Goal: Information Seeking & Learning: Learn about a topic

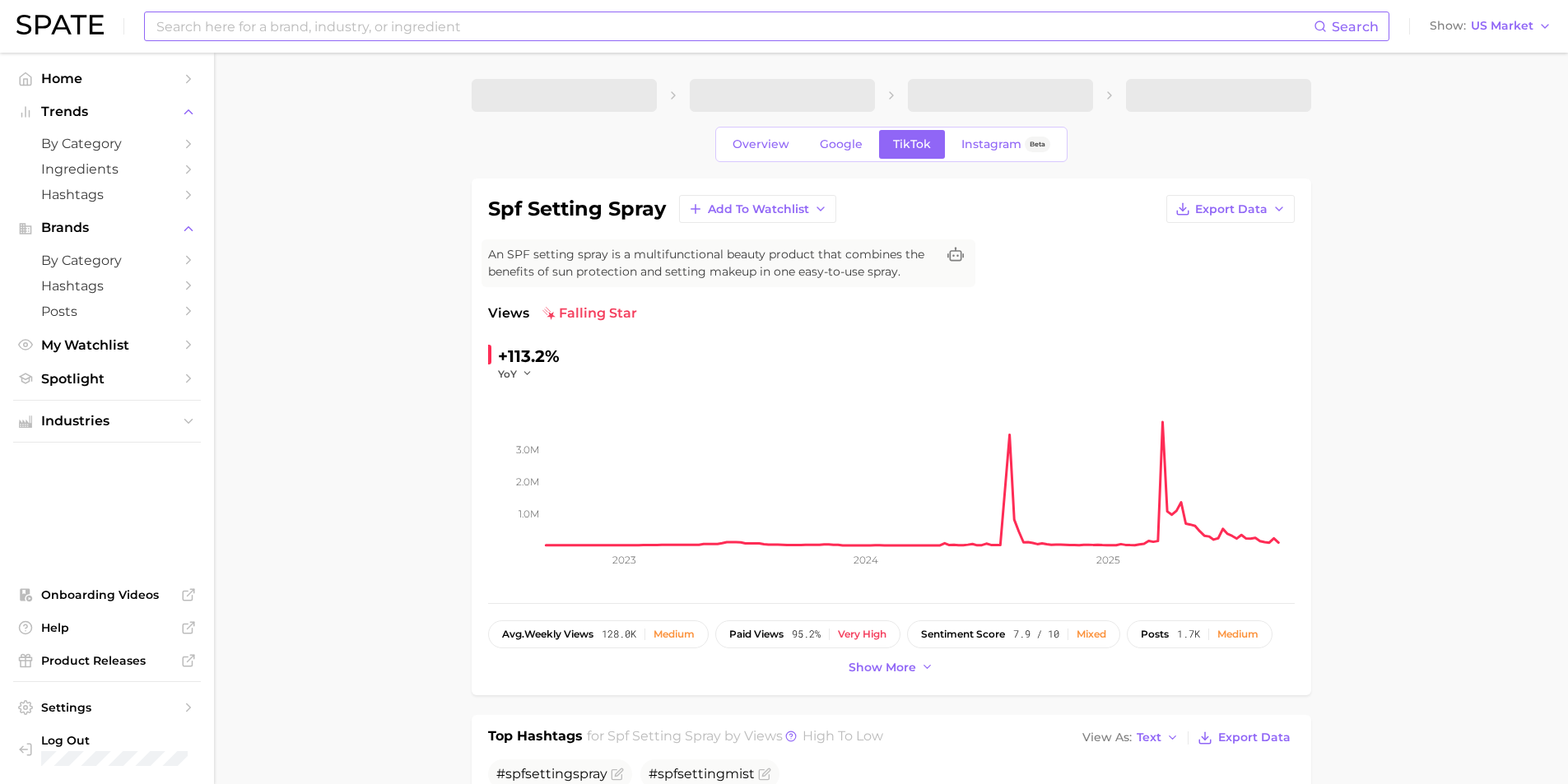
click at [194, 32] on input at bounding box center [735, 27] width 1159 height 28
type input "ㅜ"
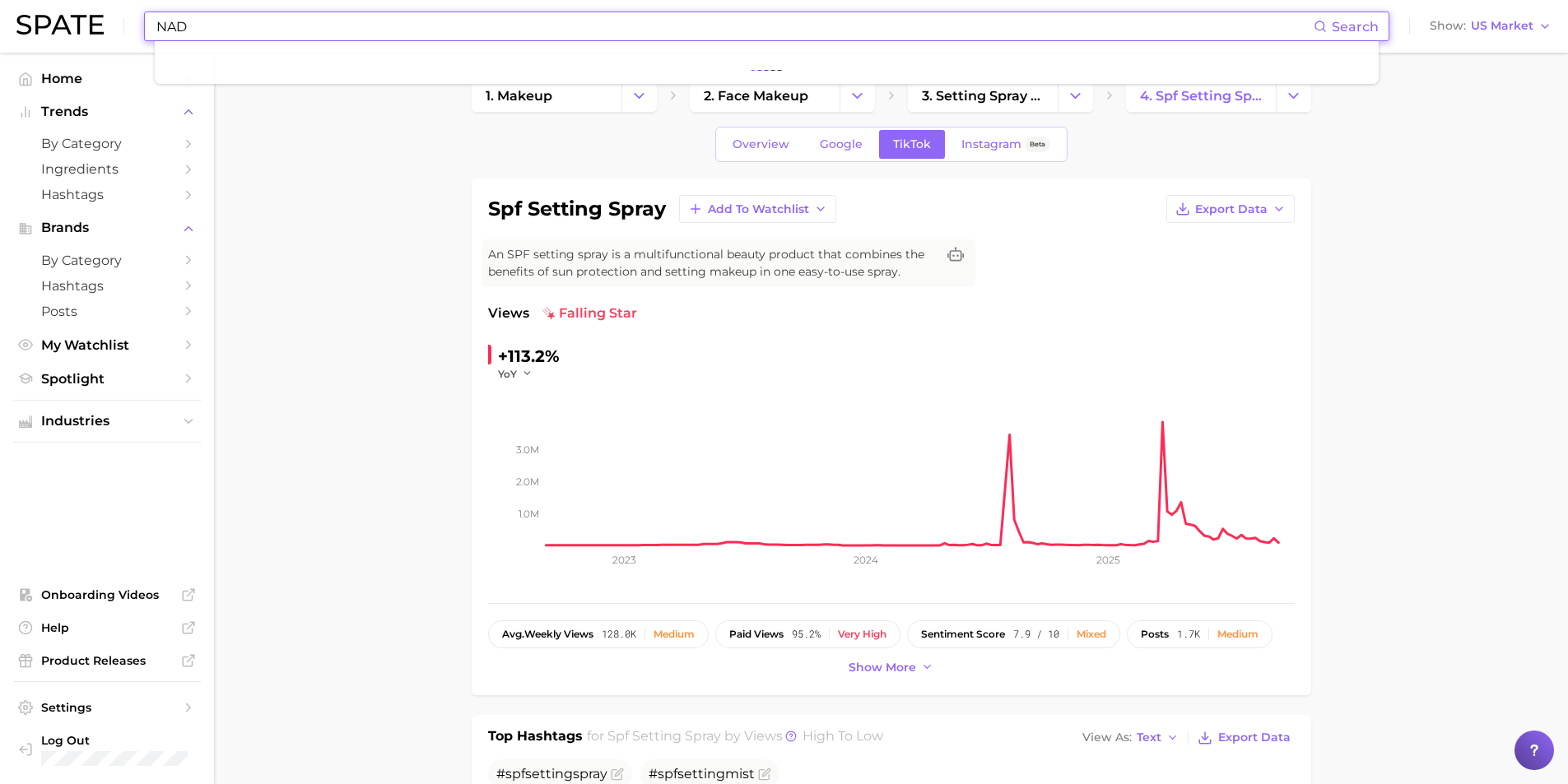
type input "NAD"
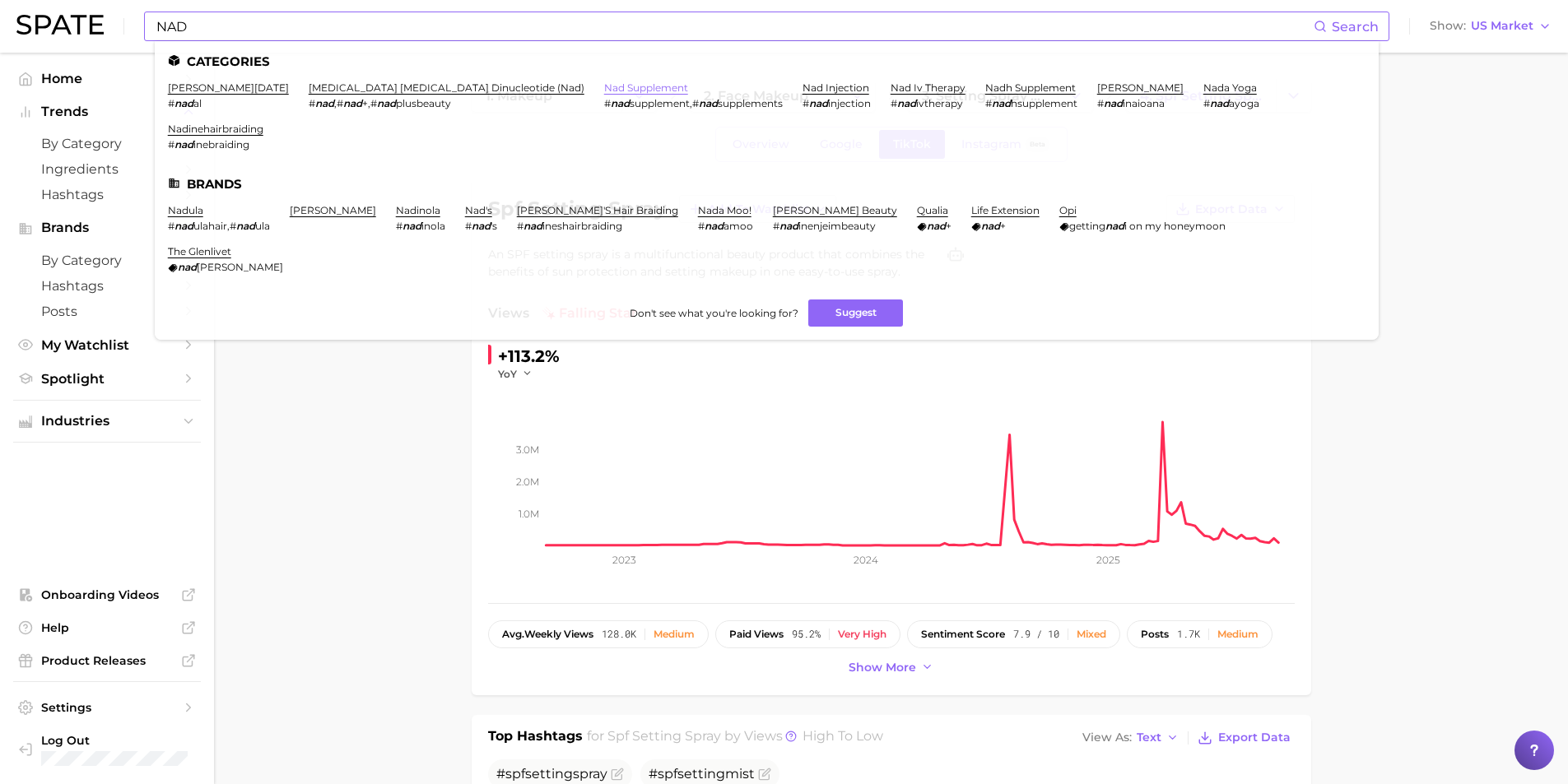
click at [605, 85] on link "nad supplement" at bounding box center [646, 88] width 84 height 12
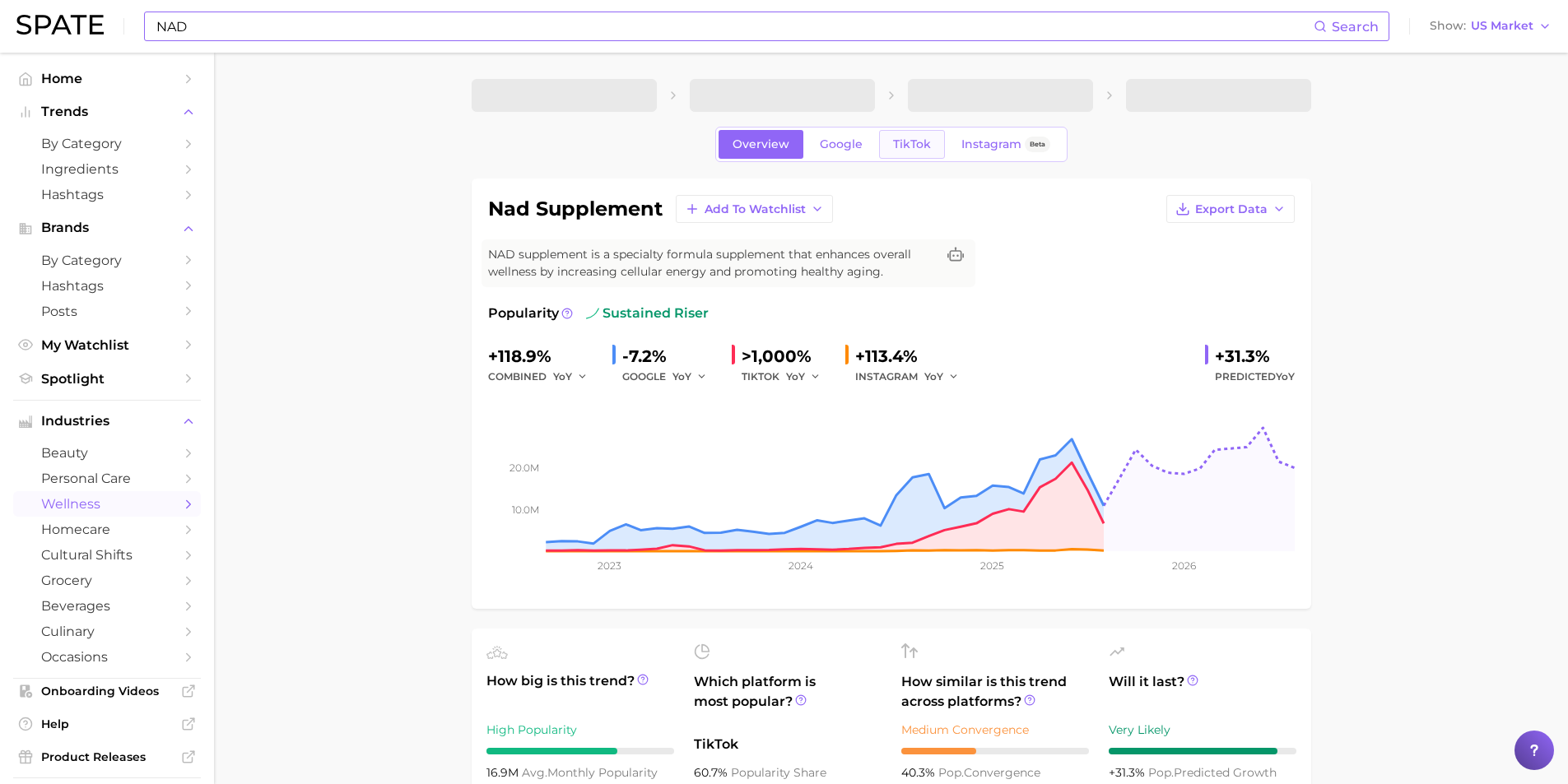
click at [895, 153] on link "TikTok" at bounding box center [912, 144] width 66 height 29
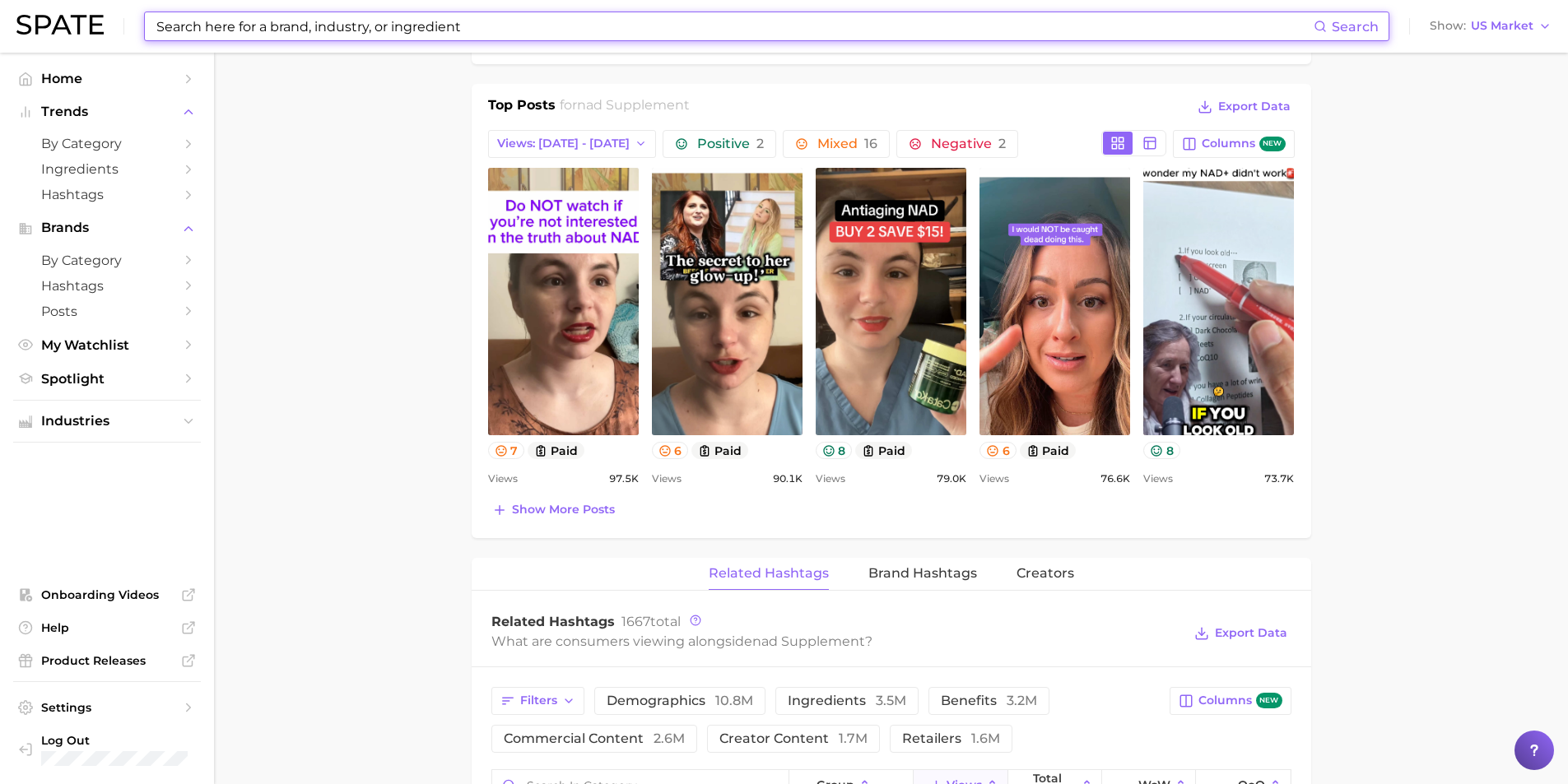
scroll to position [1069, 0]
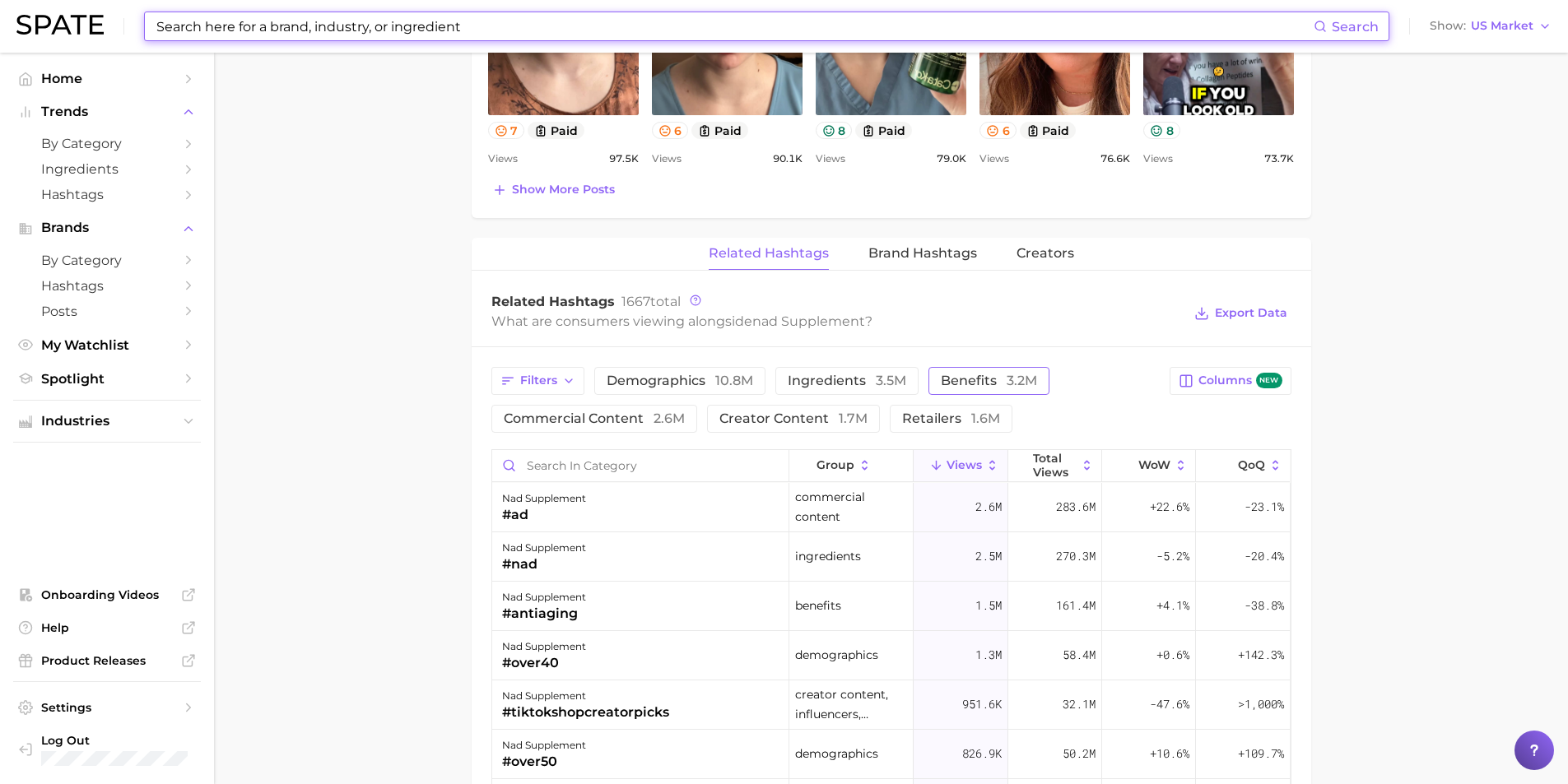
click at [1013, 388] on button "benefits 3.2m" at bounding box center [989, 381] width 121 height 28
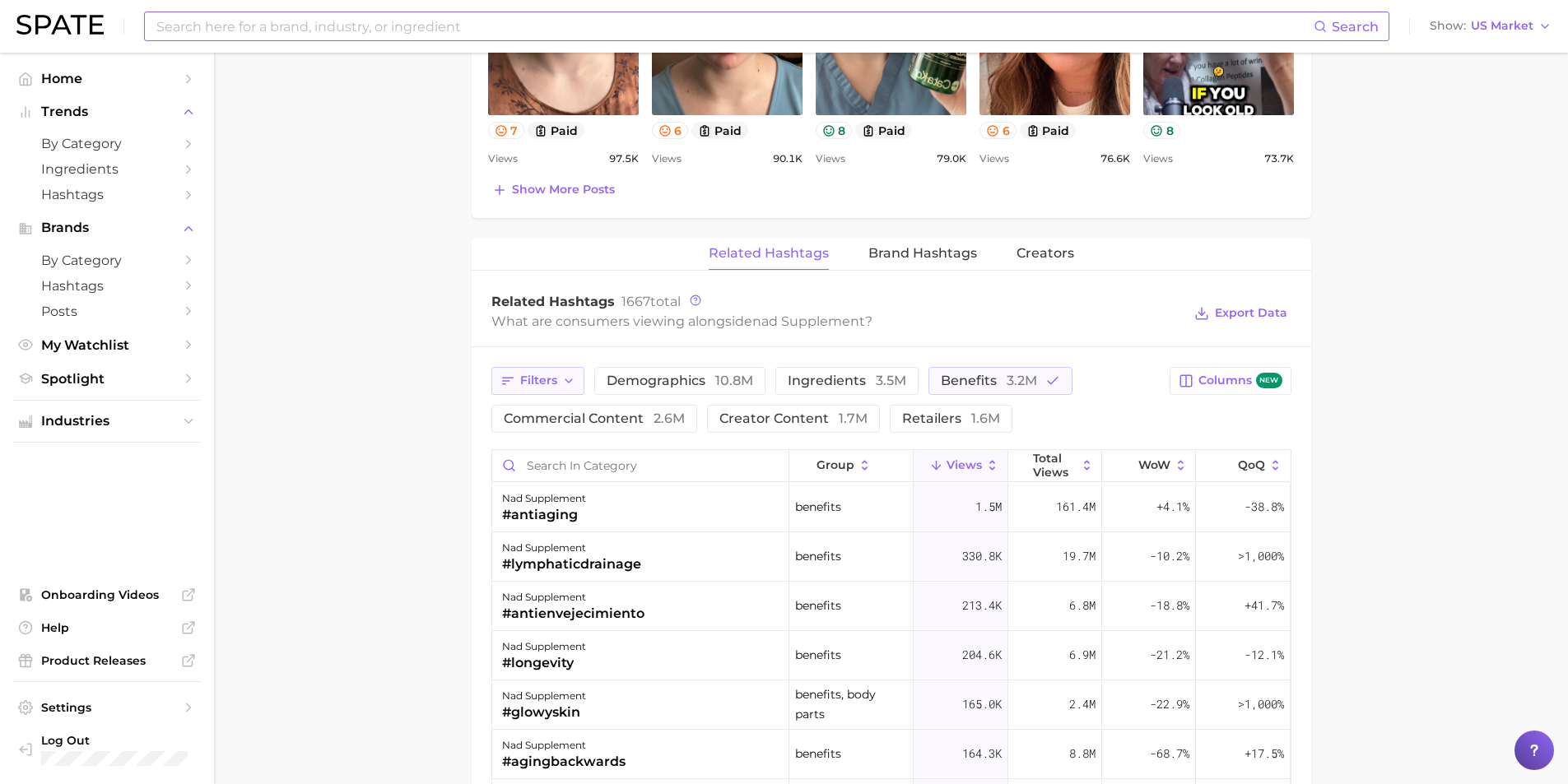
click at [541, 376] on span "Filters" at bounding box center [539, 381] width 37 height 14
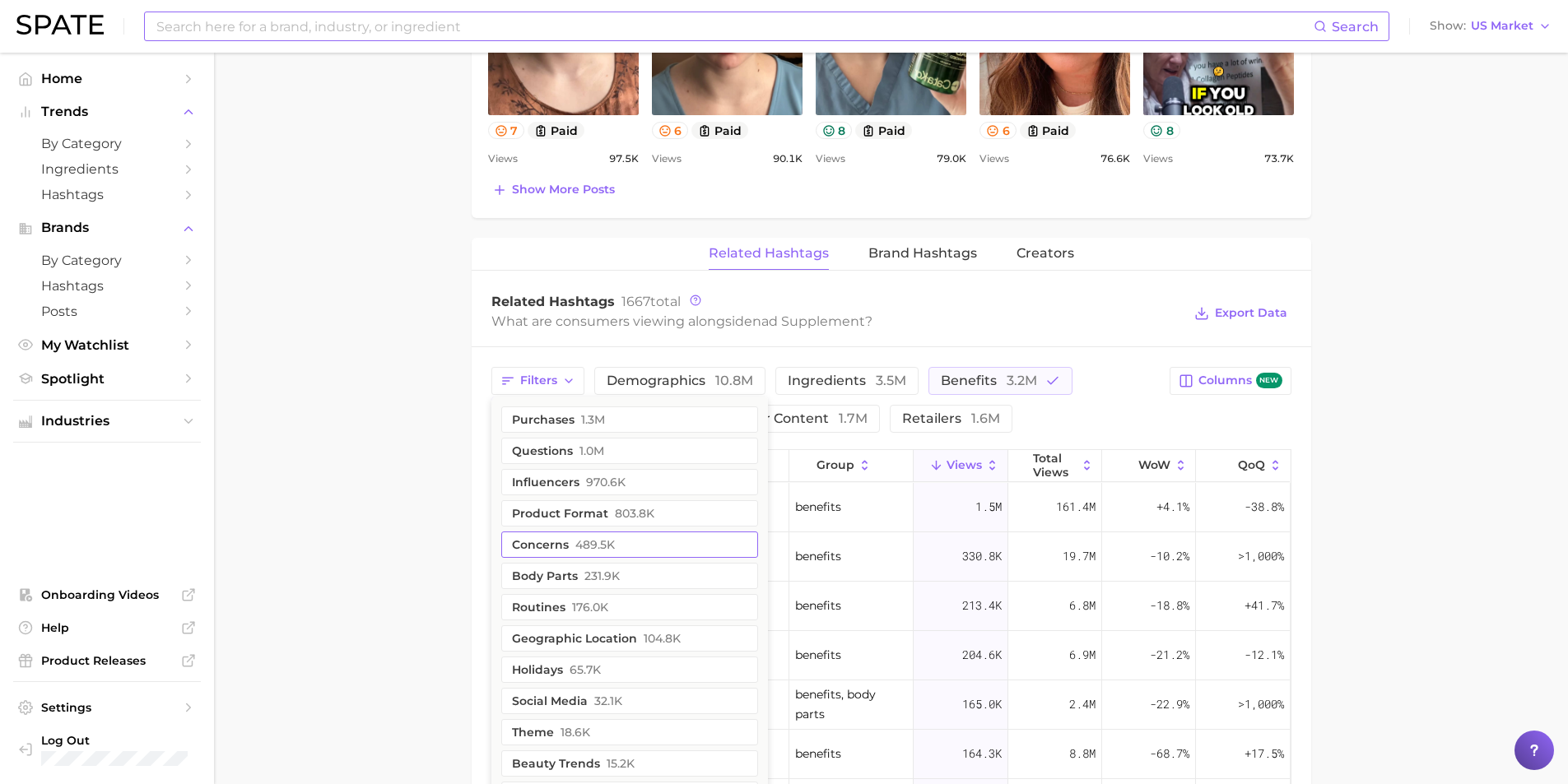
click at [627, 537] on button "concerns 489.5k" at bounding box center [630, 545] width 257 height 27
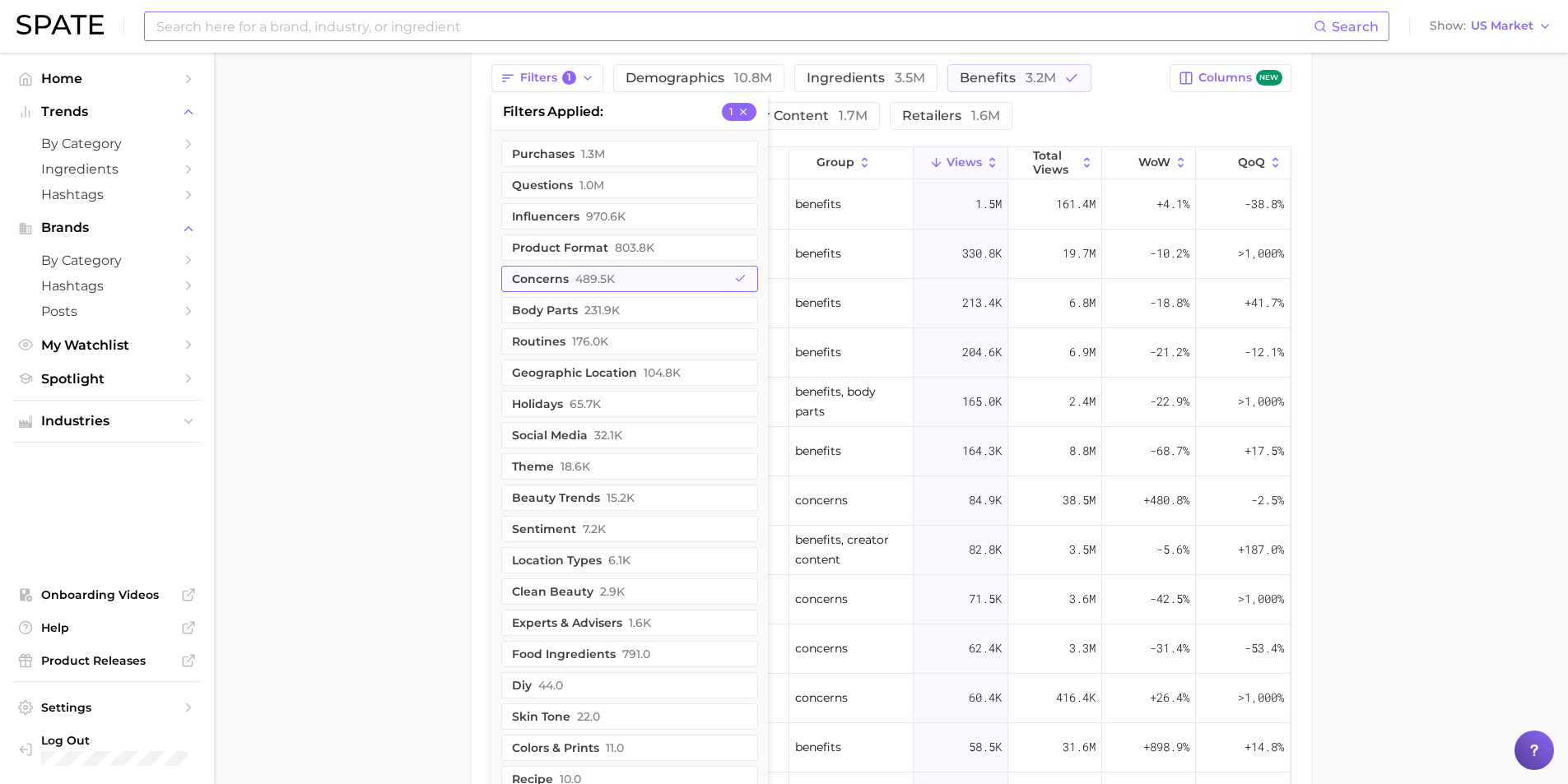
scroll to position [1399, 0]
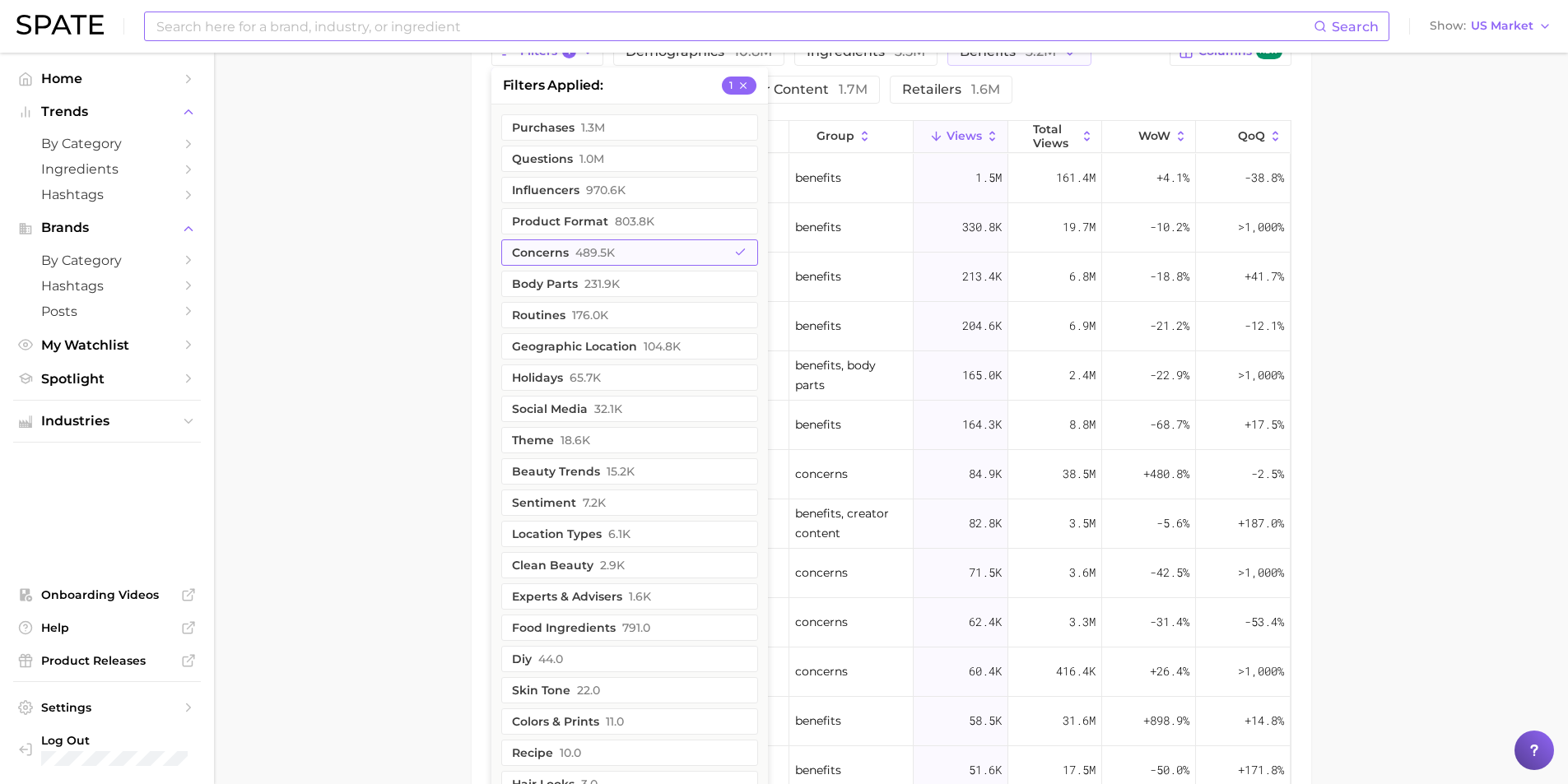
click at [666, 259] on button "concerns 489.5k" at bounding box center [630, 252] width 257 height 27
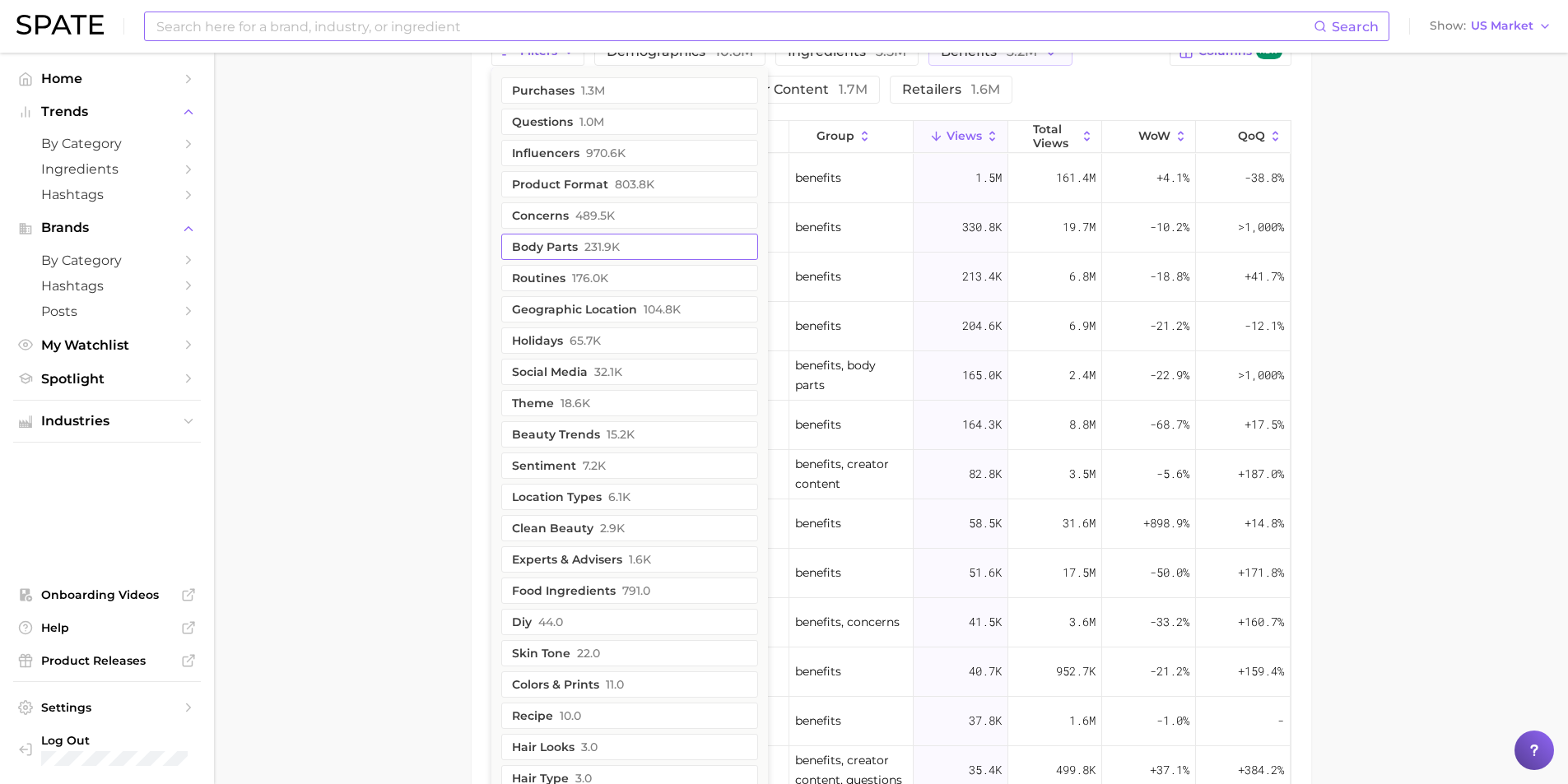
click at [666, 252] on button "body parts 231.9k" at bounding box center [630, 247] width 257 height 27
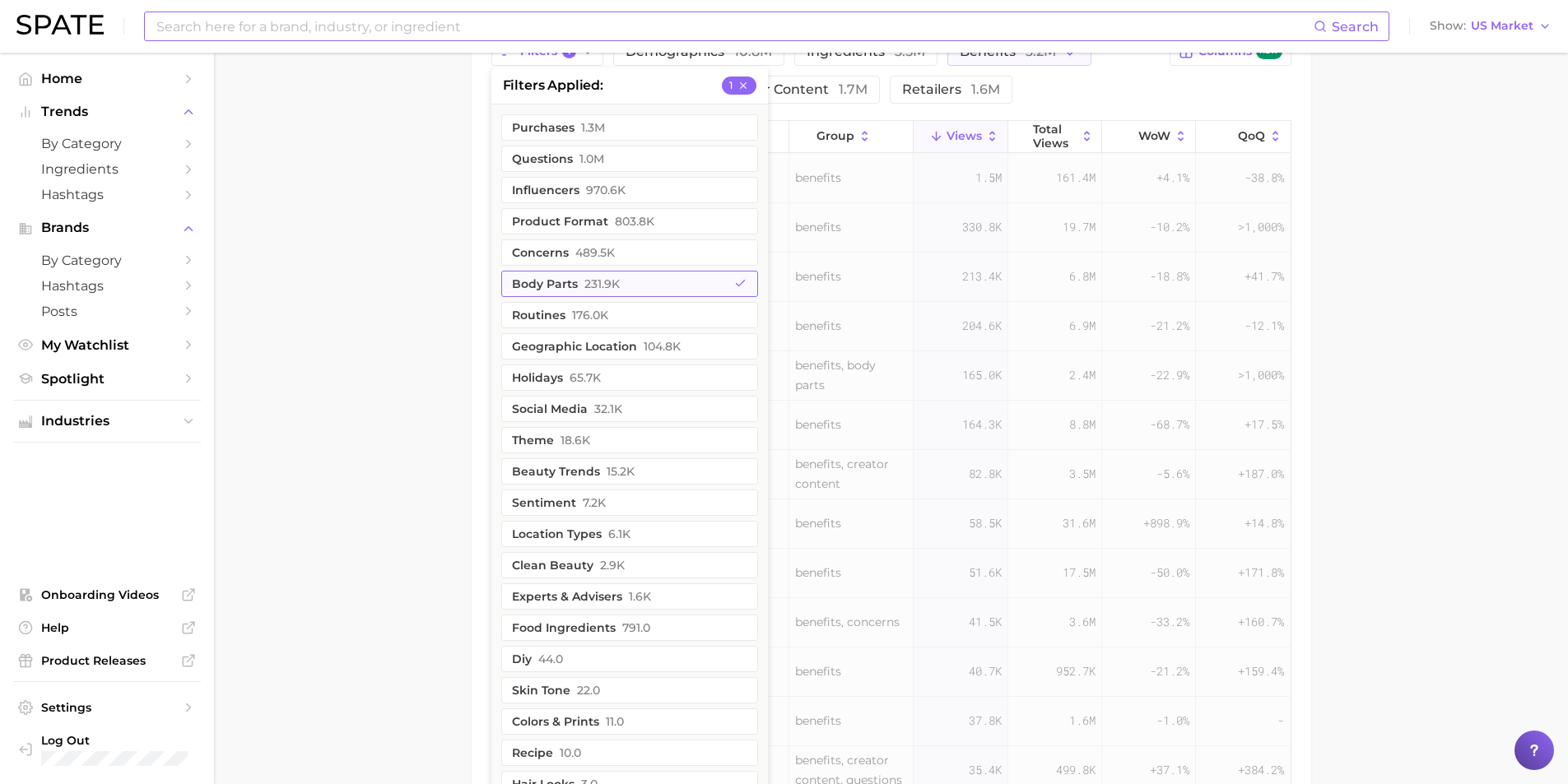
click at [665, 286] on button "body parts 231.9k" at bounding box center [630, 284] width 257 height 27
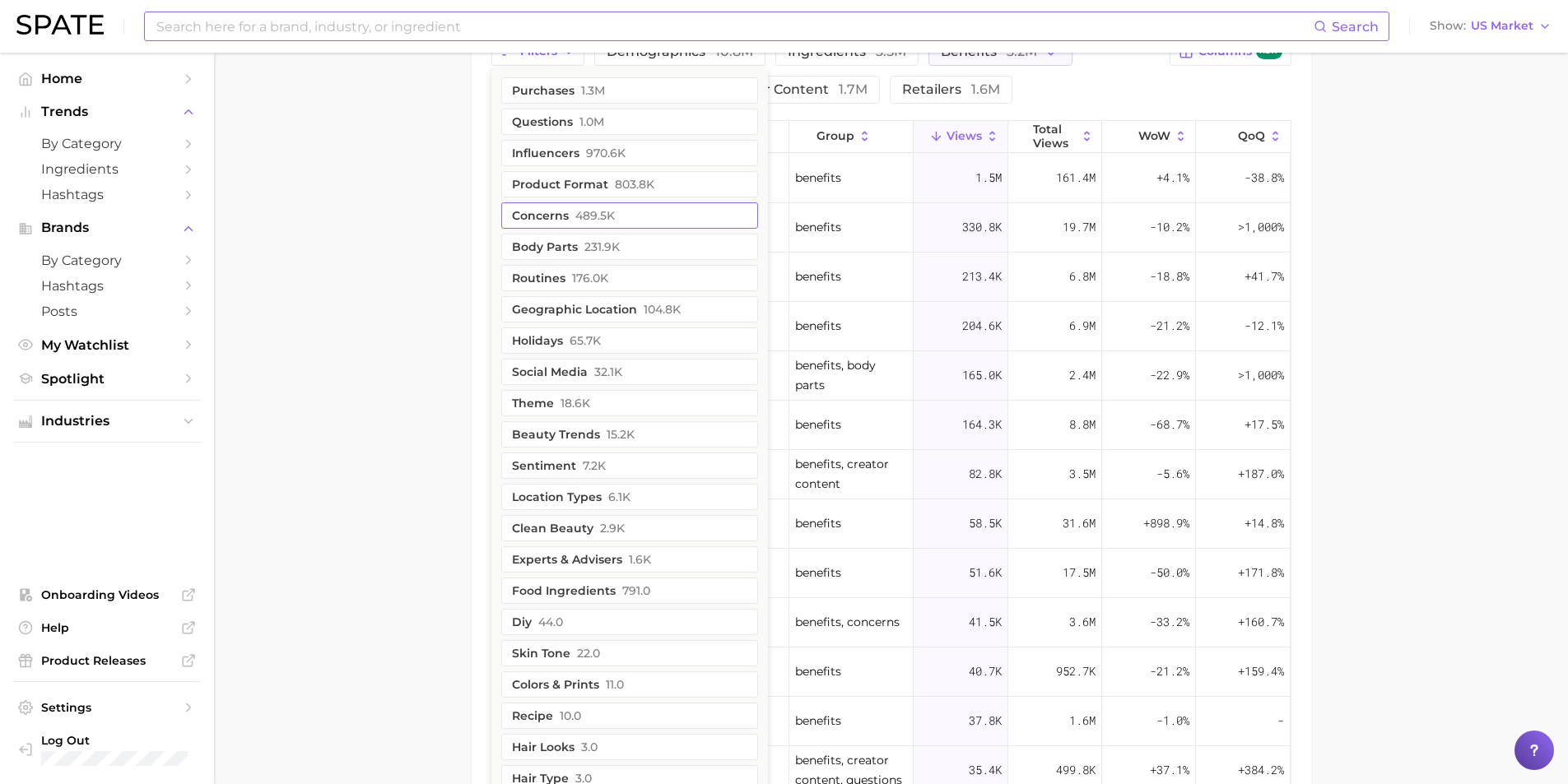
click at [680, 218] on button "concerns 489.5k" at bounding box center [630, 215] width 257 height 27
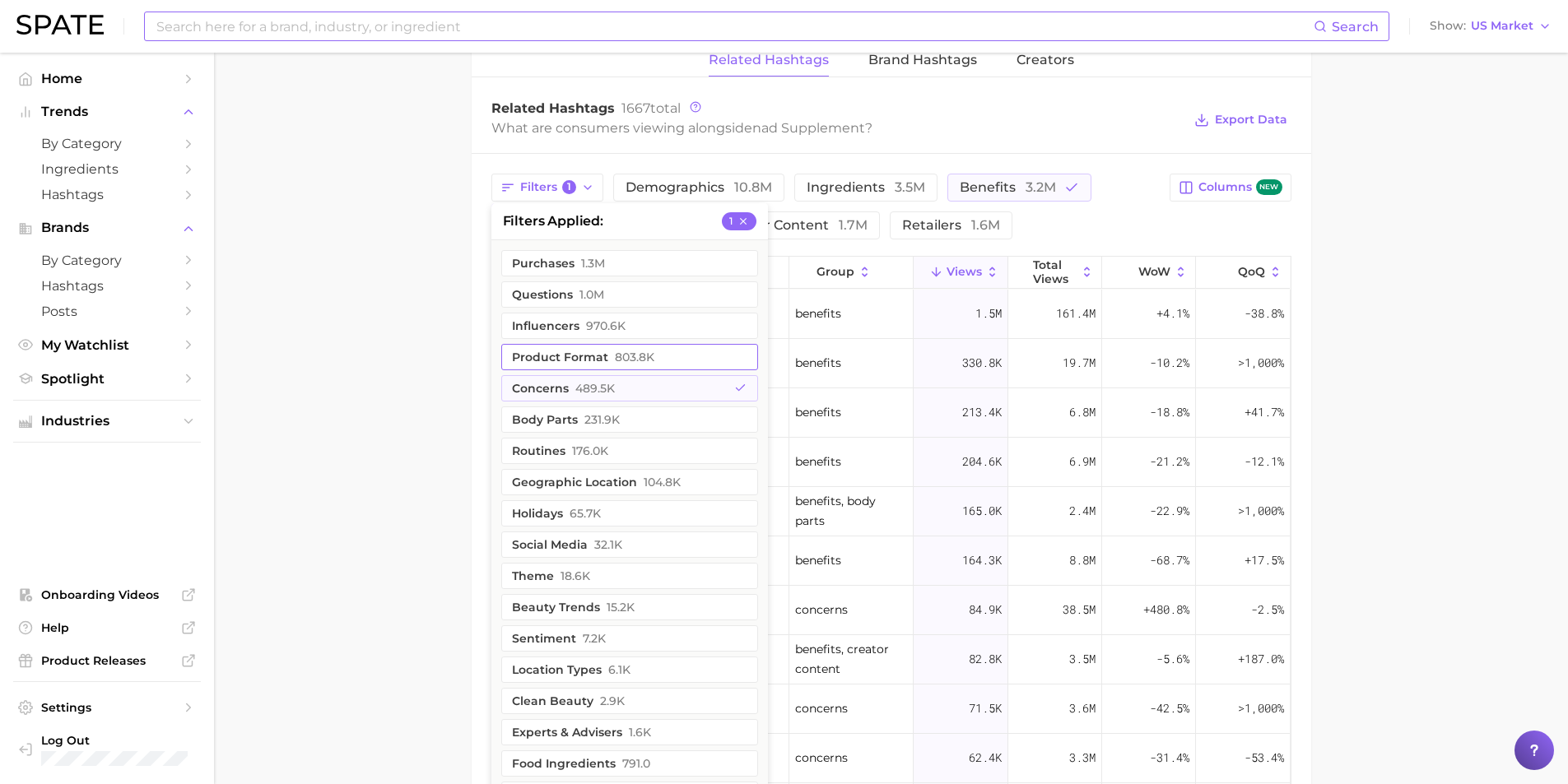
scroll to position [1234, 0]
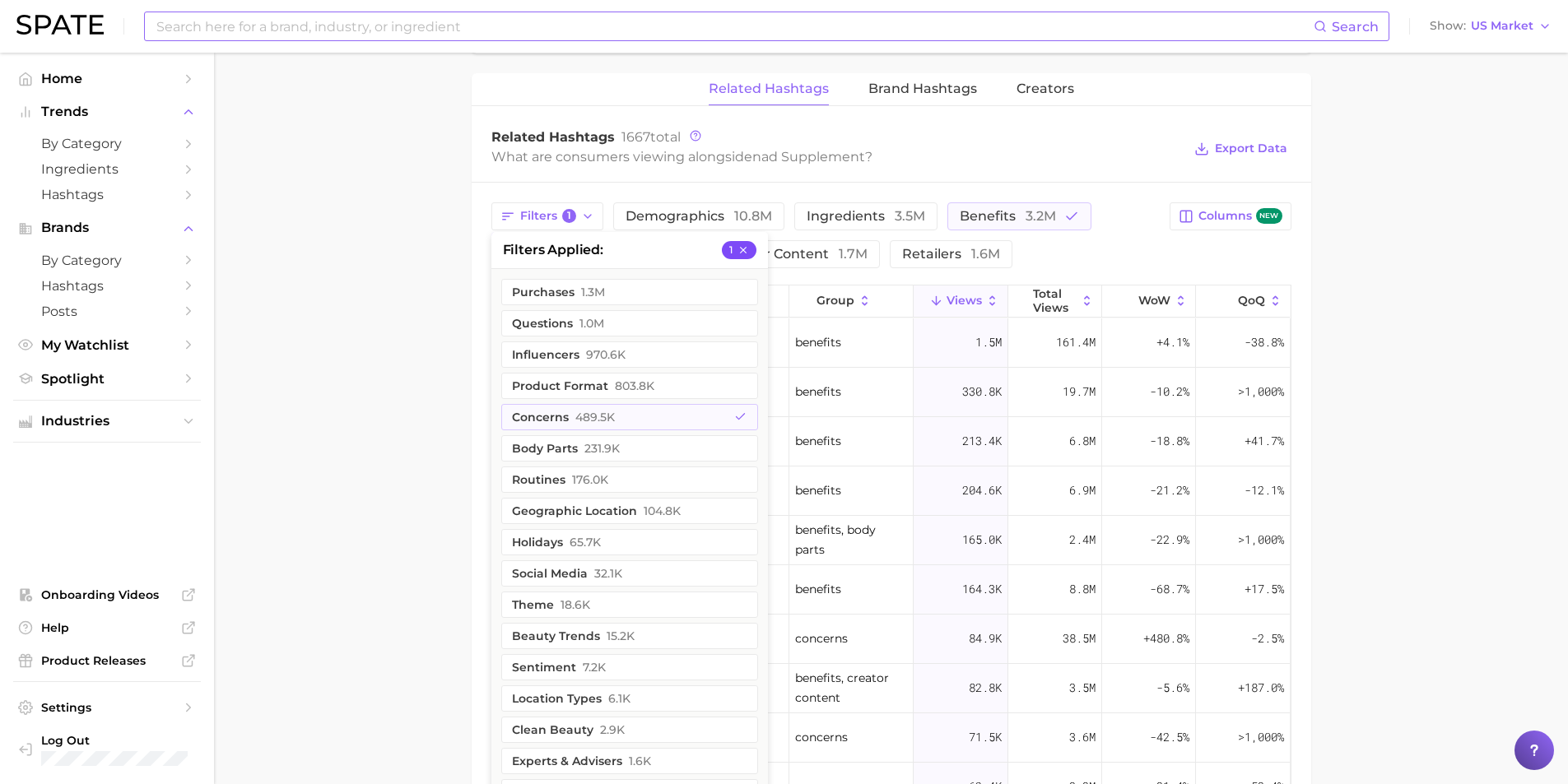
click at [743, 251] on icon "button" at bounding box center [743, 250] width 12 height 12
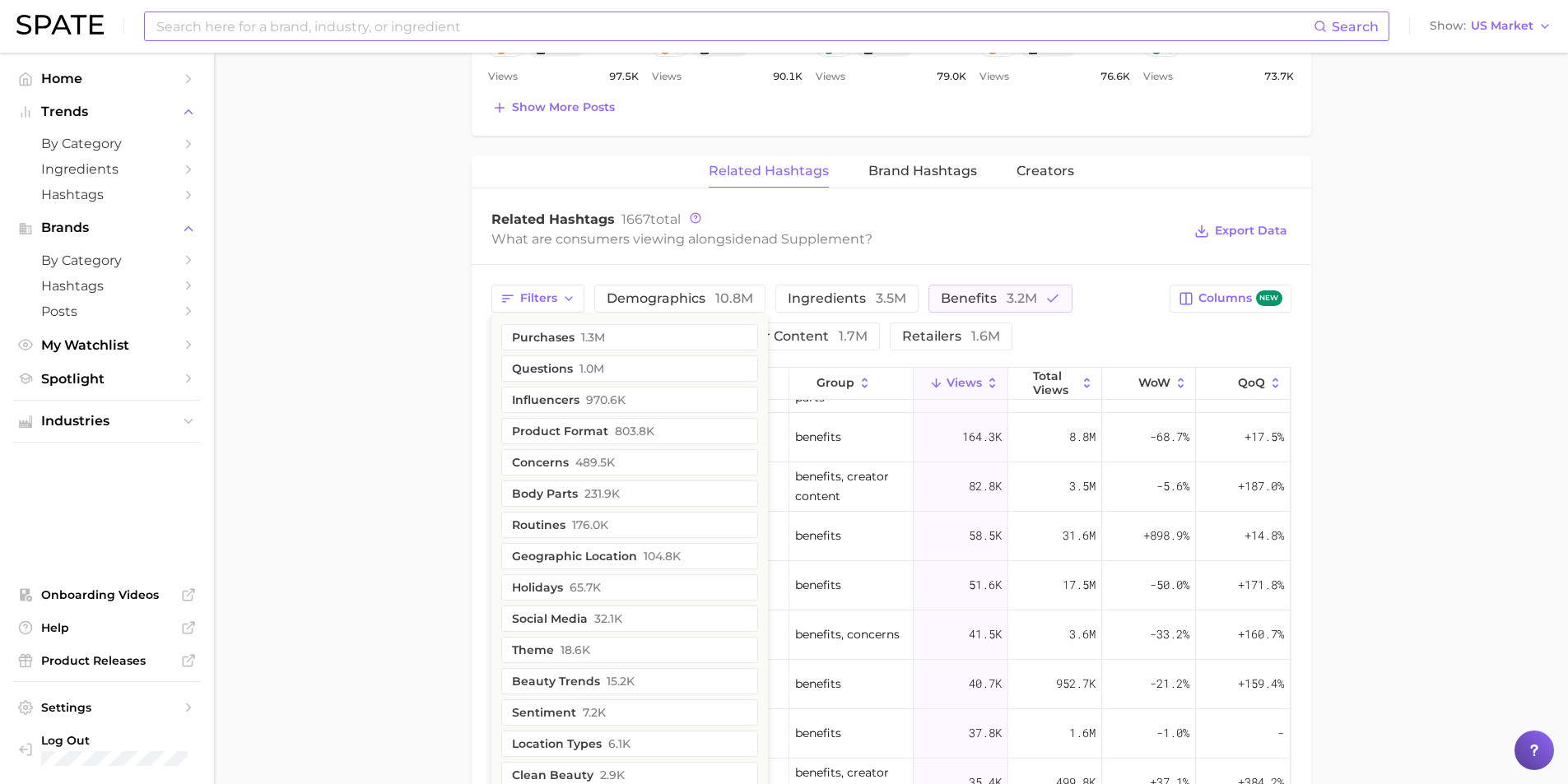
scroll to position [0, 0]
click at [1117, 338] on div "Filters purchases 1.3m questions 1.0m influencers 970.6k product format 803.8k …" at bounding box center [825, 317] width 669 height 66
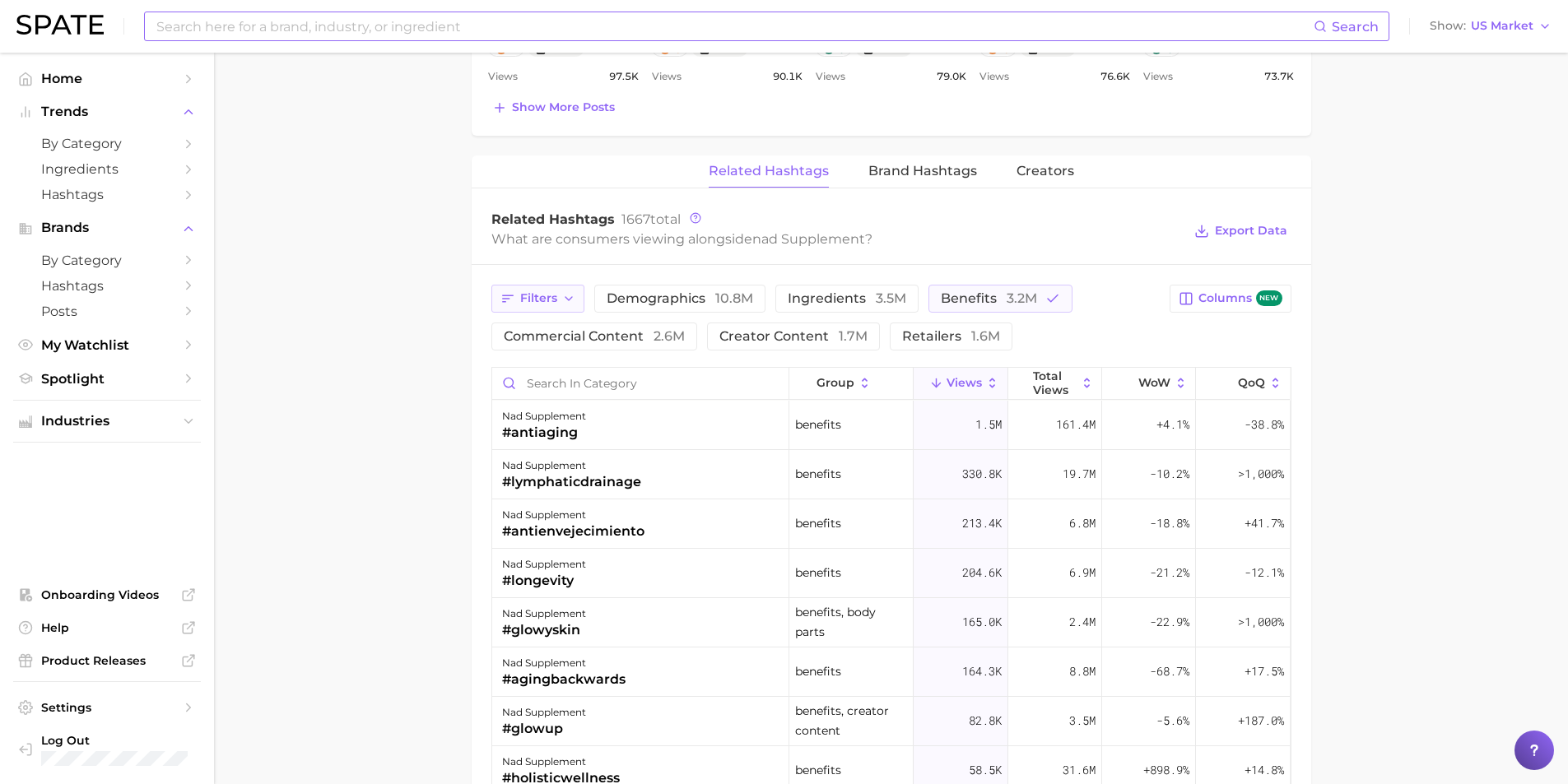
click at [566, 287] on button "Filters" at bounding box center [537, 299] width 93 height 28
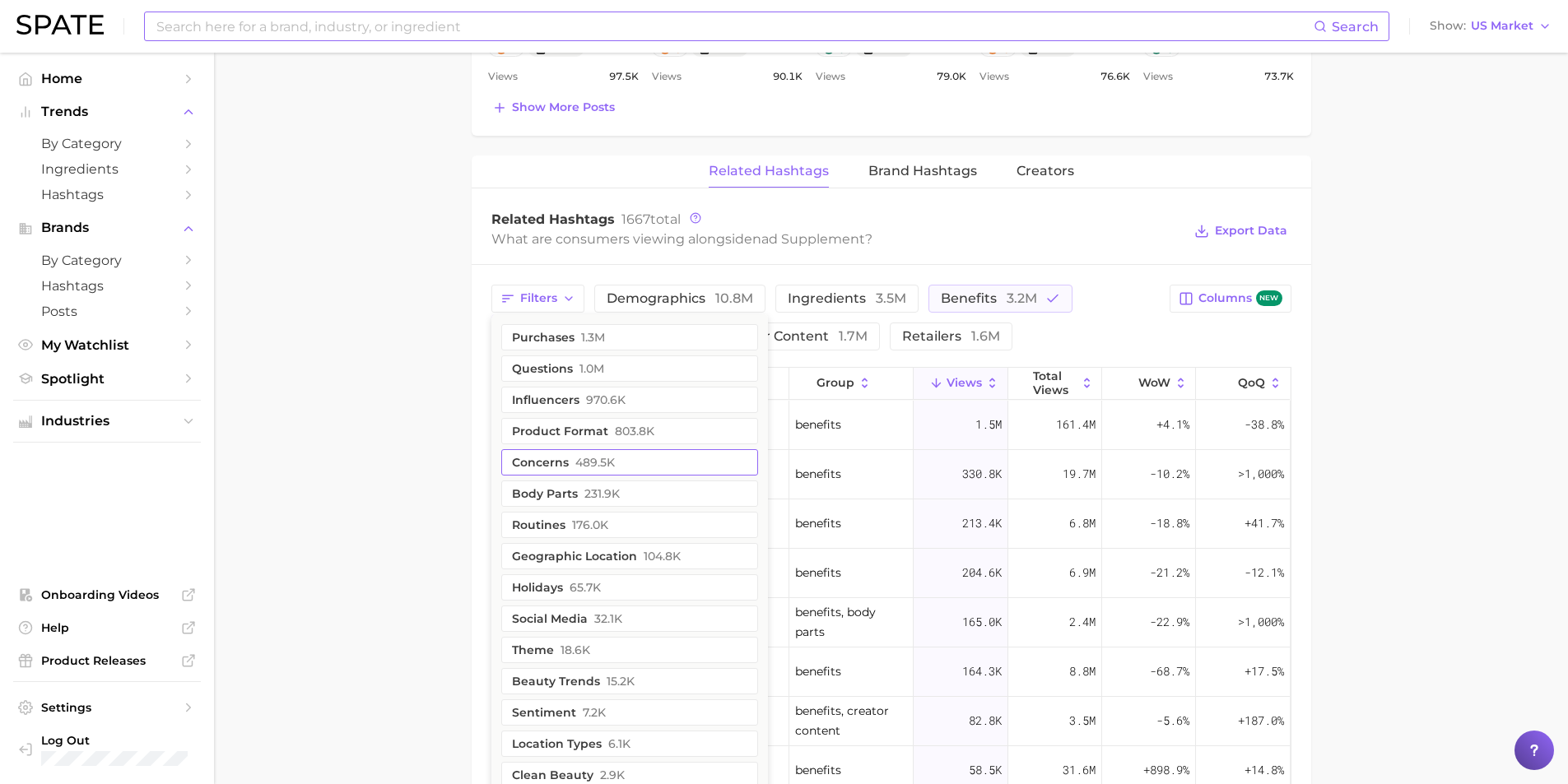
click at [641, 464] on button "concerns 489.5k" at bounding box center [630, 462] width 257 height 27
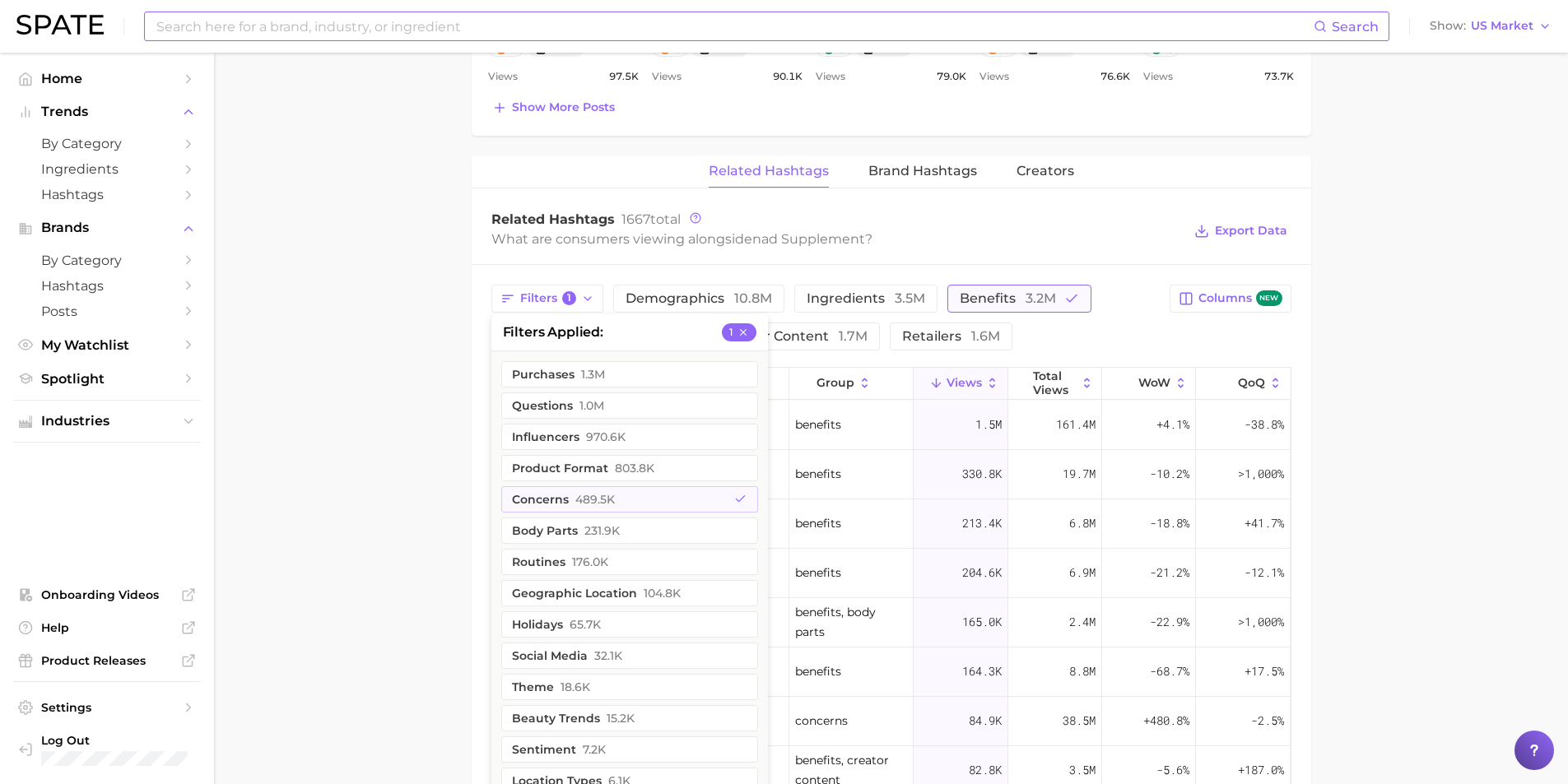
click at [977, 305] on span "benefits 3.2m" at bounding box center [1008, 299] width 97 height 13
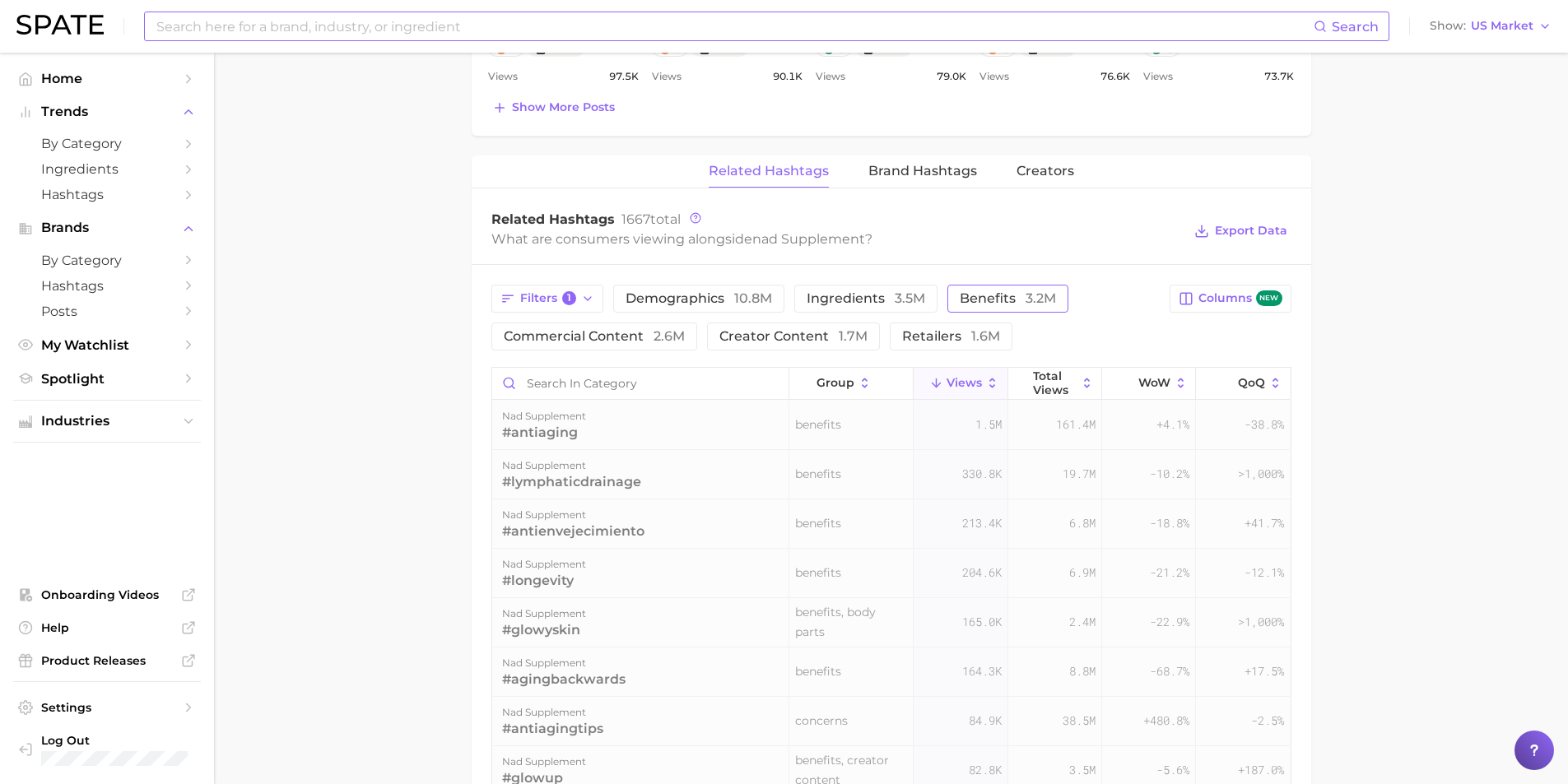
click at [977, 305] on span "benefits 3.2m" at bounding box center [1008, 299] width 97 height 13
click at [562, 299] on span "1" at bounding box center [569, 299] width 15 height 15
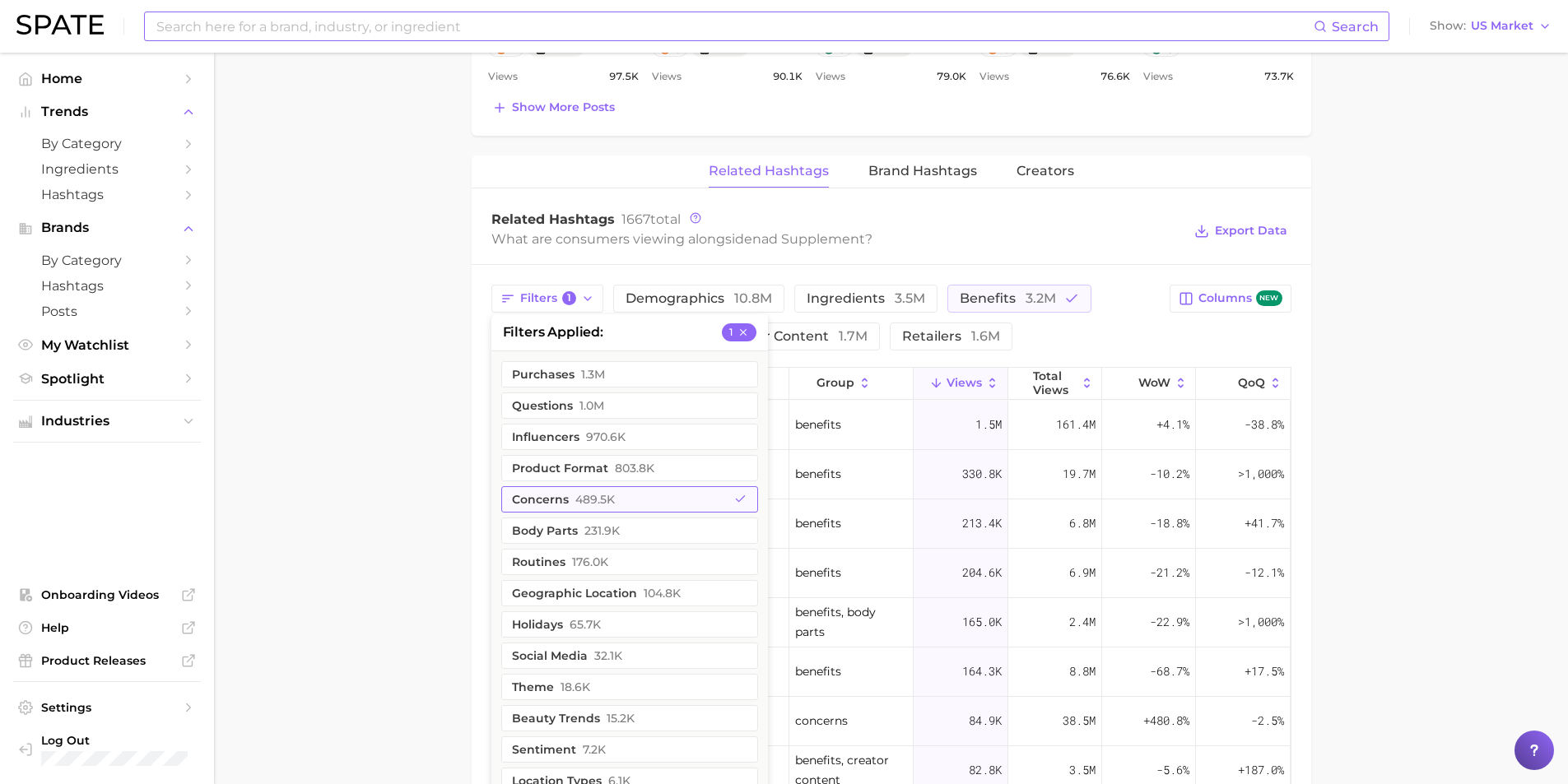
click at [582, 502] on span "489.5k" at bounding box center [595, 499] width 40 height 13
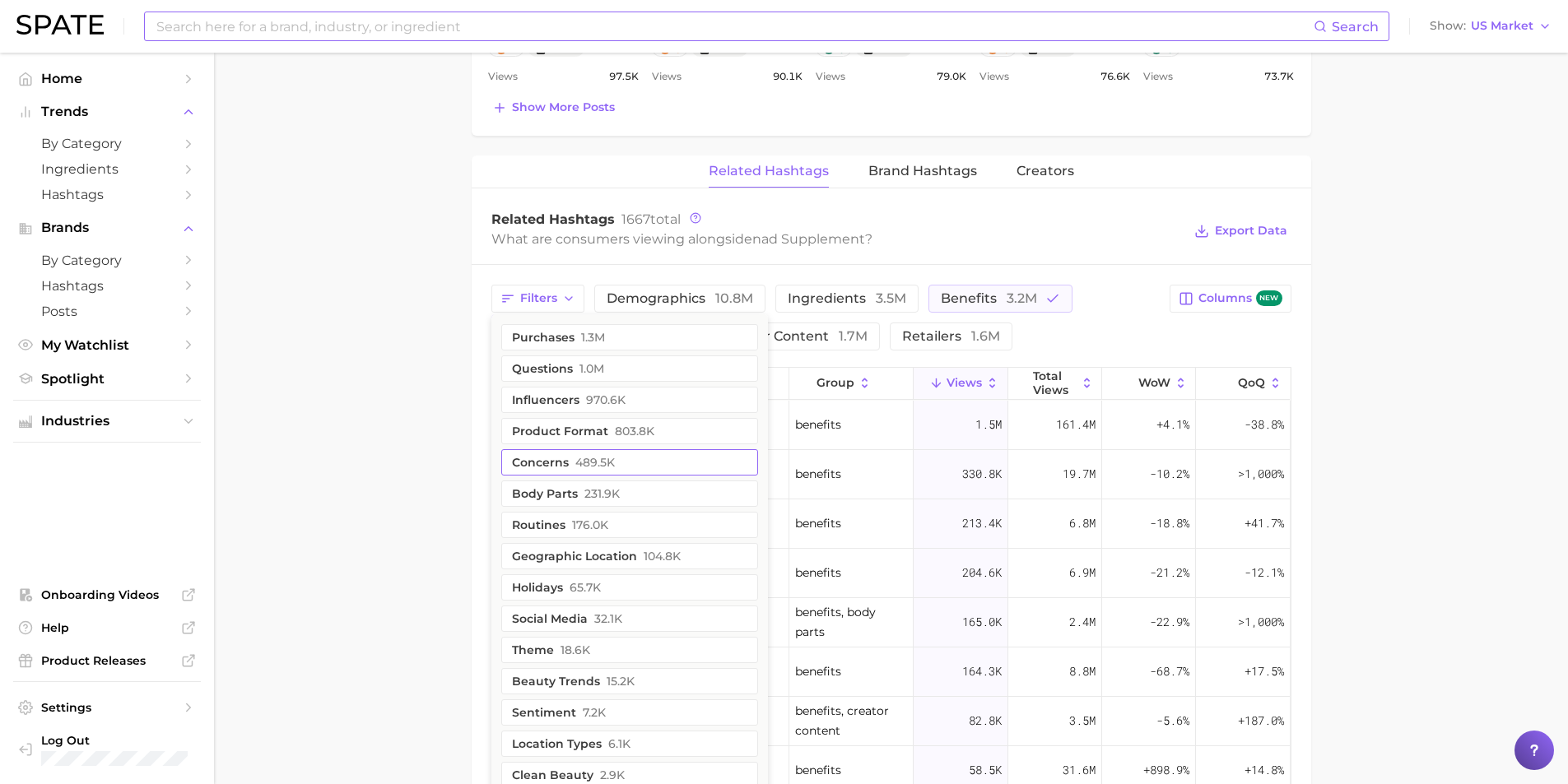
click at [593, 467] on span "489.5k" at bounding box center [595, 462] width 40 height 13
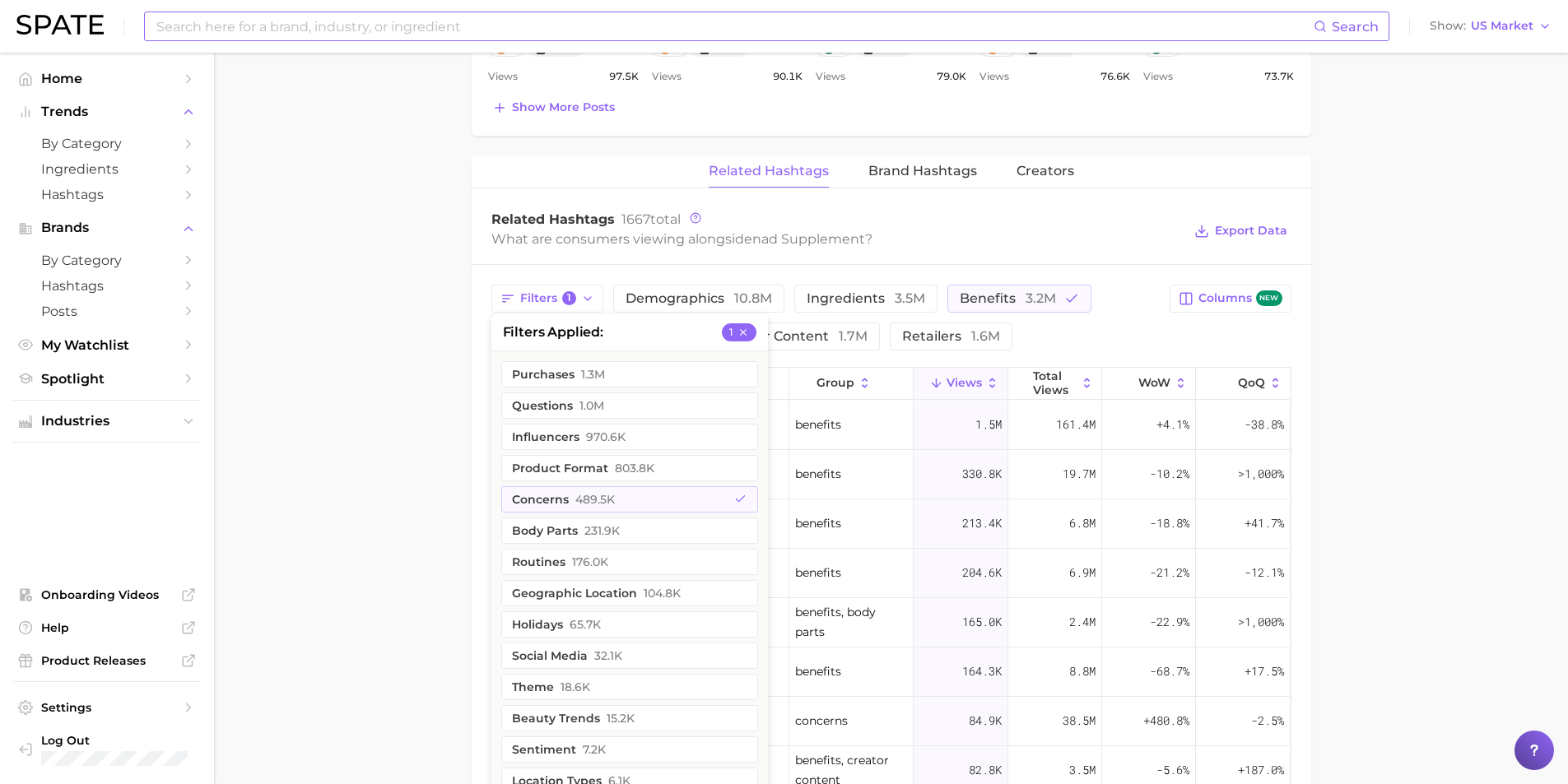
click at [1391, 341] on main "1. supplements & ingestibles 2. supplements 3. specialty formula supplements 4.…" at bounding box center [891, 76] width 1354 height 2352
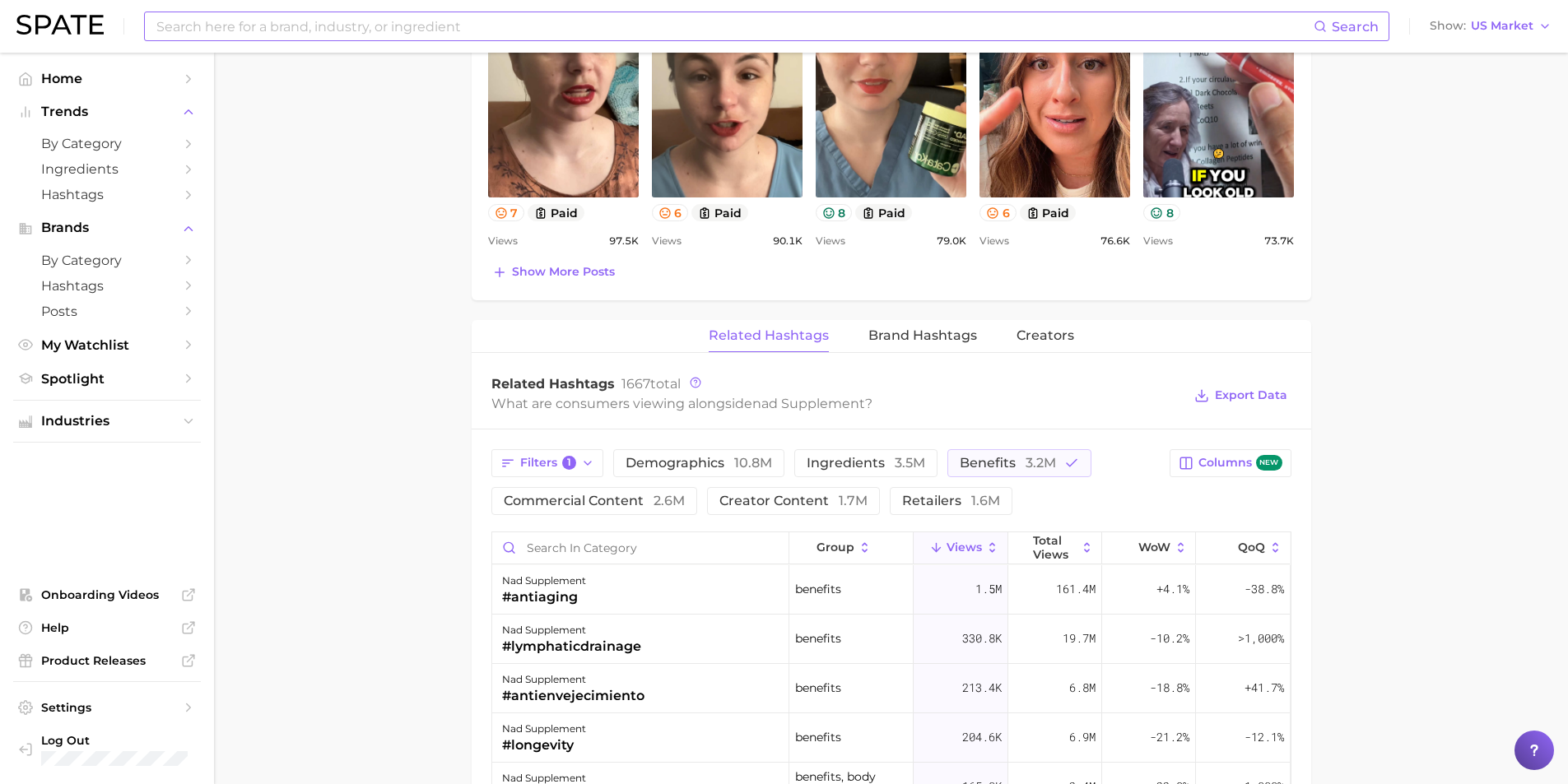
click at [1429, 570] on main "1. supplements & ingestibles 2. supplements 3. specialty formula supplements 4.…" at bounding box center [891, 241] width 1354 height 2352
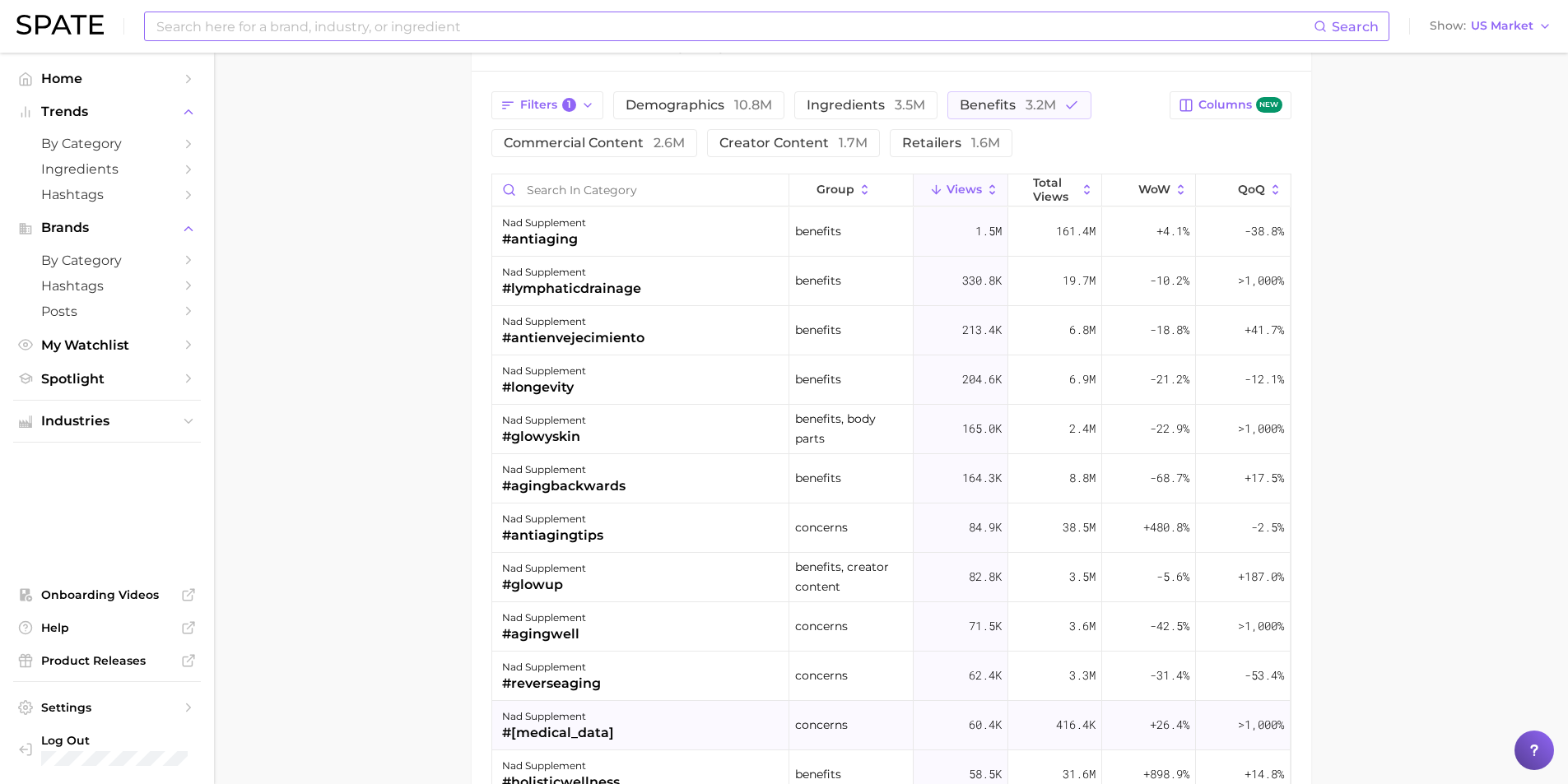
scroll to position [1316, 0]
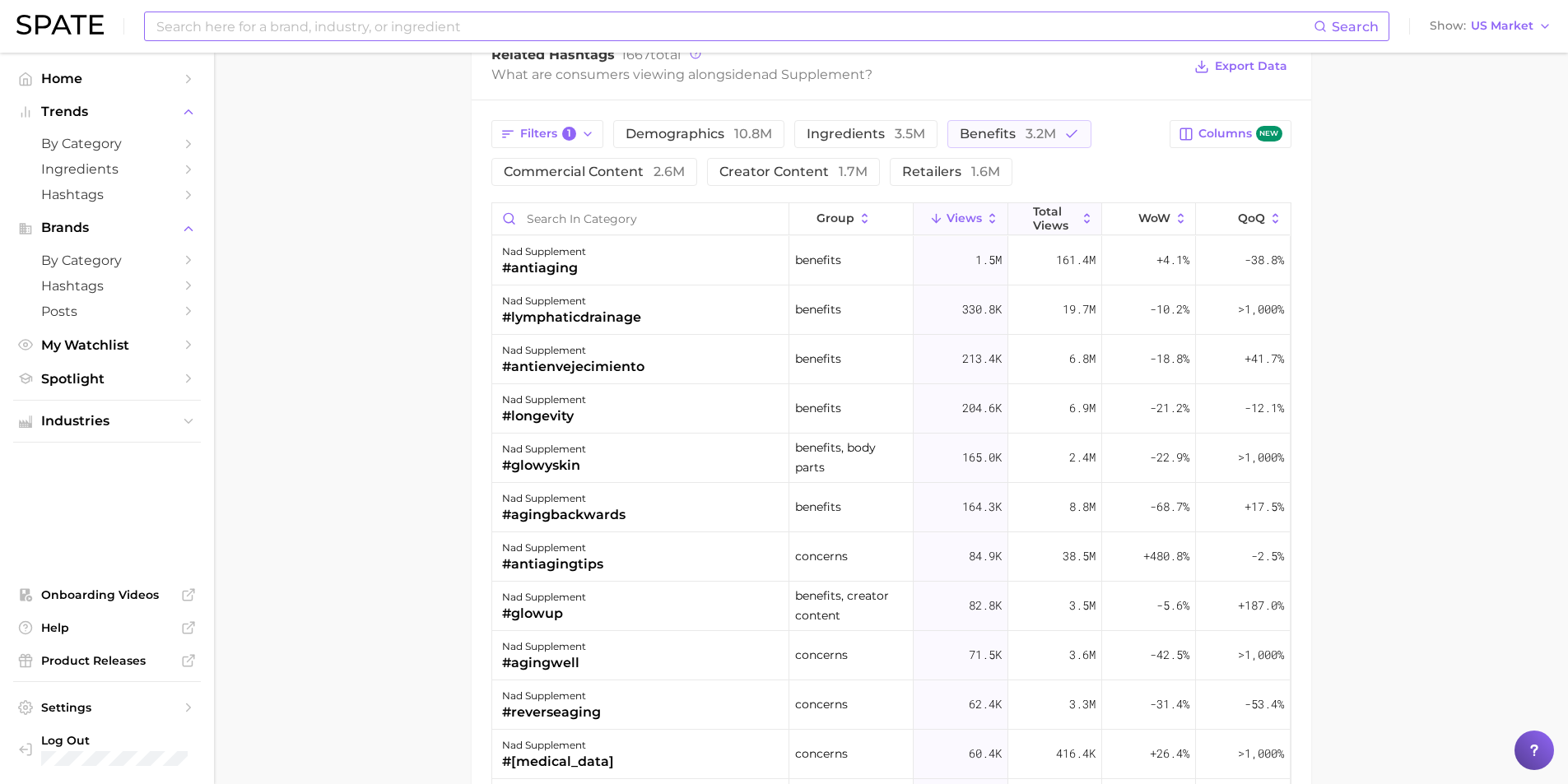
click at [1080, 213] on icon at bounding box center [1087, 219] width 15 height 15
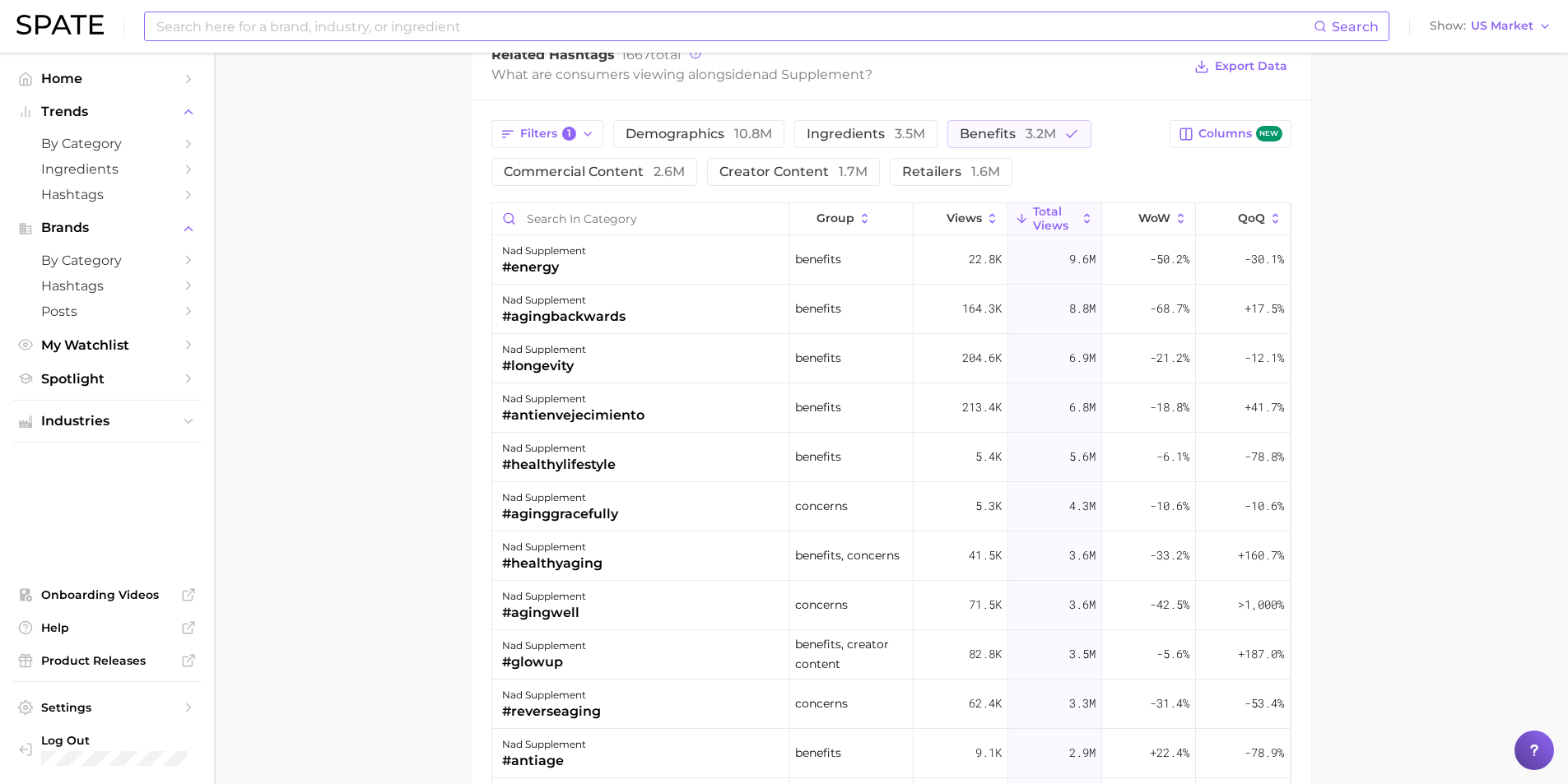
scroll to position [411, 0]
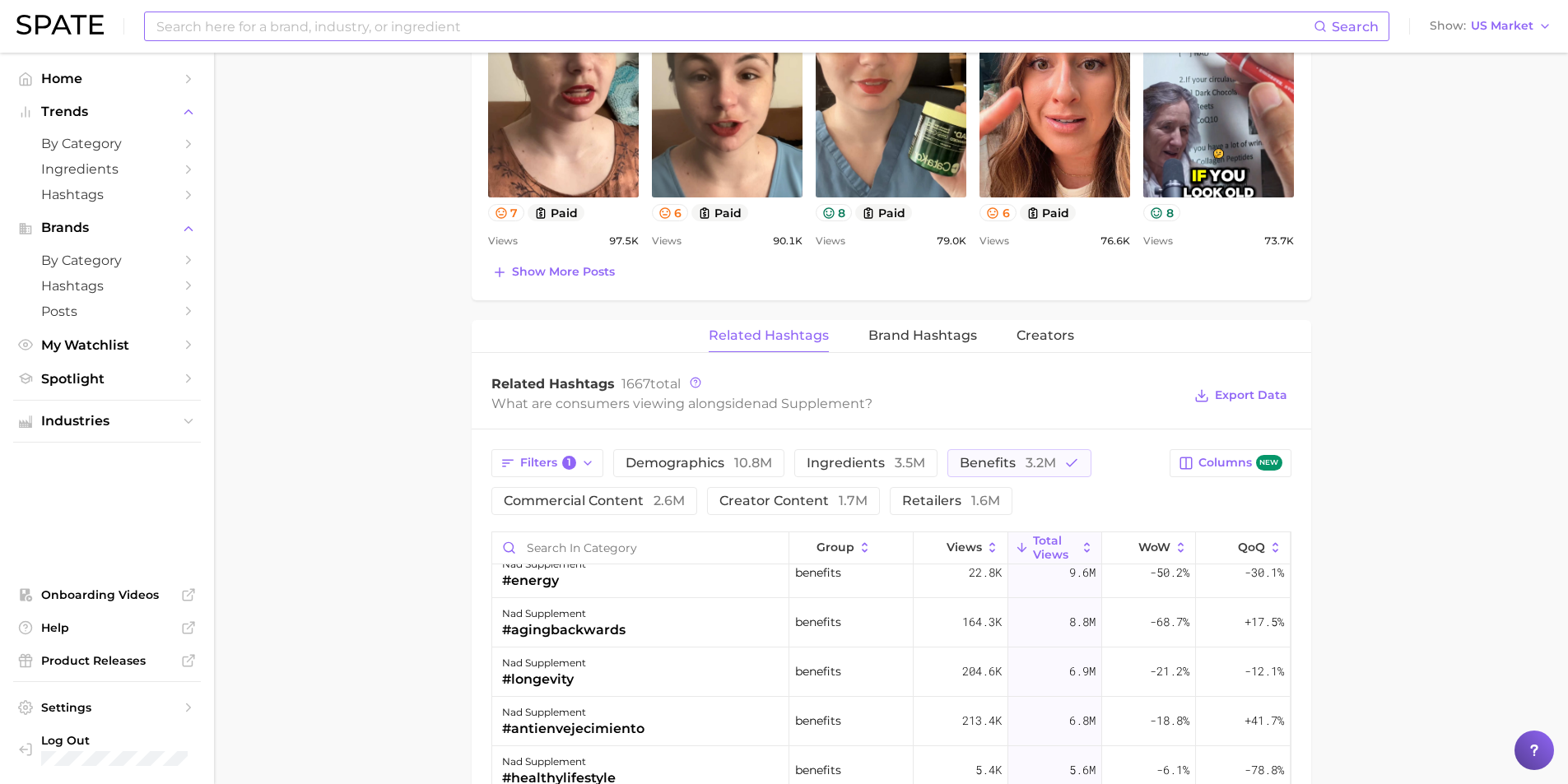
scroll to position [905, 0]
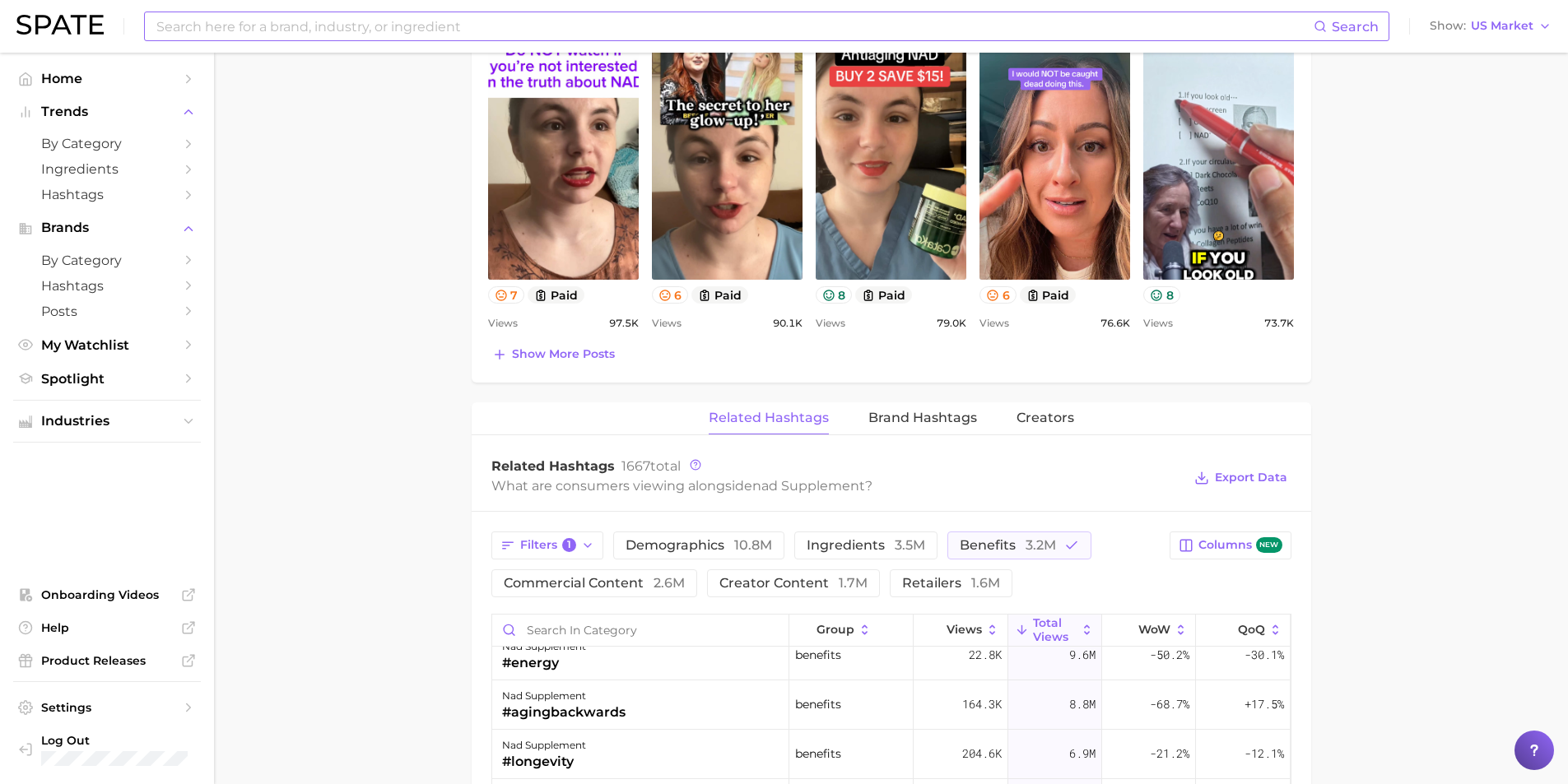
click at [1499, 695] on main "1. supplements & ingestibles 2. supplements 3. specialty formula supplements 4.…" at bounding box center [891, 323] width 1354 height 2352
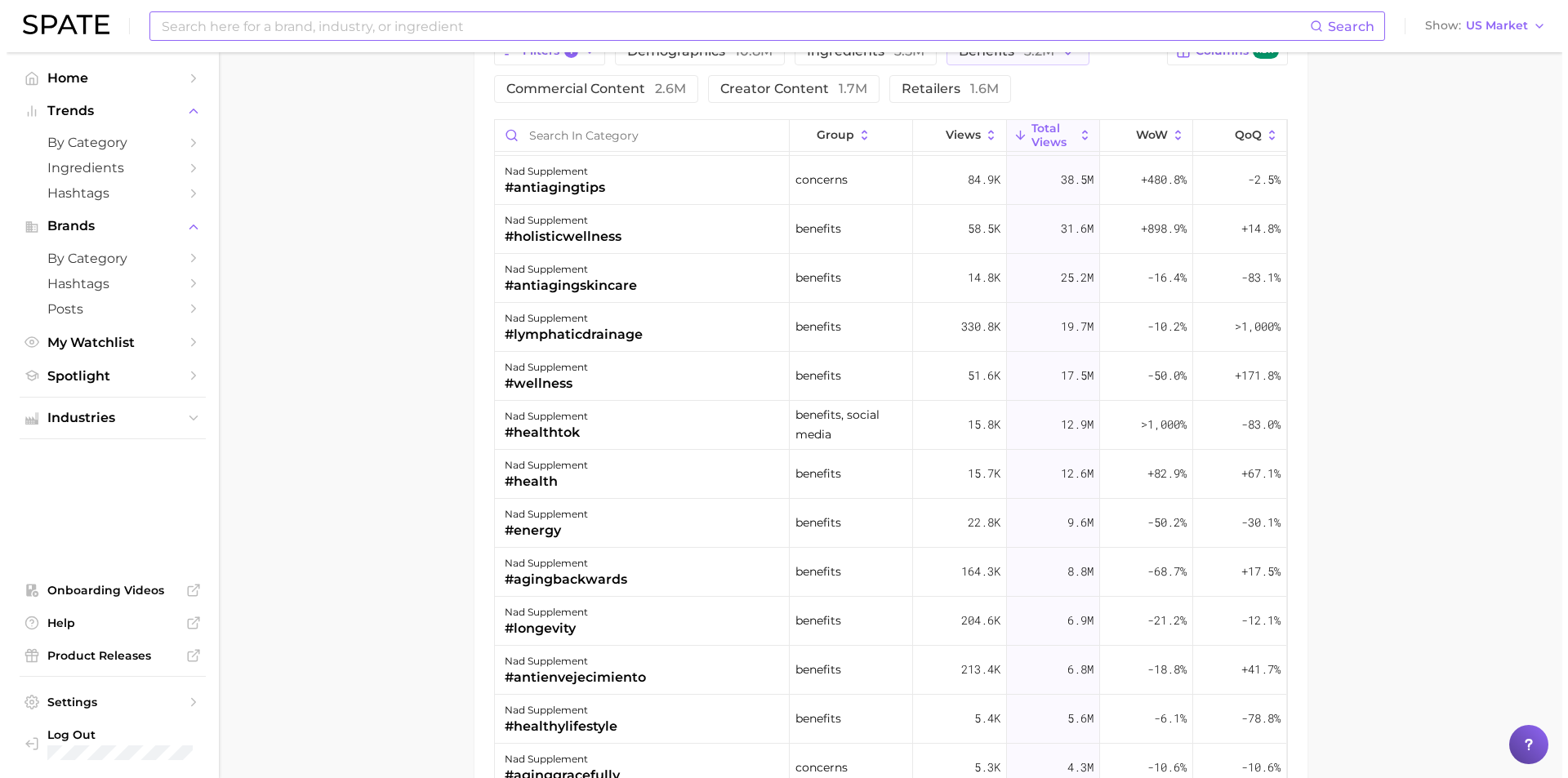
scroll to position [0, 0]
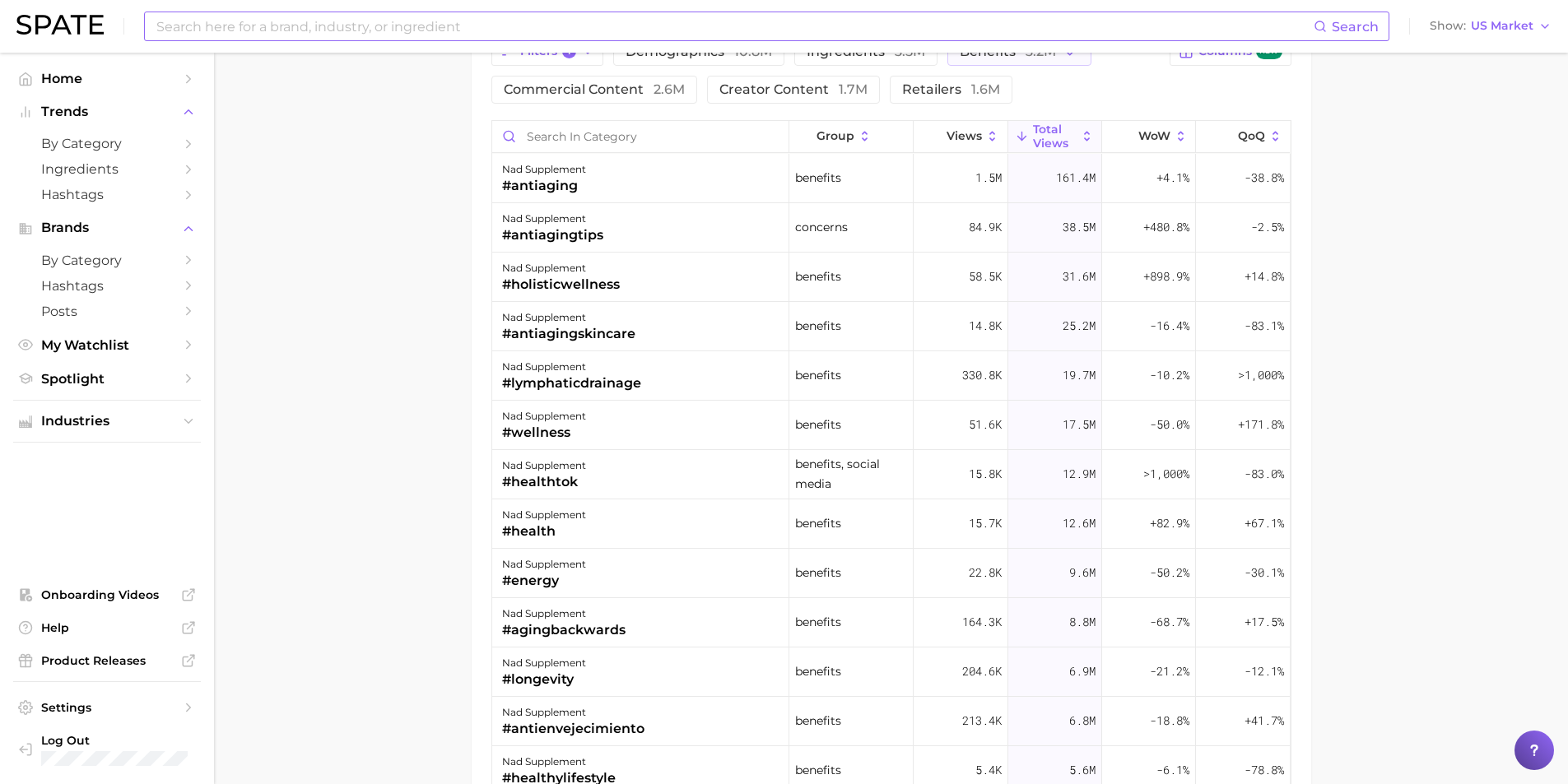
drag, startPoint x: 677, startPoint y: 386, endPoint x: 441, endPoint y: 373, distance: 236.4
click at [621, 392] on div "#lymphaticdrainage" at bounding box center [571, 384] width 139 height 19
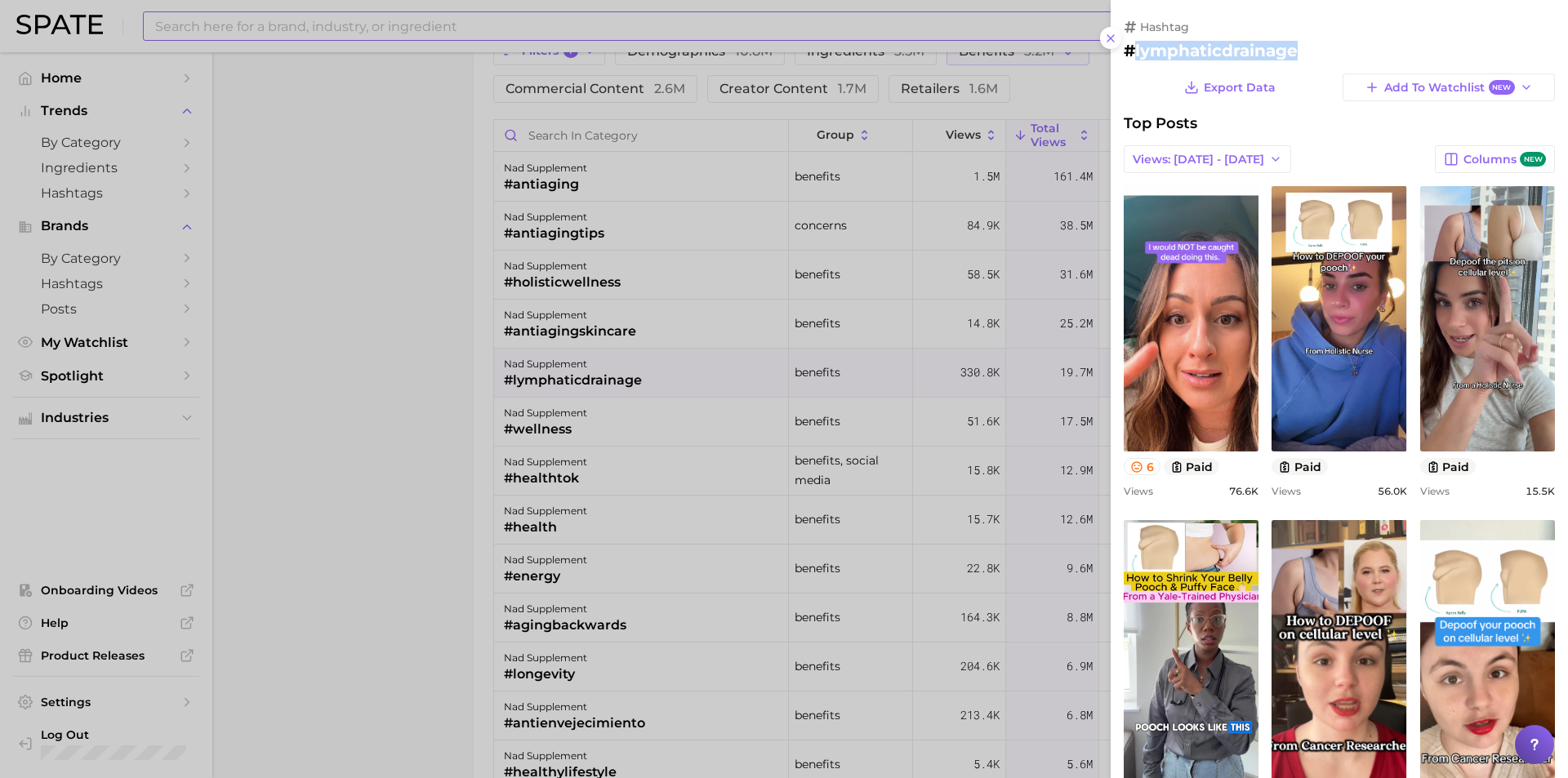
drag, startPoint x: 1308, startPoint y: 52, endPoint x: 1134, endPoint y: 50, distance: 174.0
click at [1134, 50] on h2 "#lymphaticdrainage" at bounding box center [1339, 50] width 431 height 19
copy h2 "lymphaticdrainage"
click at [255, 341] on div at bounding box center [784, 389] width 1568 height 778
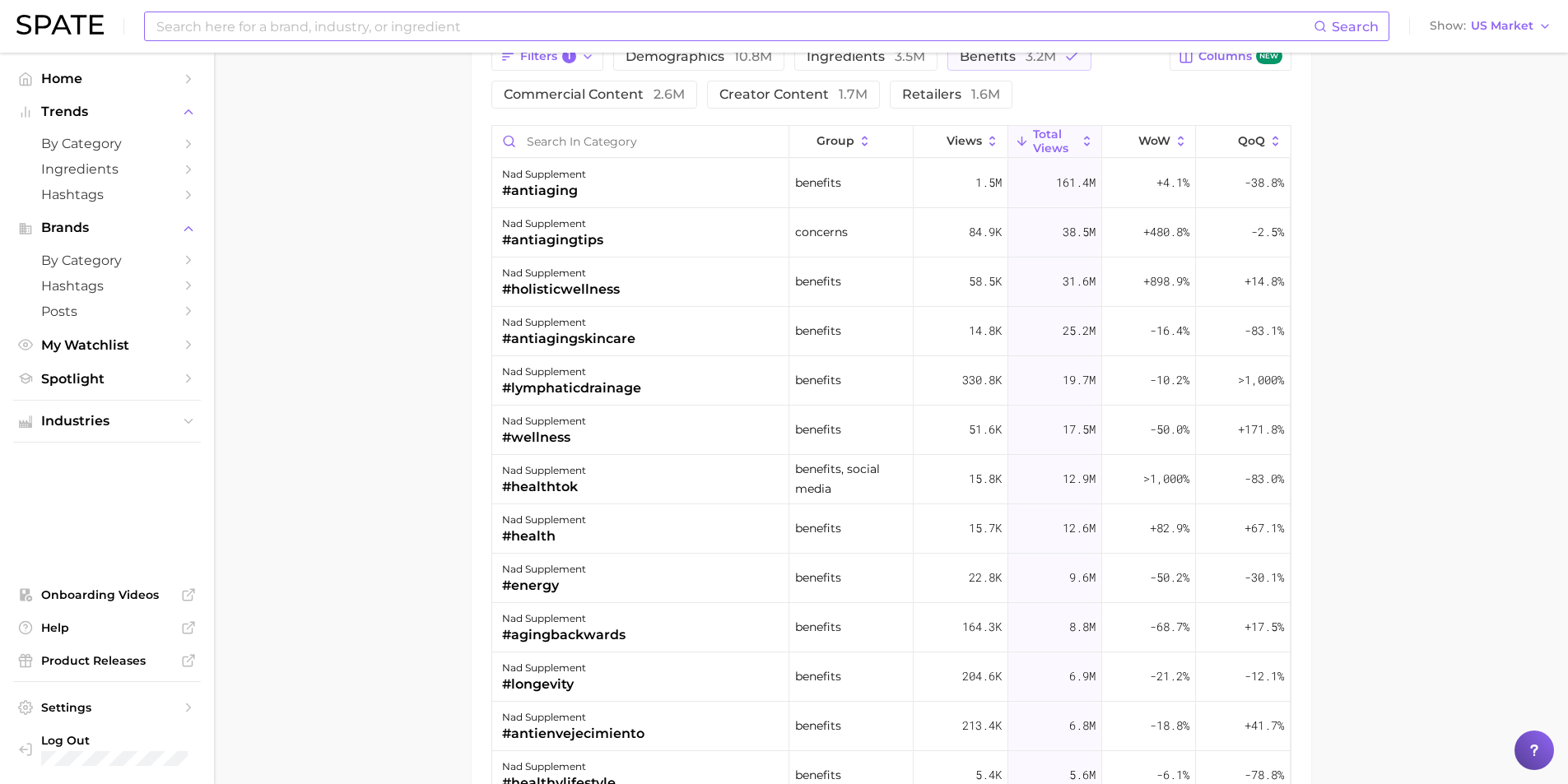
scroll to position [1152, 0]
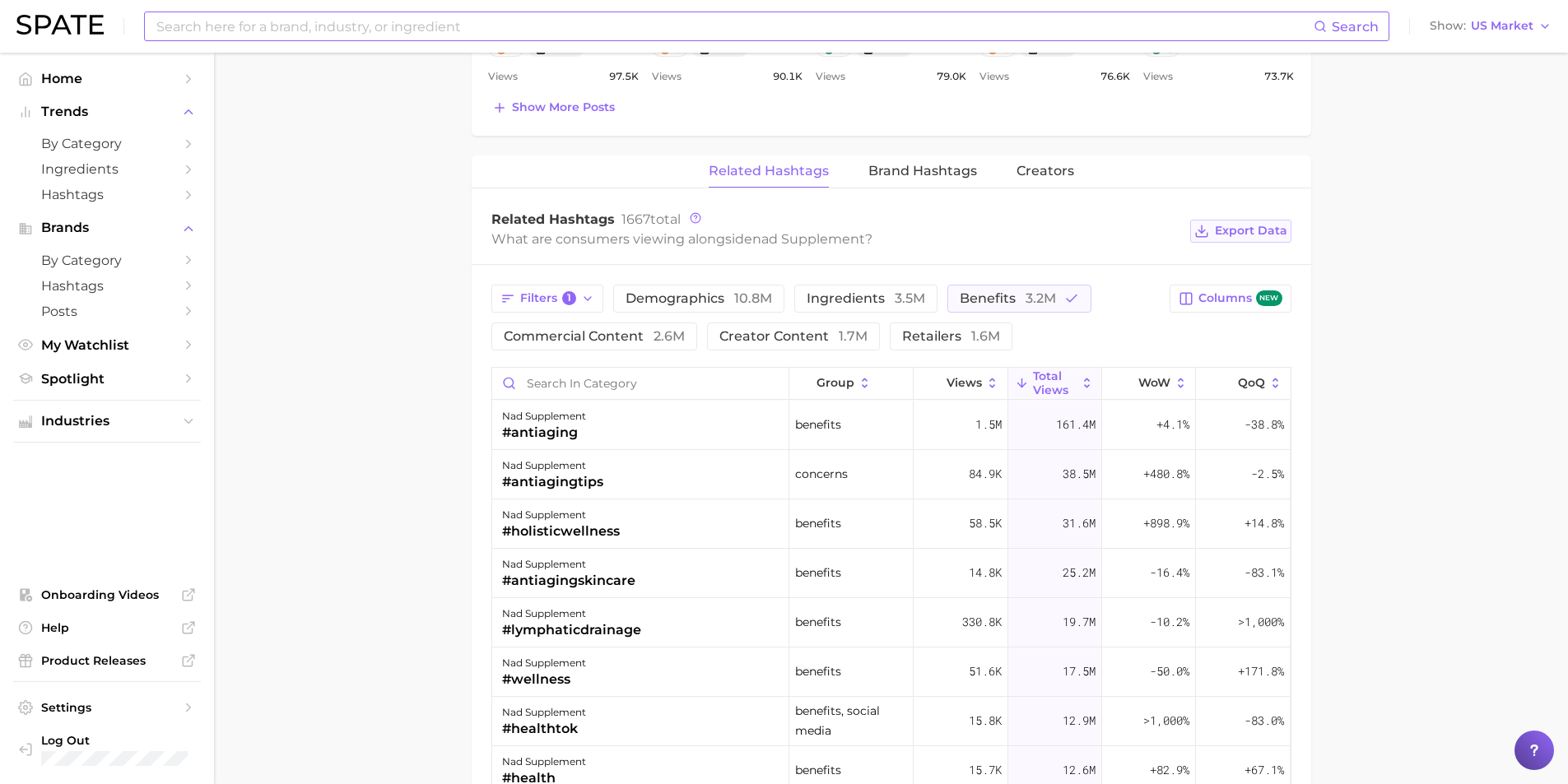
click at [1262, 229] on span "Export Data" at bounding box center [1252, 231] width 73 height 14
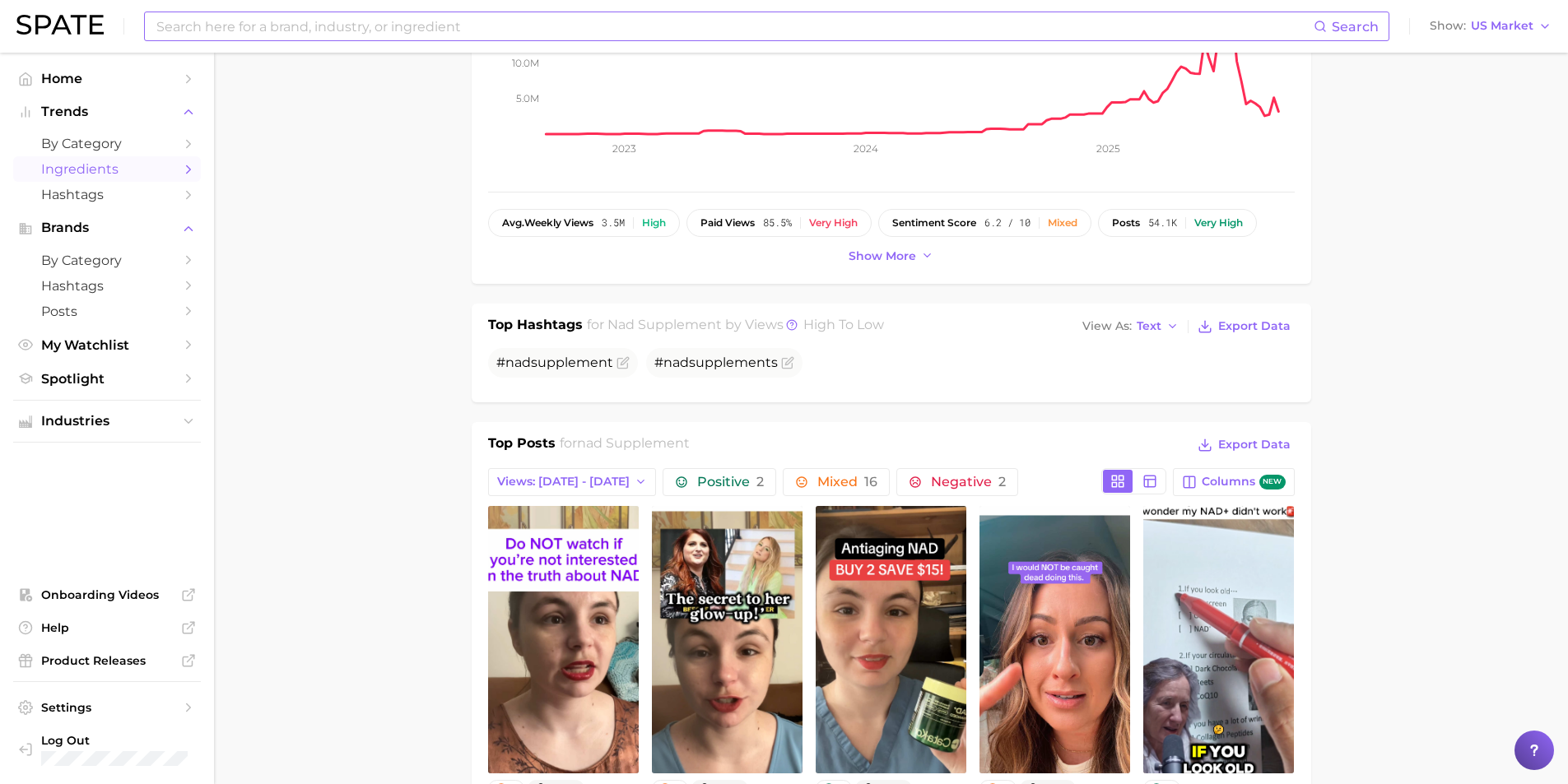
scroll to position [165, 0]
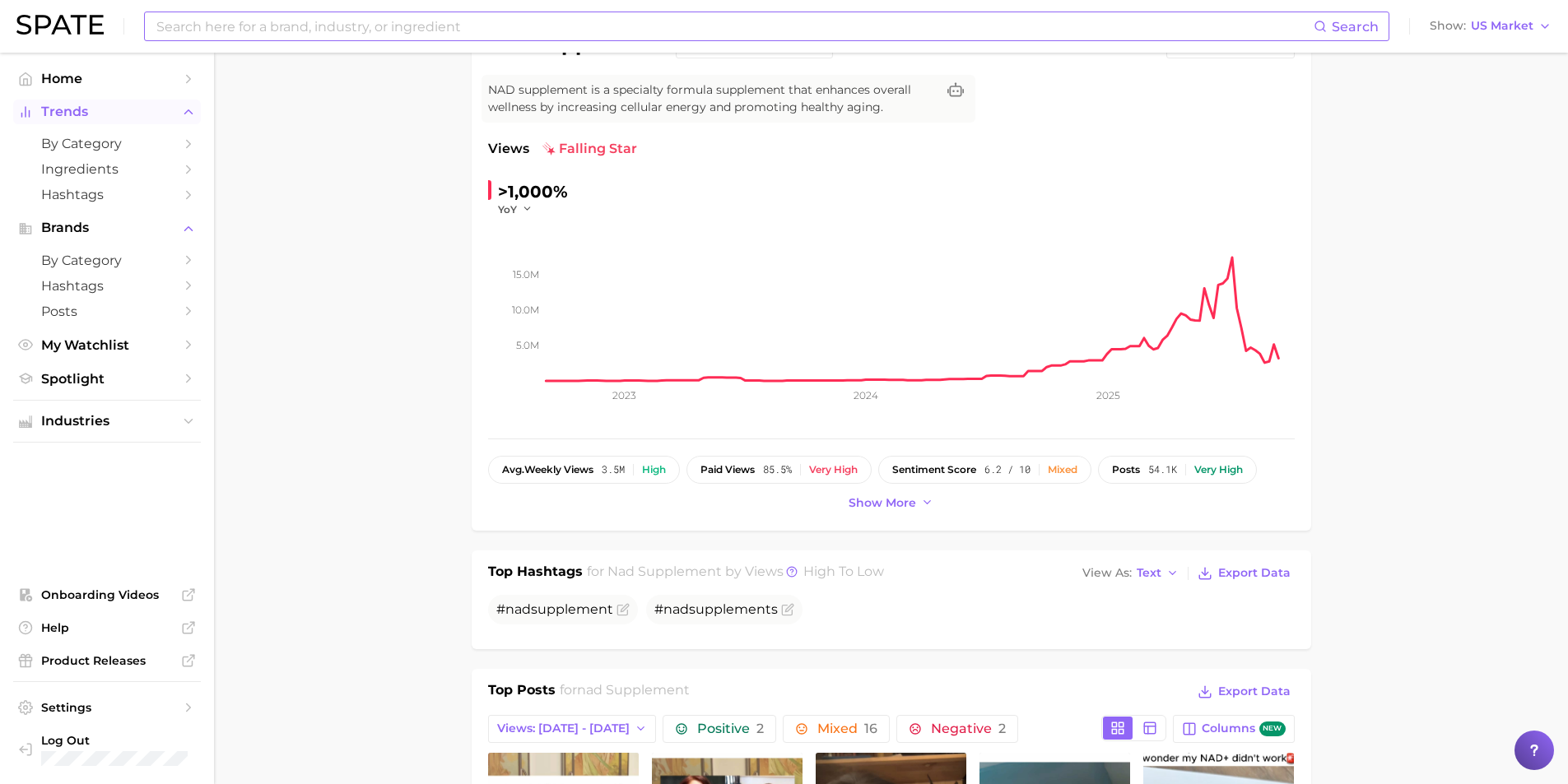
click at [158, 116] on span "Trends" at bounding box center [106, 112] width 132 height 15
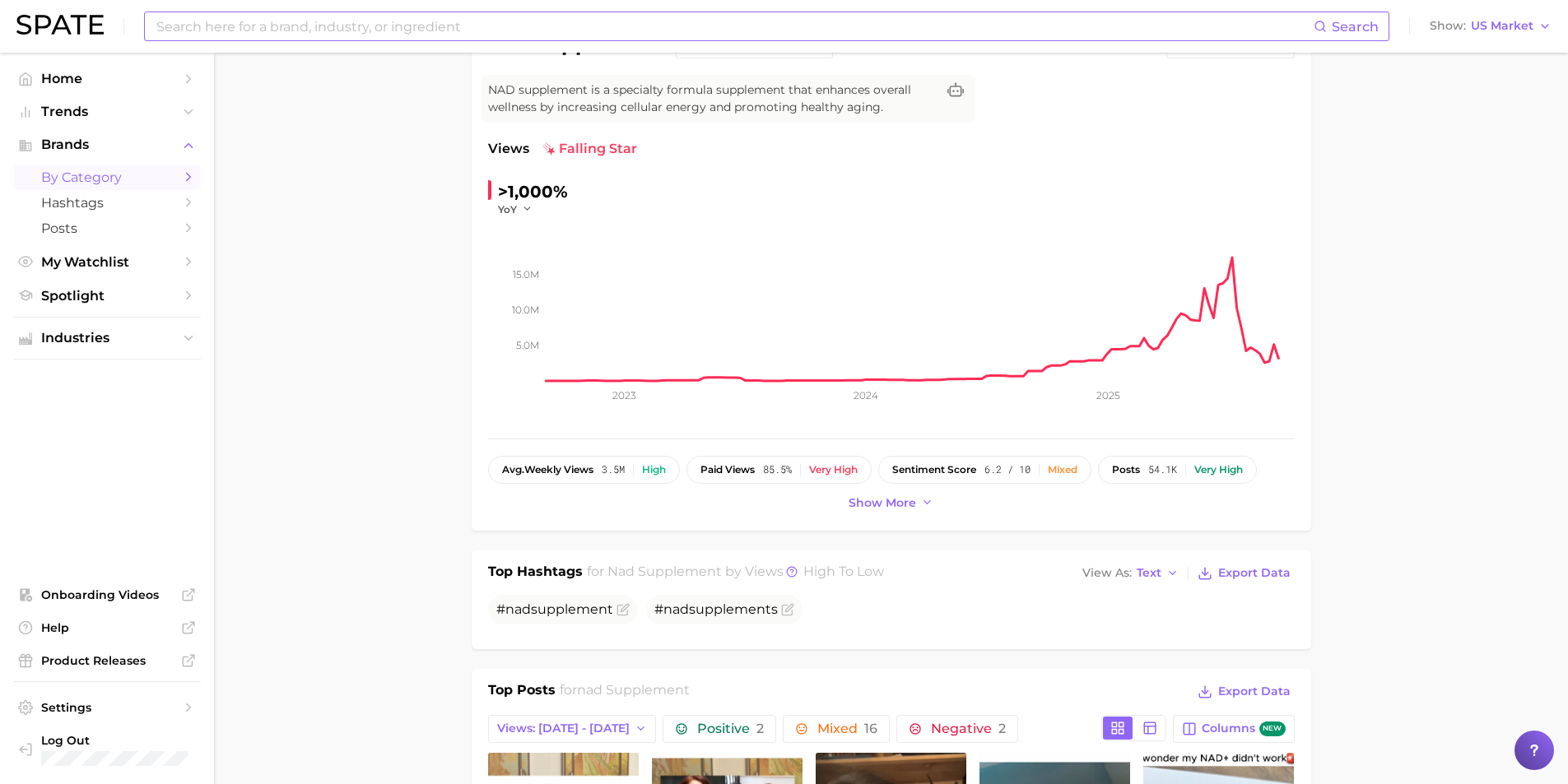
click at [101, 179] on span "by Category" at bounding box center [106, 177] width 132 height 16
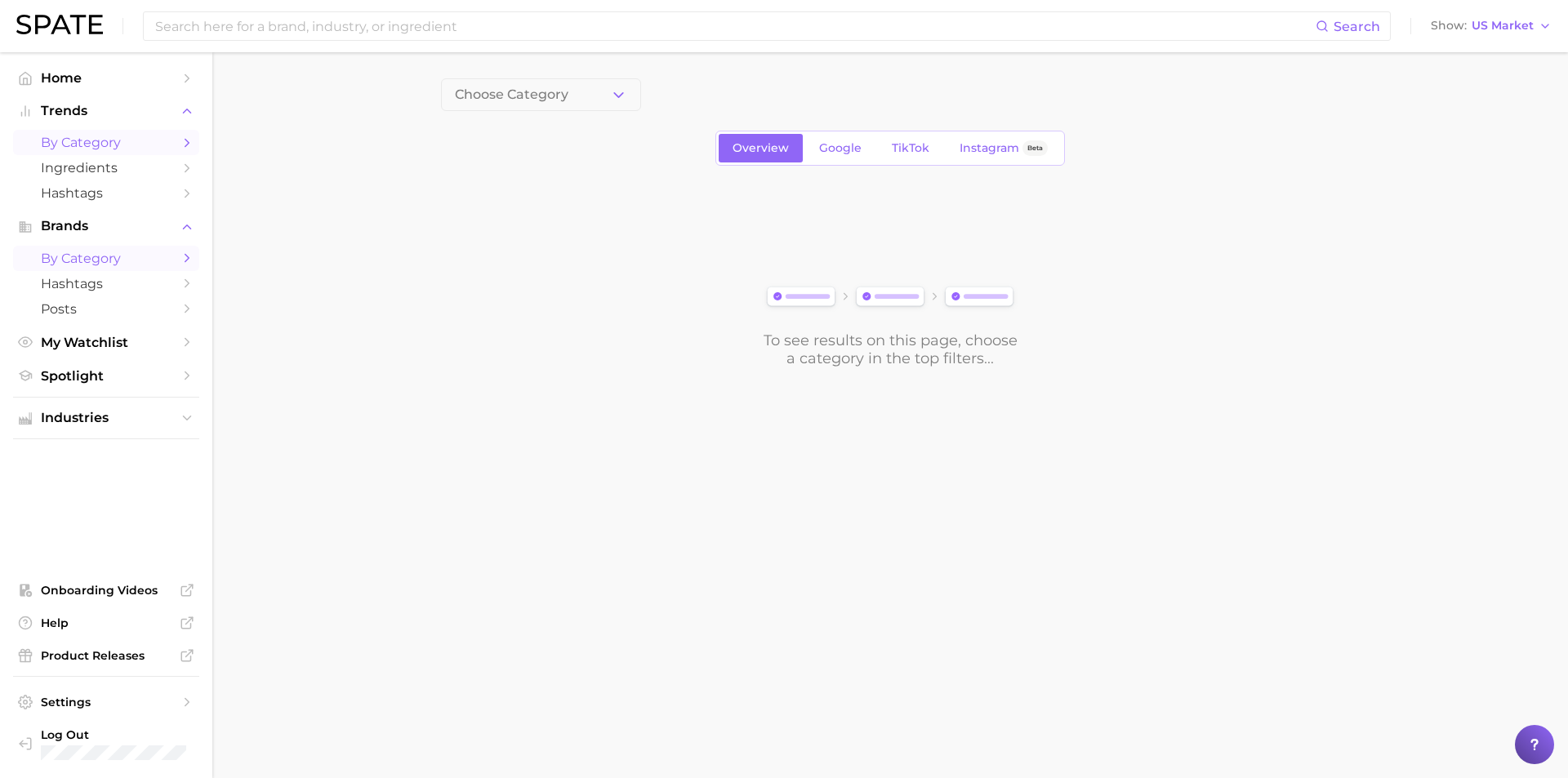
click at [166, 154] on link "by Category" at bounding box center [106, 142] width 186 height 25
click at [746, 105] on span at bounding box center [774, 94] width 201 height 33
click at [580, 91] on button "1. Choose Category" at bounding box center [541, 94] width 201 height 33
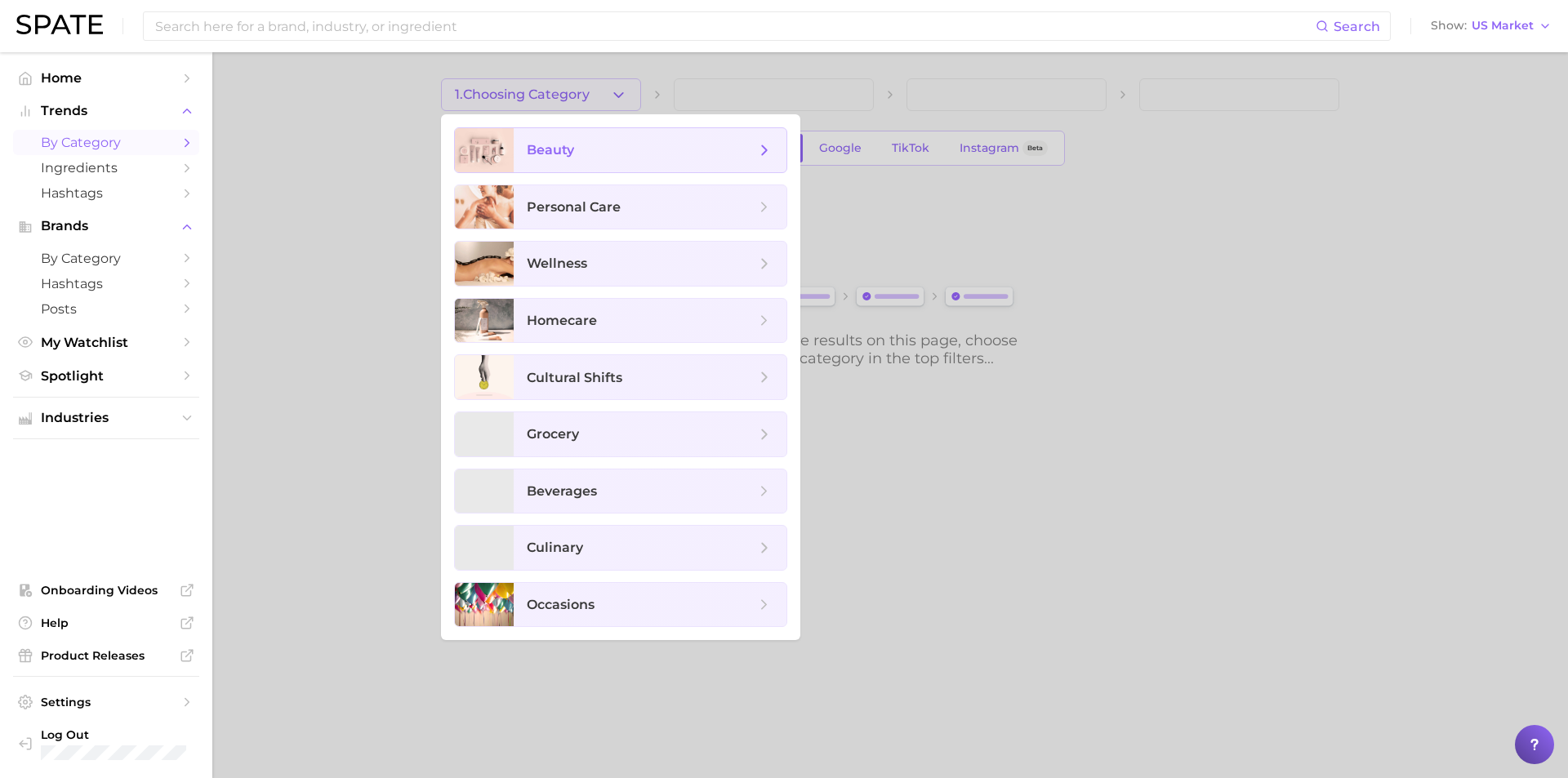
click at [586, 149] on span "beauty" at bounding box center [641, 150] width 229 height 18
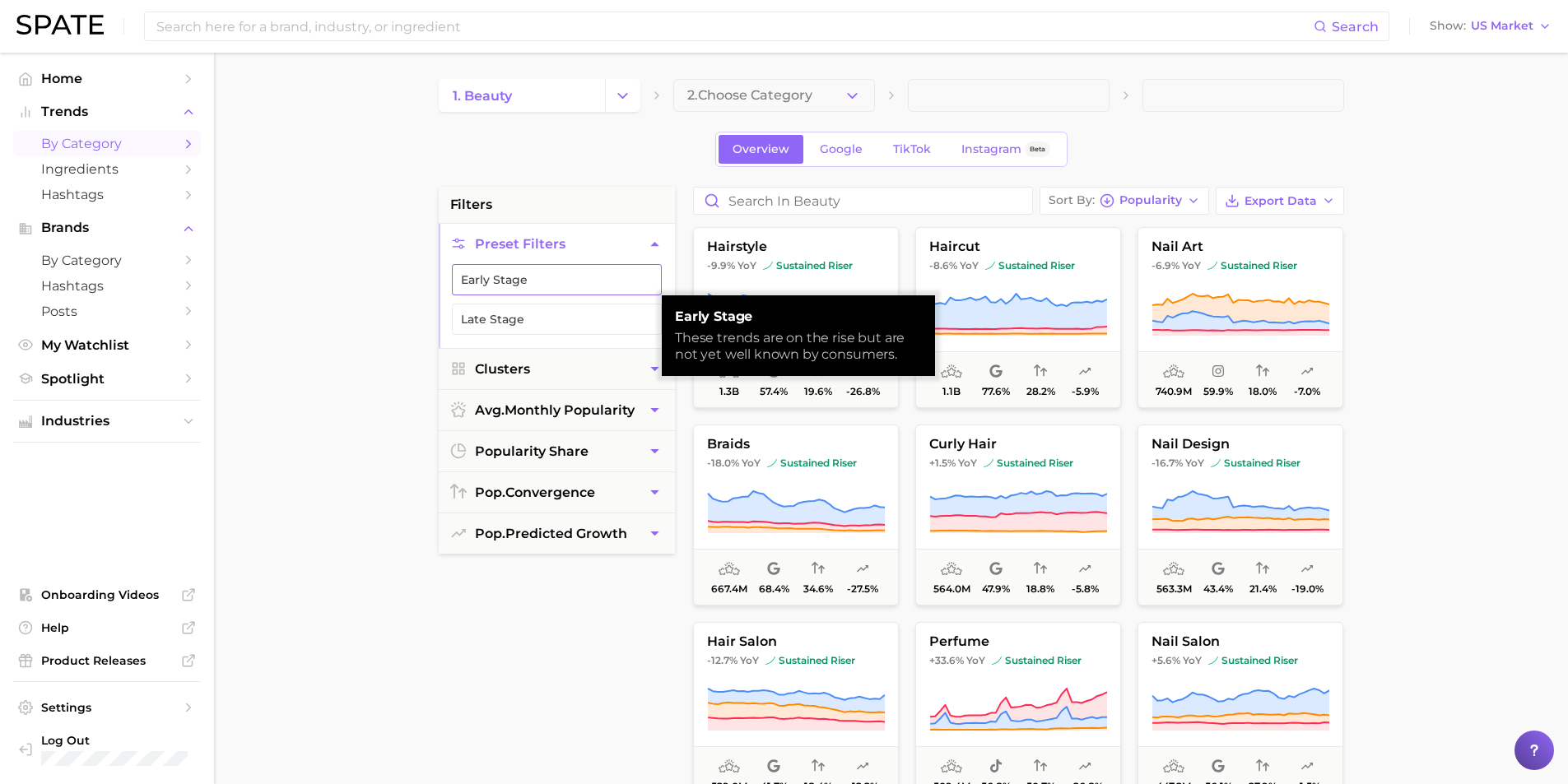
click at [599, 288] on button "Early Stage" at bounding box center [557, 279] width 210 height 31
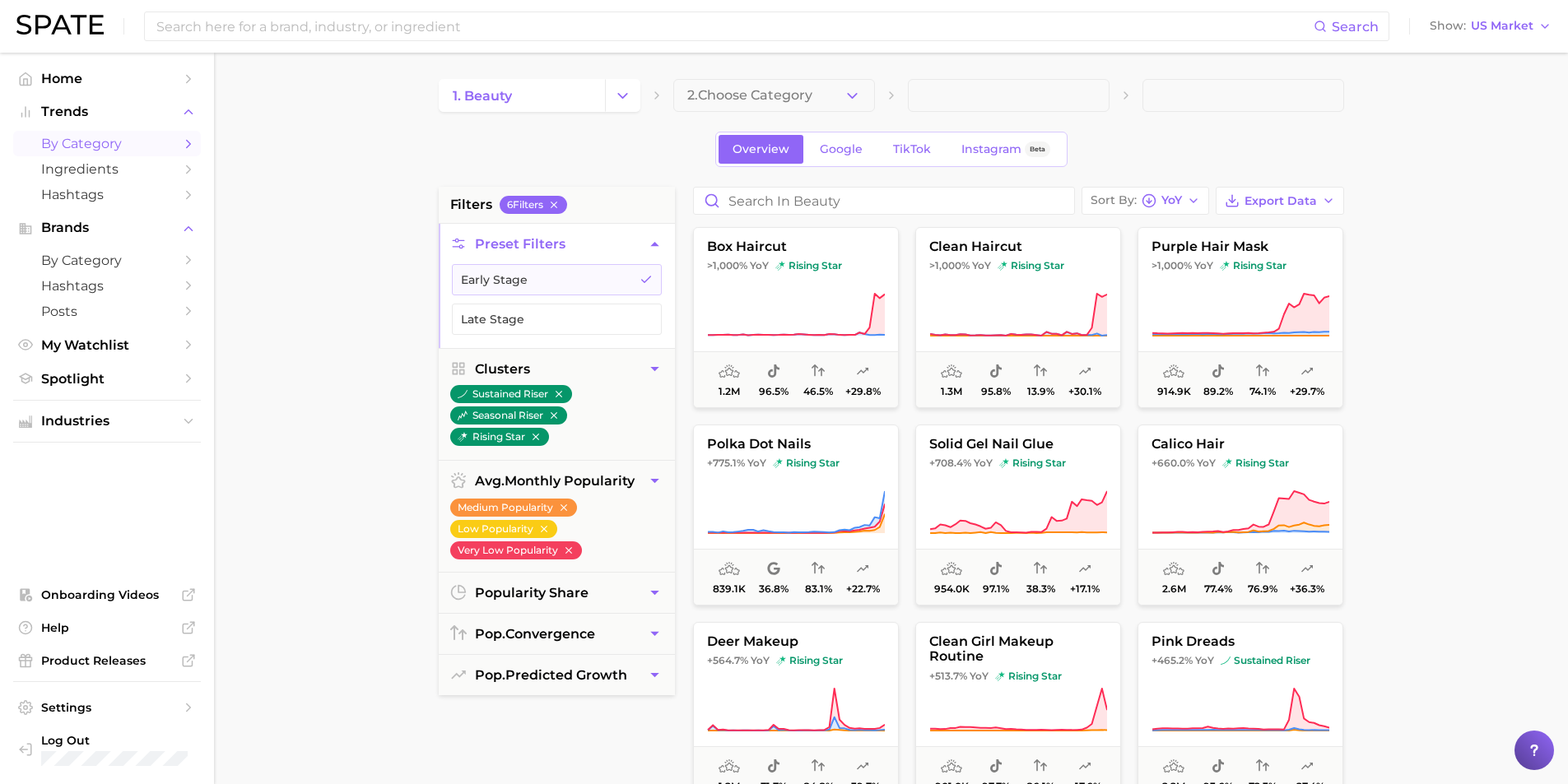
click at [846, 98] on icon "button" at bounding box center [853, 96] width 18 height 18
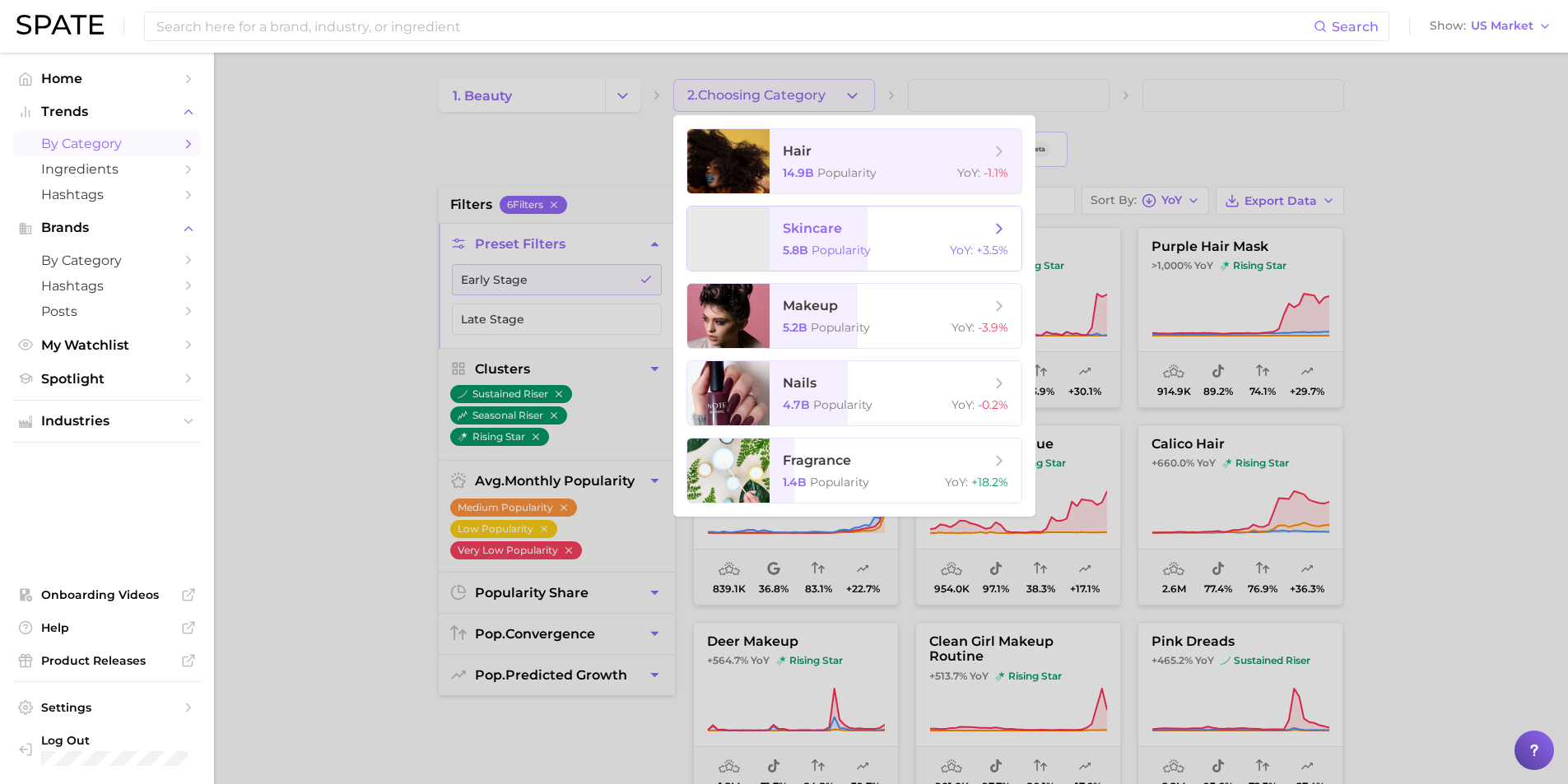
click at [825, 247] on span "Popularity" at bounding box center [841, 250] width 59 height 15
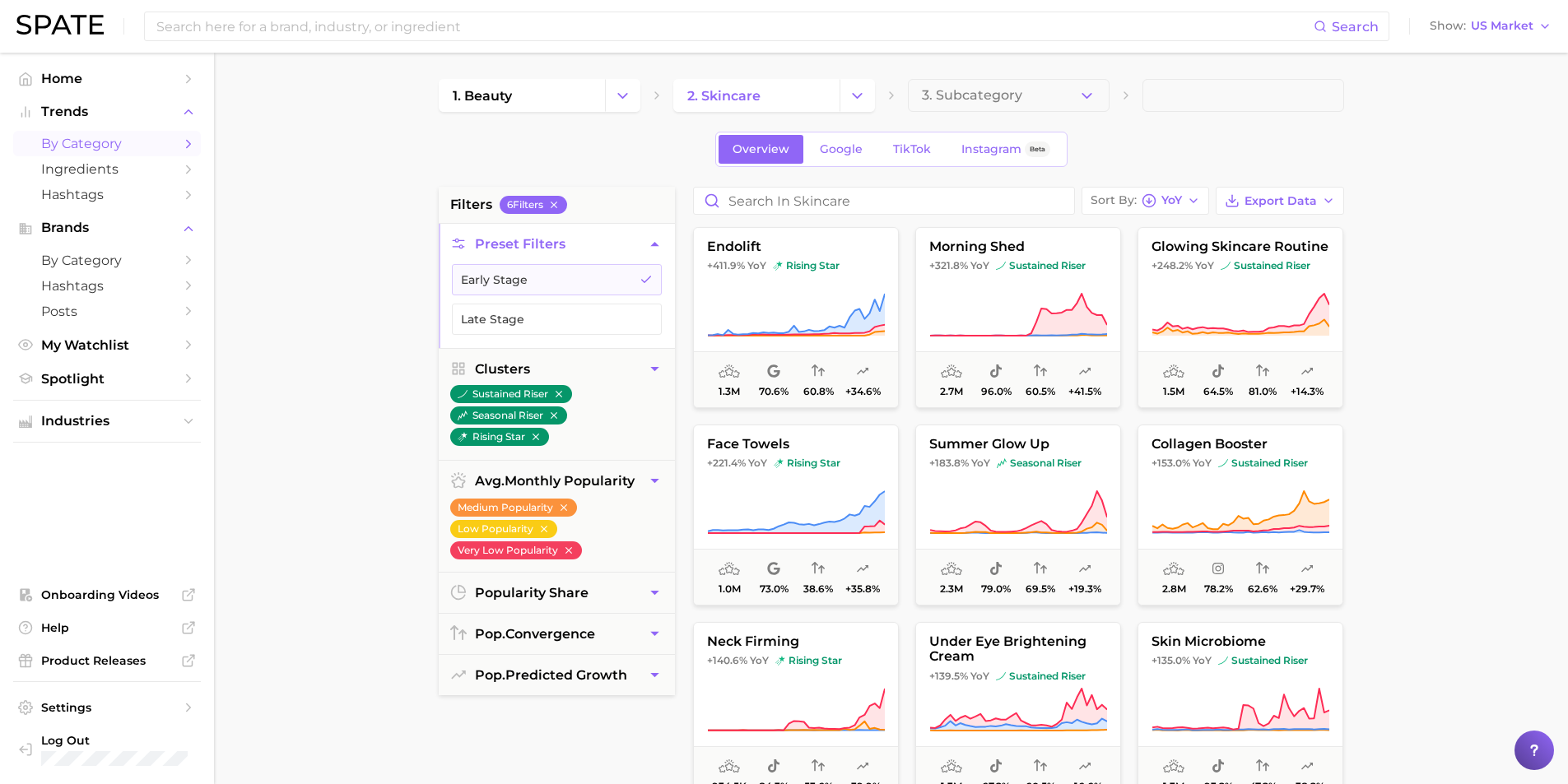
click at [1468, 386] on main "1. beauty 2. skincare 3. Subcategory Overview Google TikTok Instagram Beta filt…" at bounding box center [891, 676] width 1354 height 1248
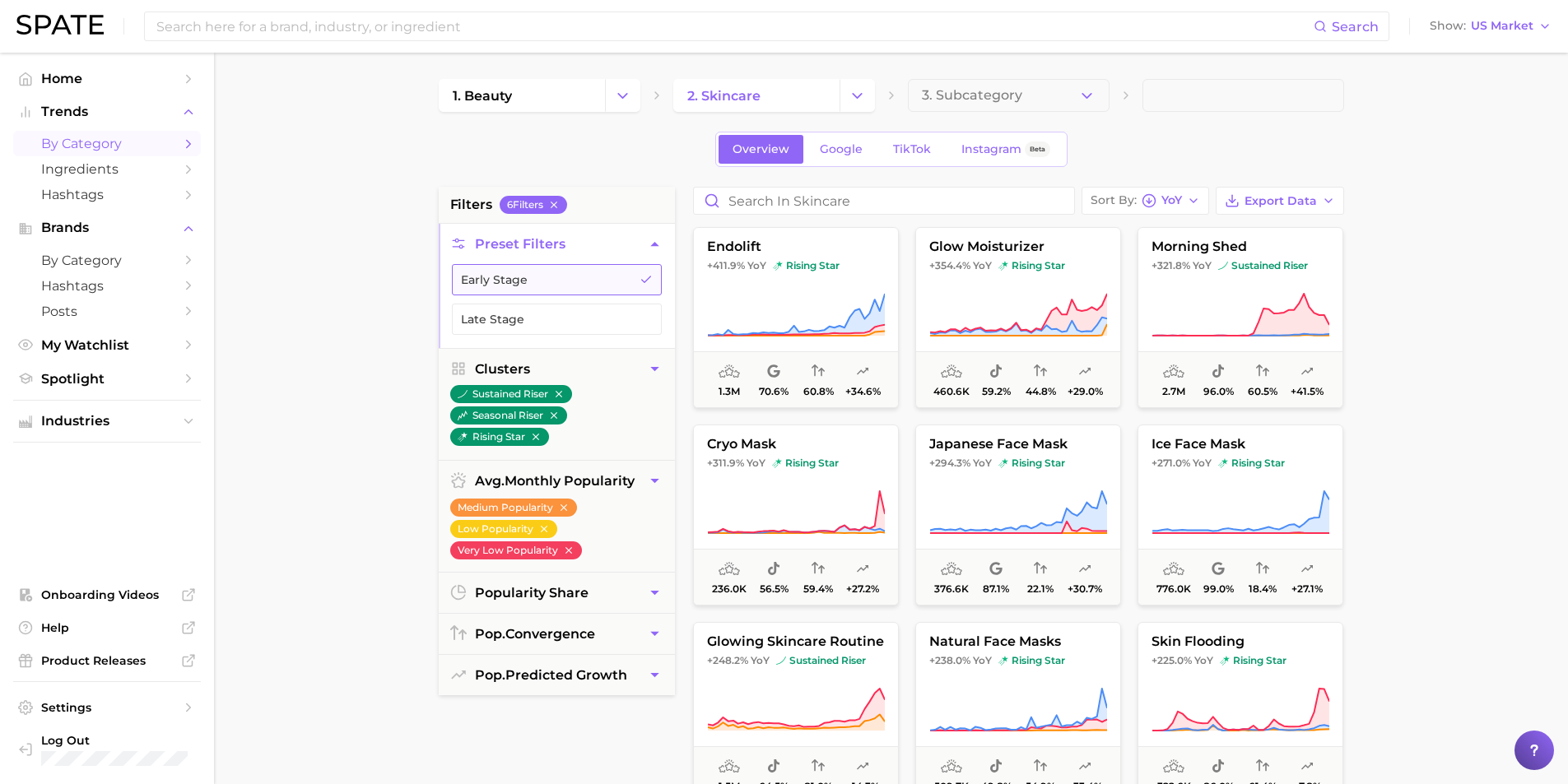
click at [650, 293] on button "Early Stage" at bounding box center [557, 279] width 210 height 31
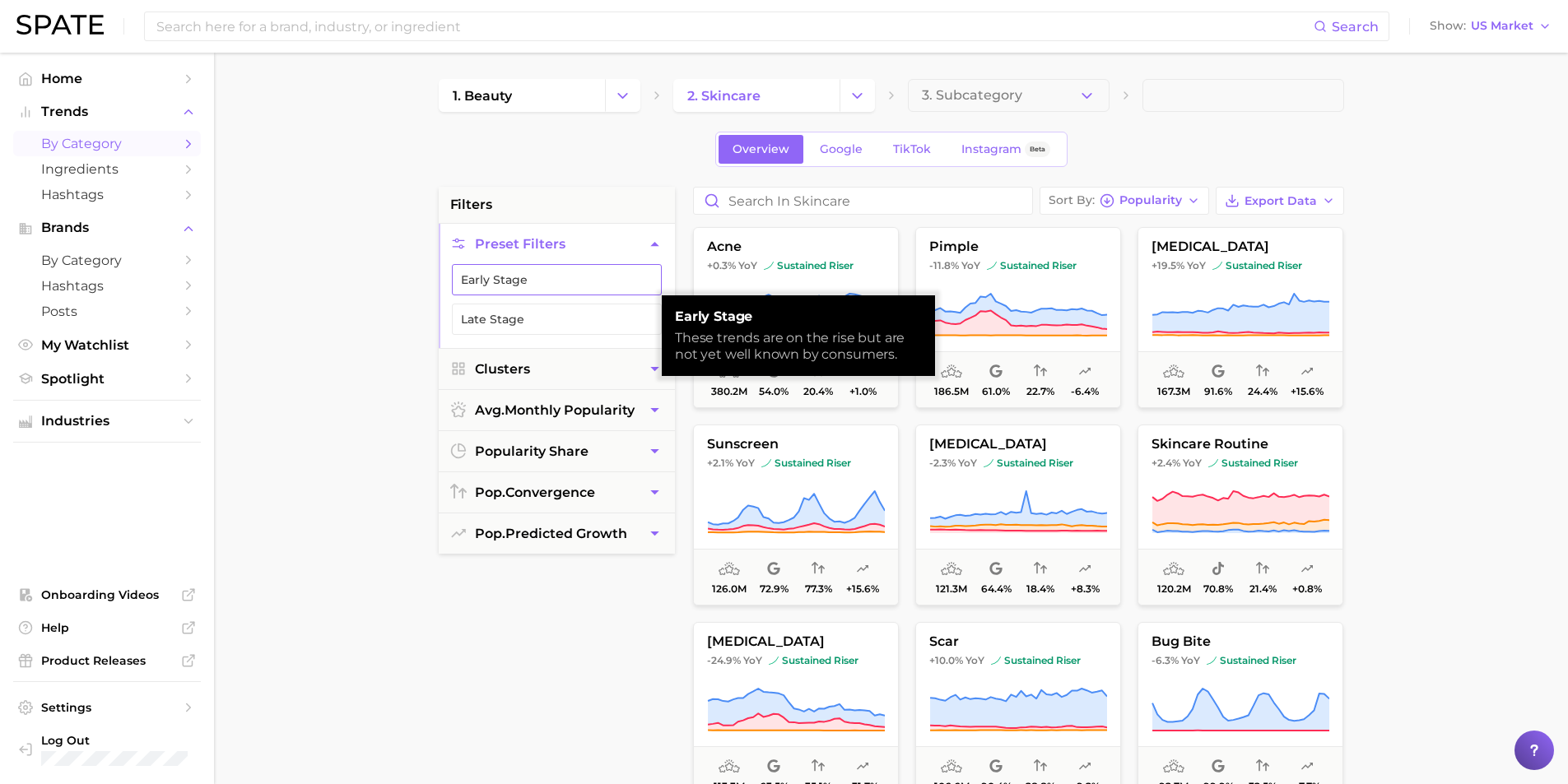
click at [650, 293] on button "Early Stage" at bounding box center [557, 279] width 210 height 31
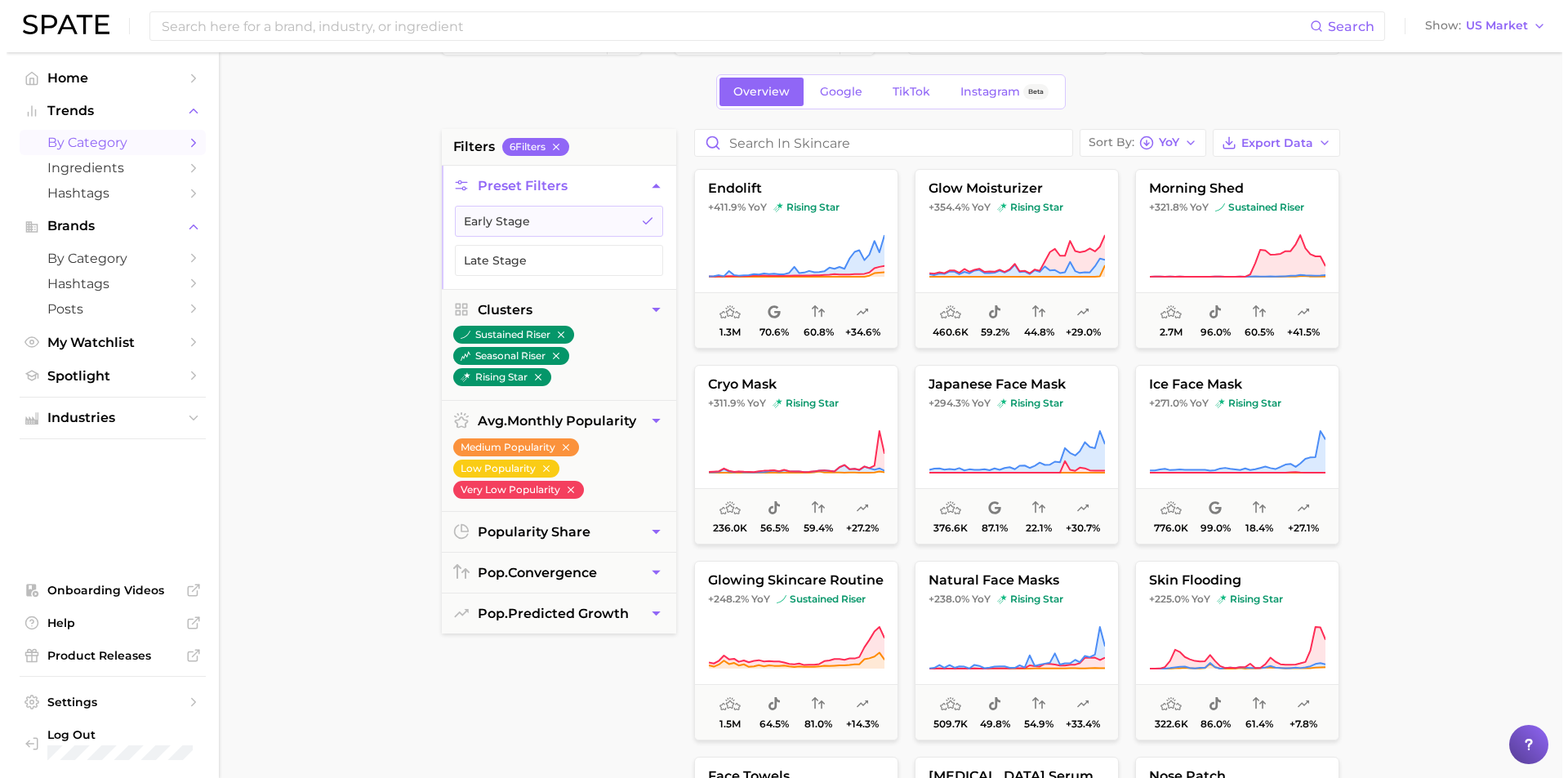
scroll to position [82, 0]
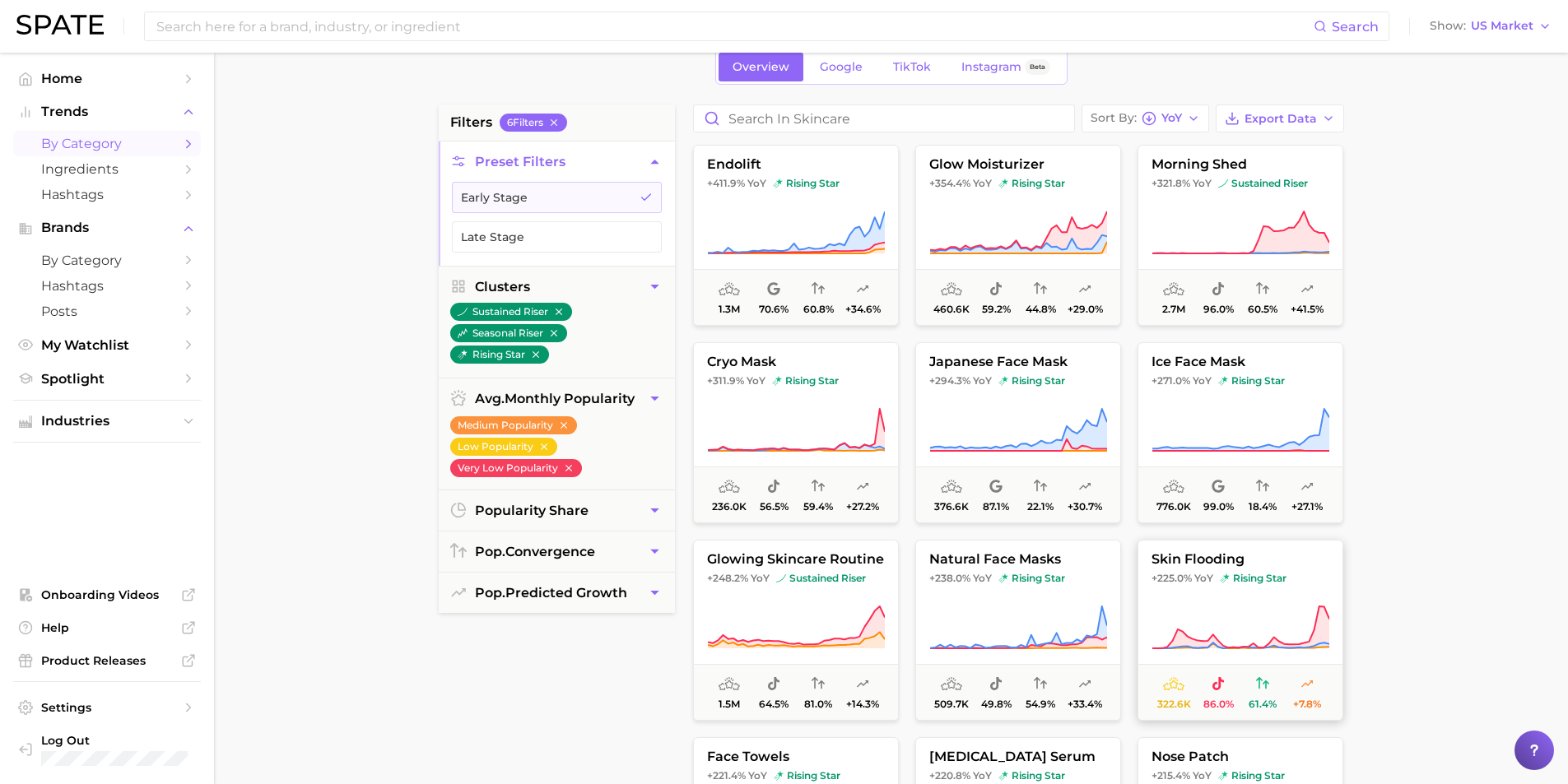
click at [1244, 571] on button "skin flooding +225.0% YoY rising star 322.6k 86.0% 61.4% +7.8%" at bounding box center [1240, 630] width 206 height 181
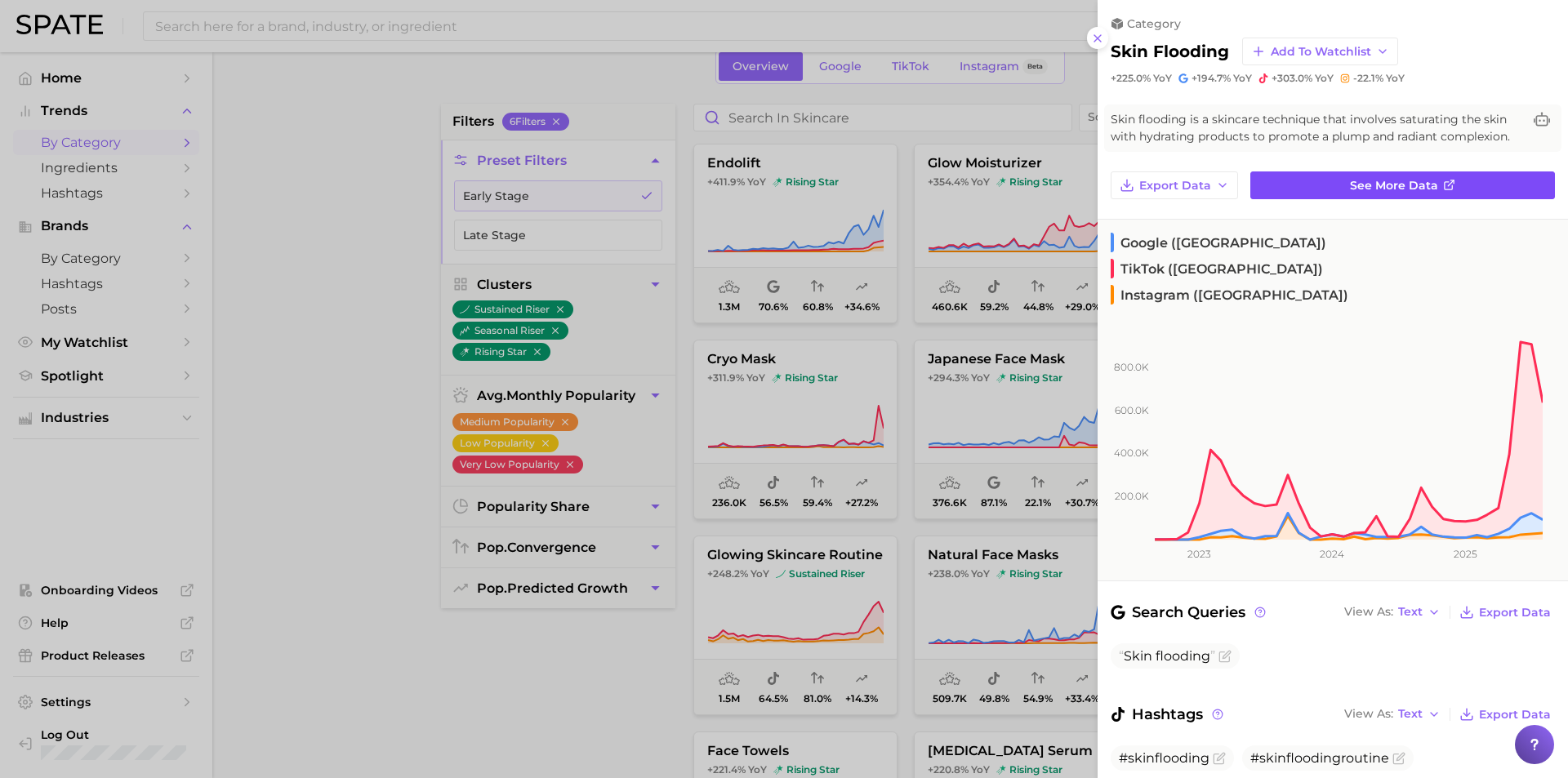
click at [1350, 187] on span "See more data" at bounding box center [1394, 185] width 88 height 14
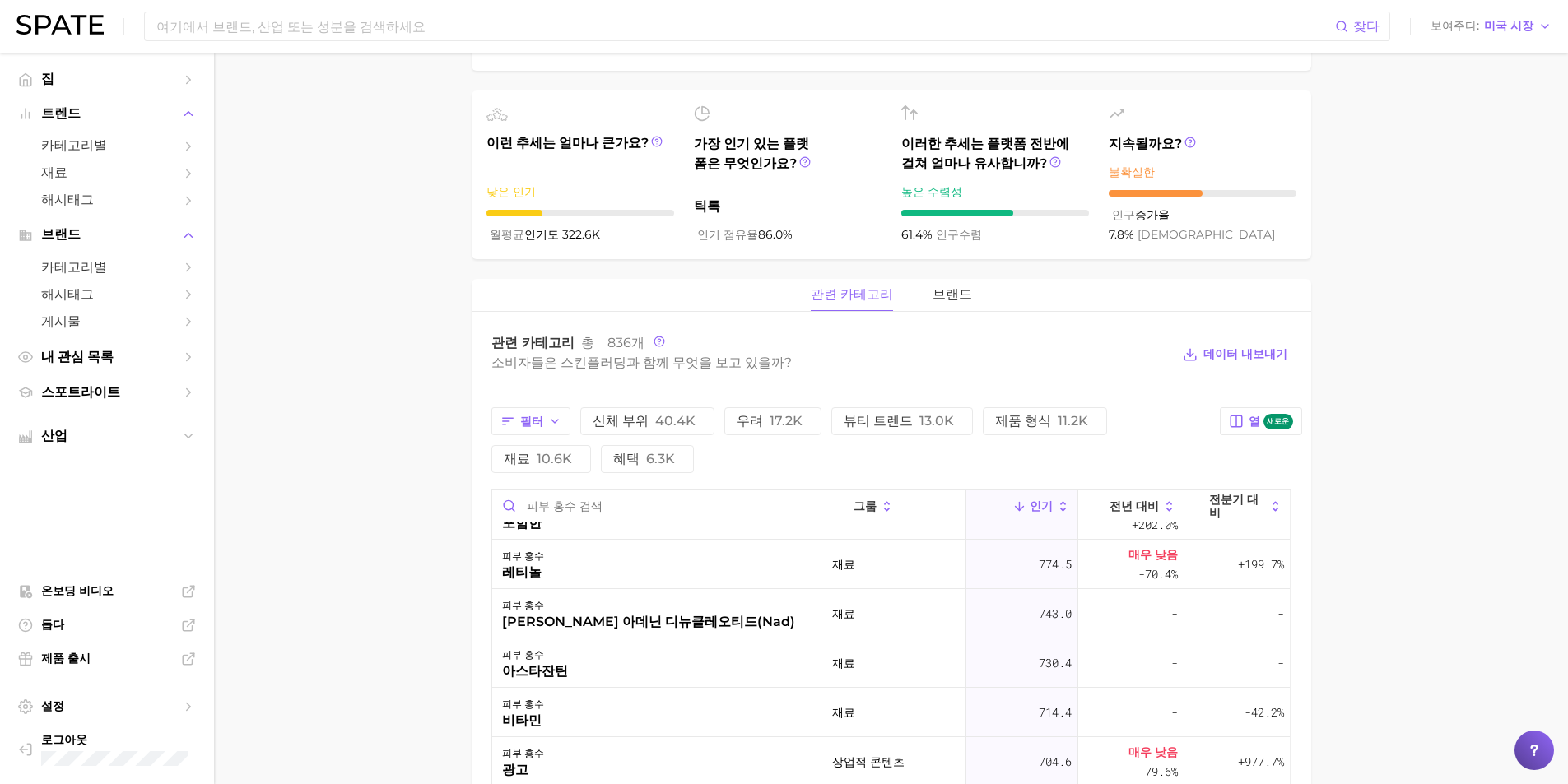
scroll to position [576, 0]
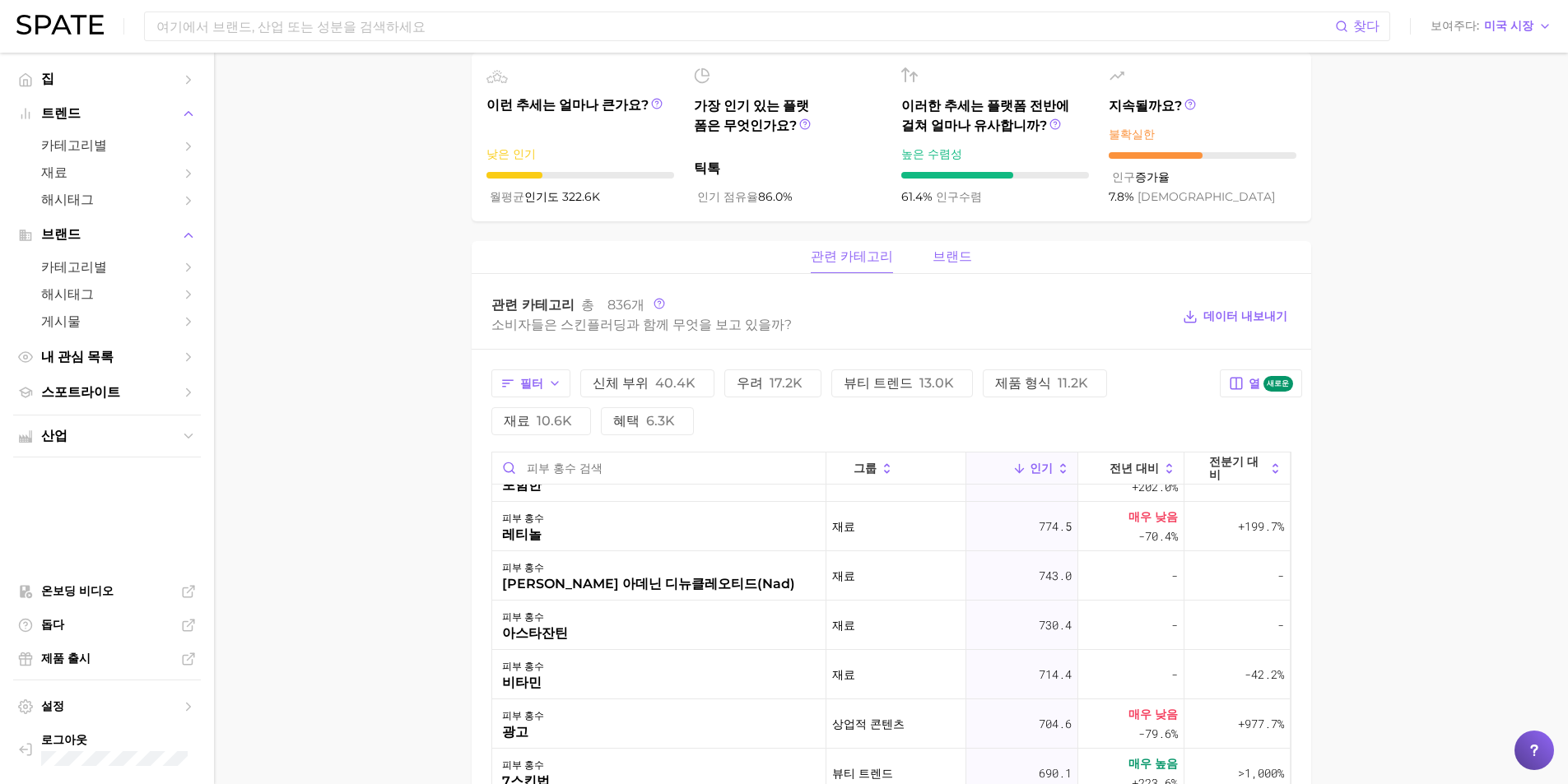
click at [942, 260] on font "브랜드" at bounding box center [952, 256] width 40 height 16
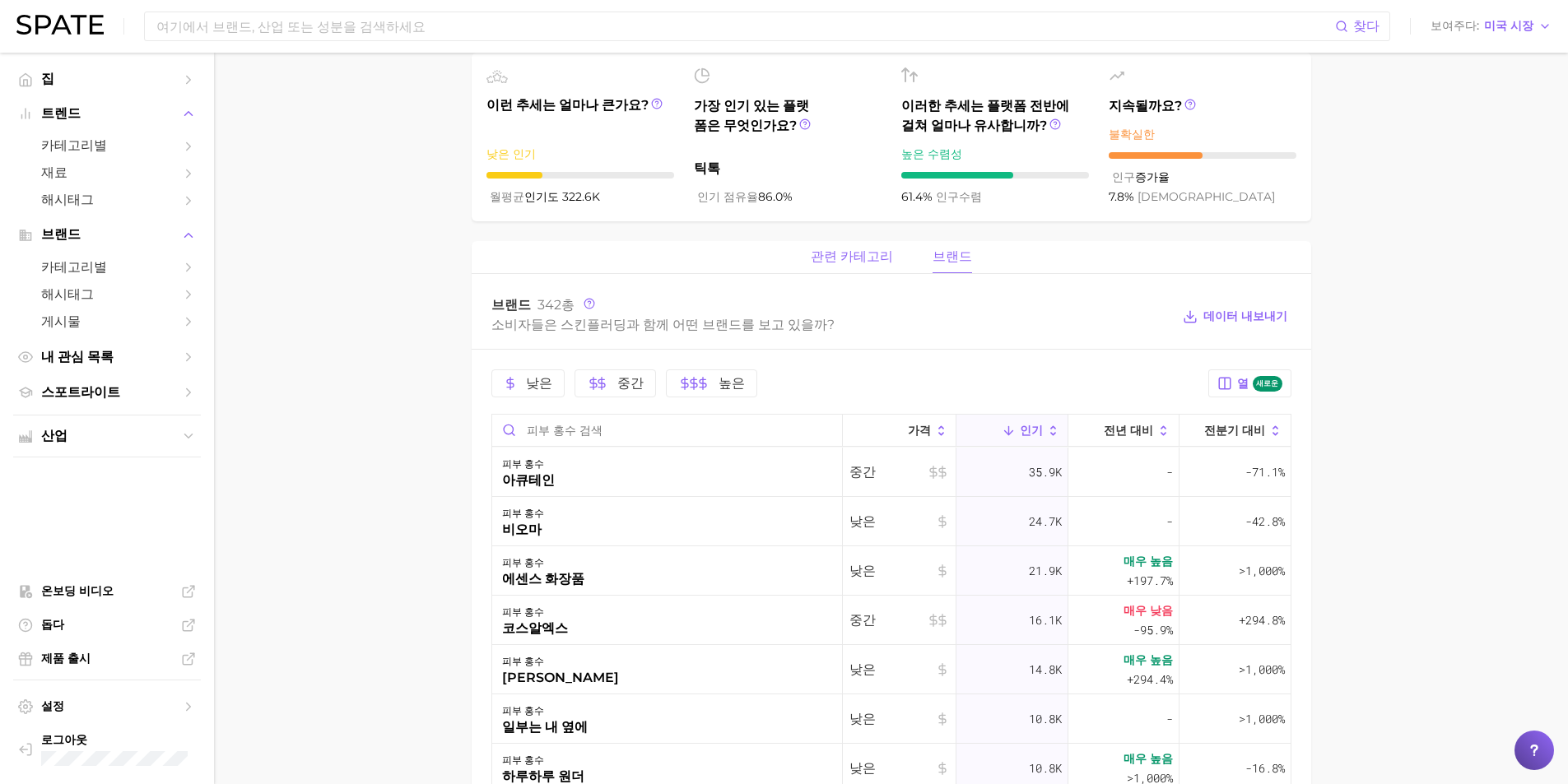
click at [870, 266] on button "관련 카테고리" at bounding box center [852, 257] width 82 height 32
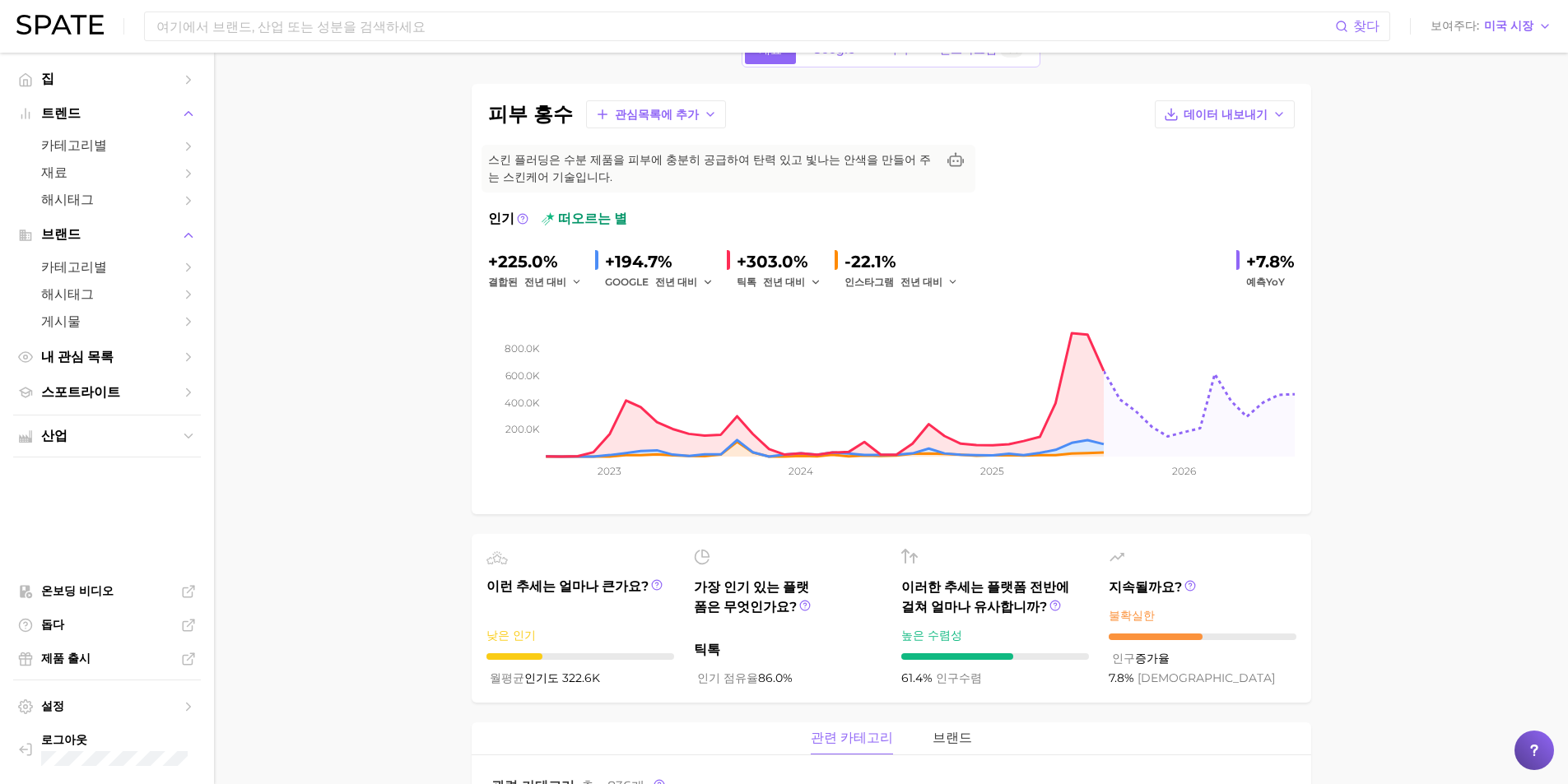
scroll to position [0, 0]
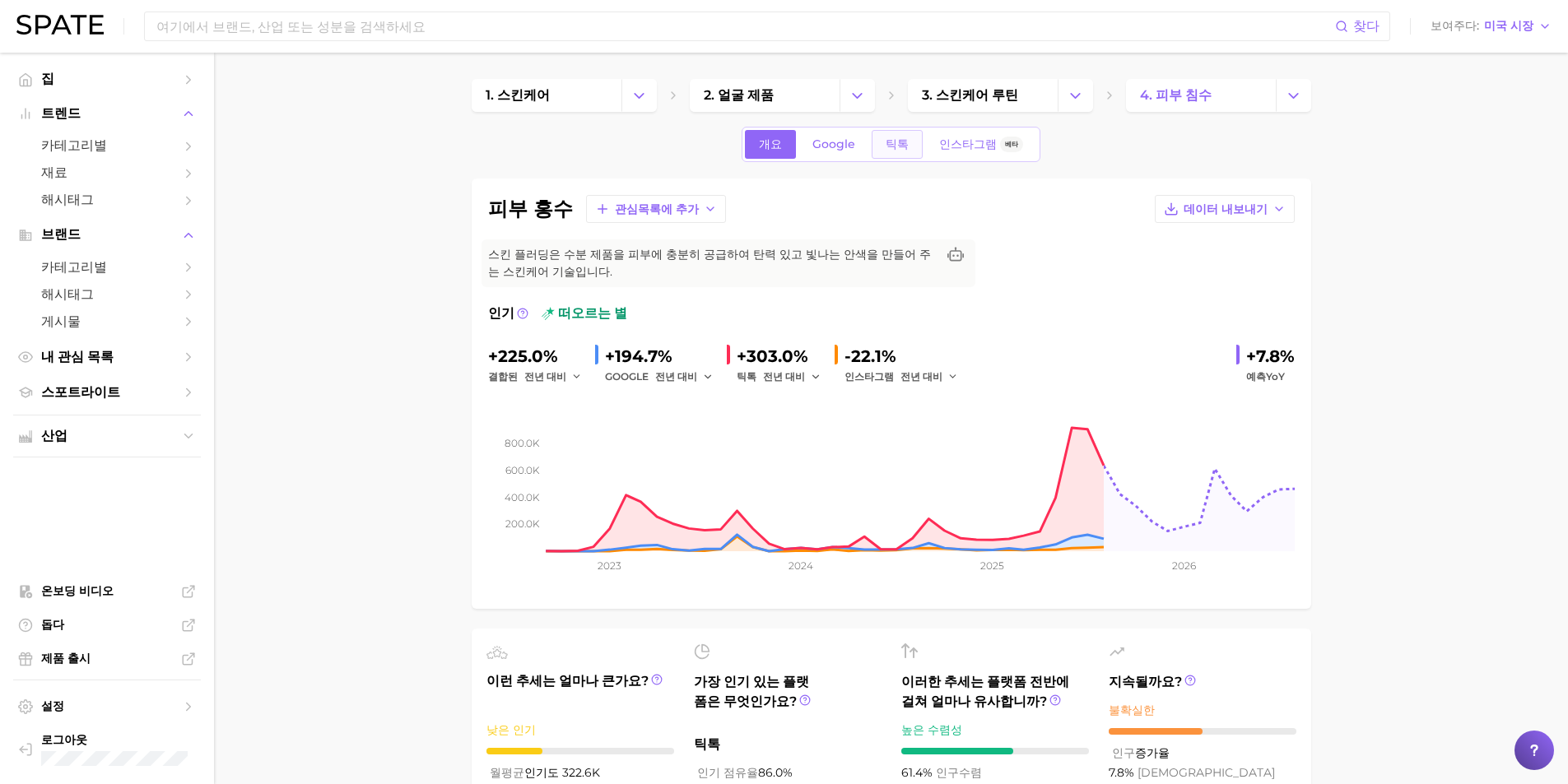
click at [888, 139] on font "틱톡" at bounding box center [897, 144] width 23 height 15
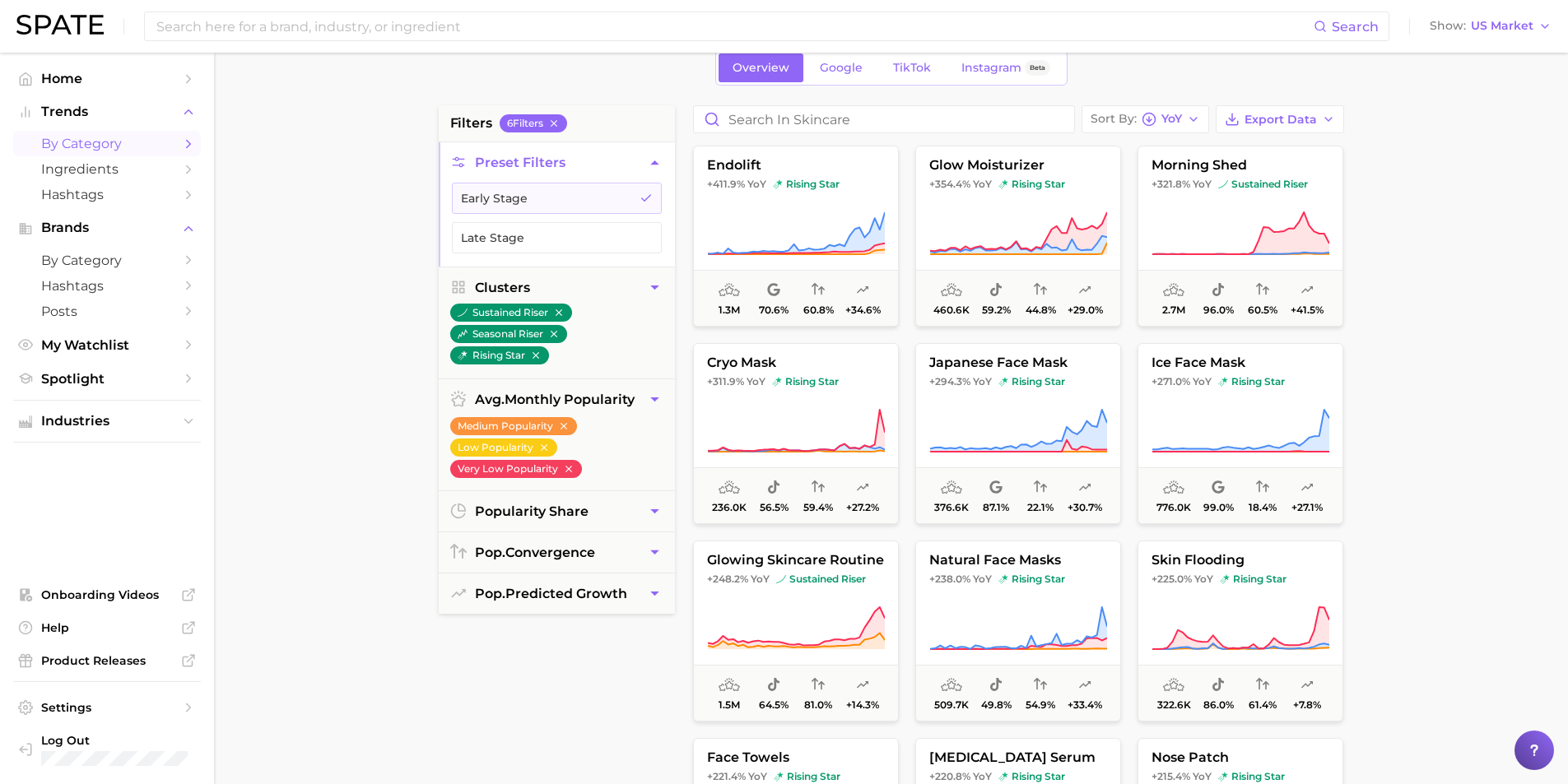
scroll to position [82, 0]
click at [644, 719] on div "filters 6 Filter s Preset Filters Early Stage Late Stage Clusters sustained ris…" at bounding box center [557, 522] width 237 height 834
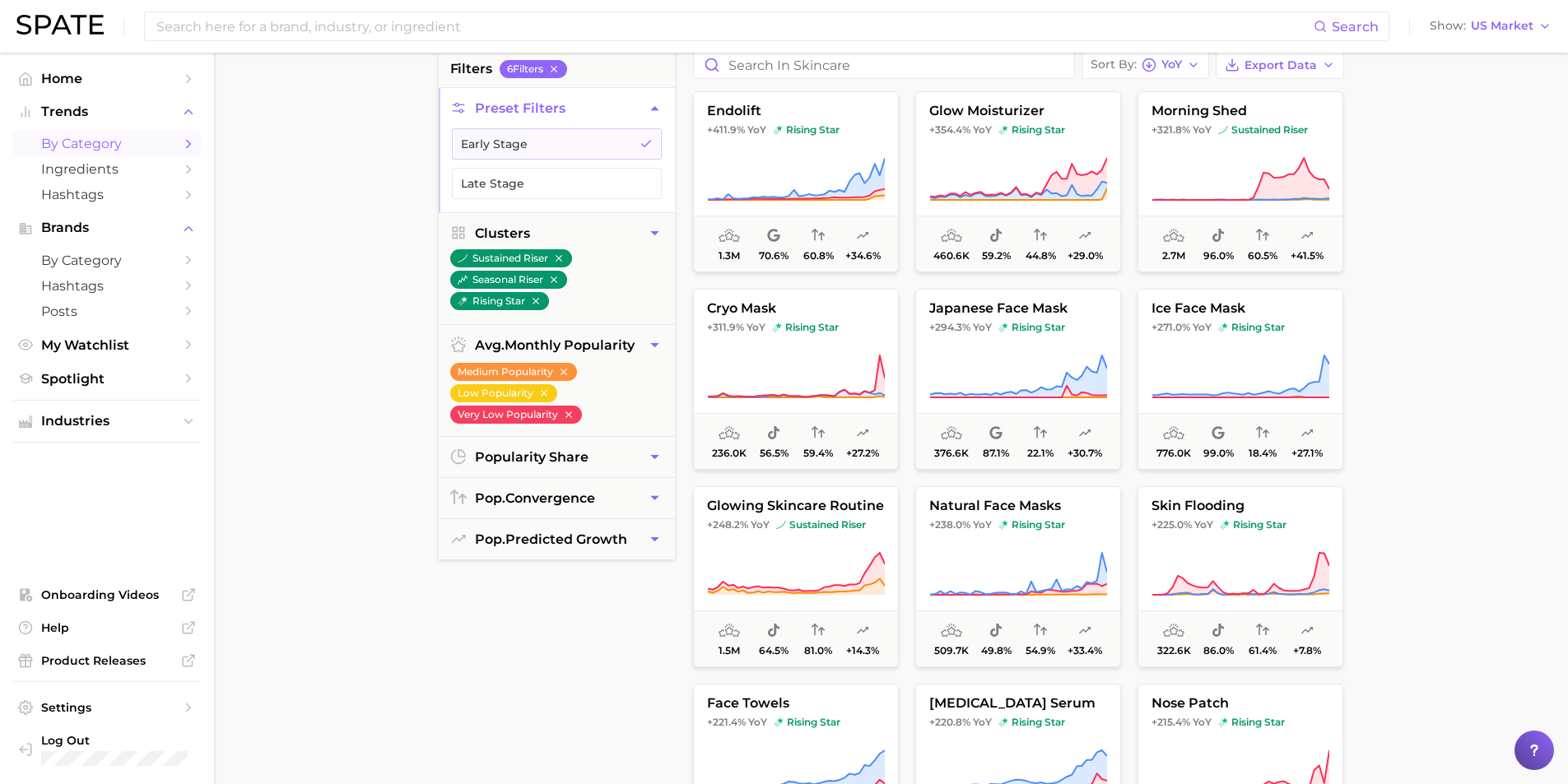
scroll to position [165, 0]
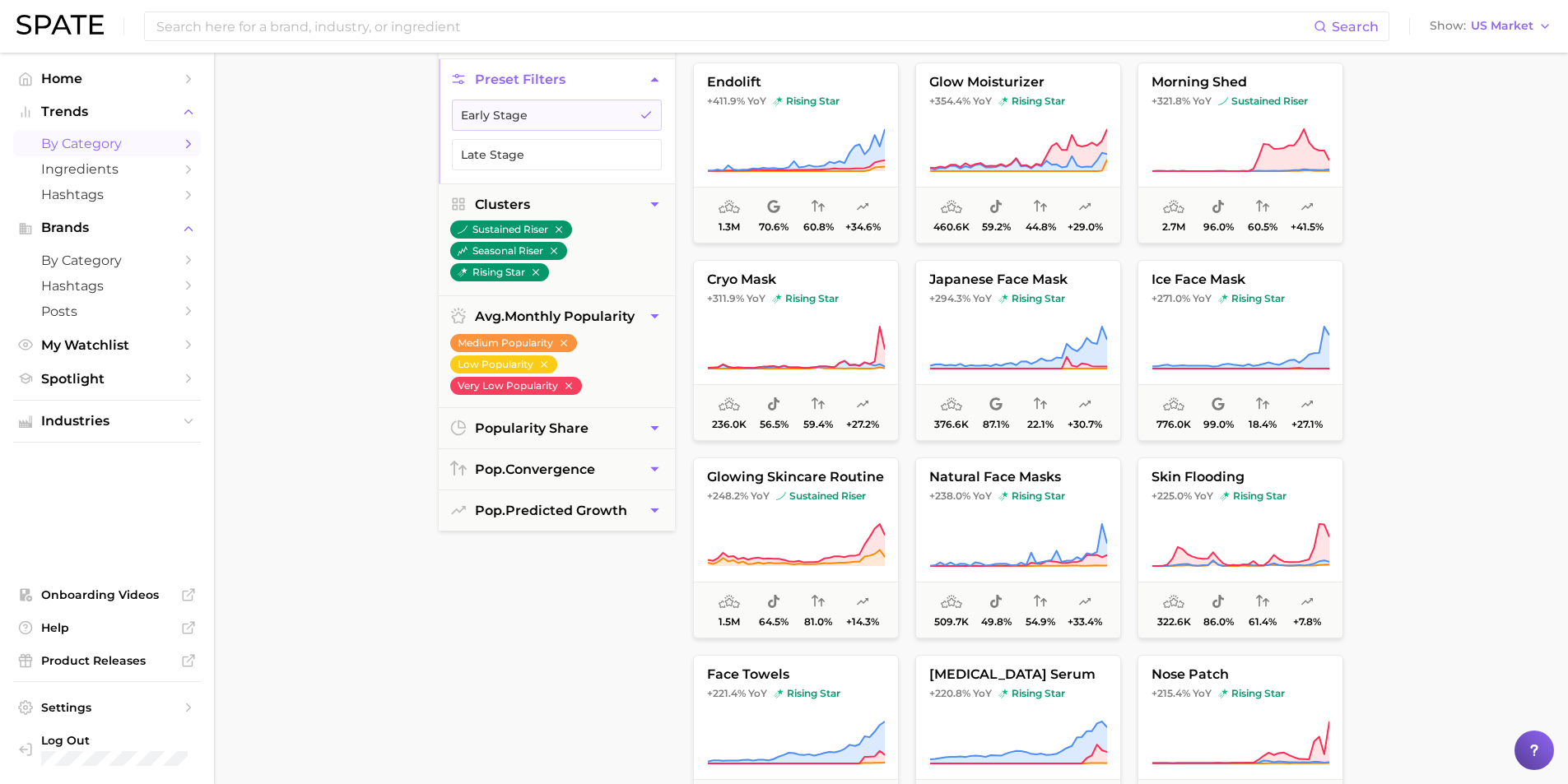
click at [530, 643] on div "filters 6 Filter s Preset Filters Early Stage Late Stage Clusters sustained ris…" at bounding box center [557, 439] width 237 height 834
click at [554, 645] on div "filters 6 Filter s Preset Filters Early Stage Late Stage Clusters sustained ris…" at bounding box center [557, 439] width 237 height 834
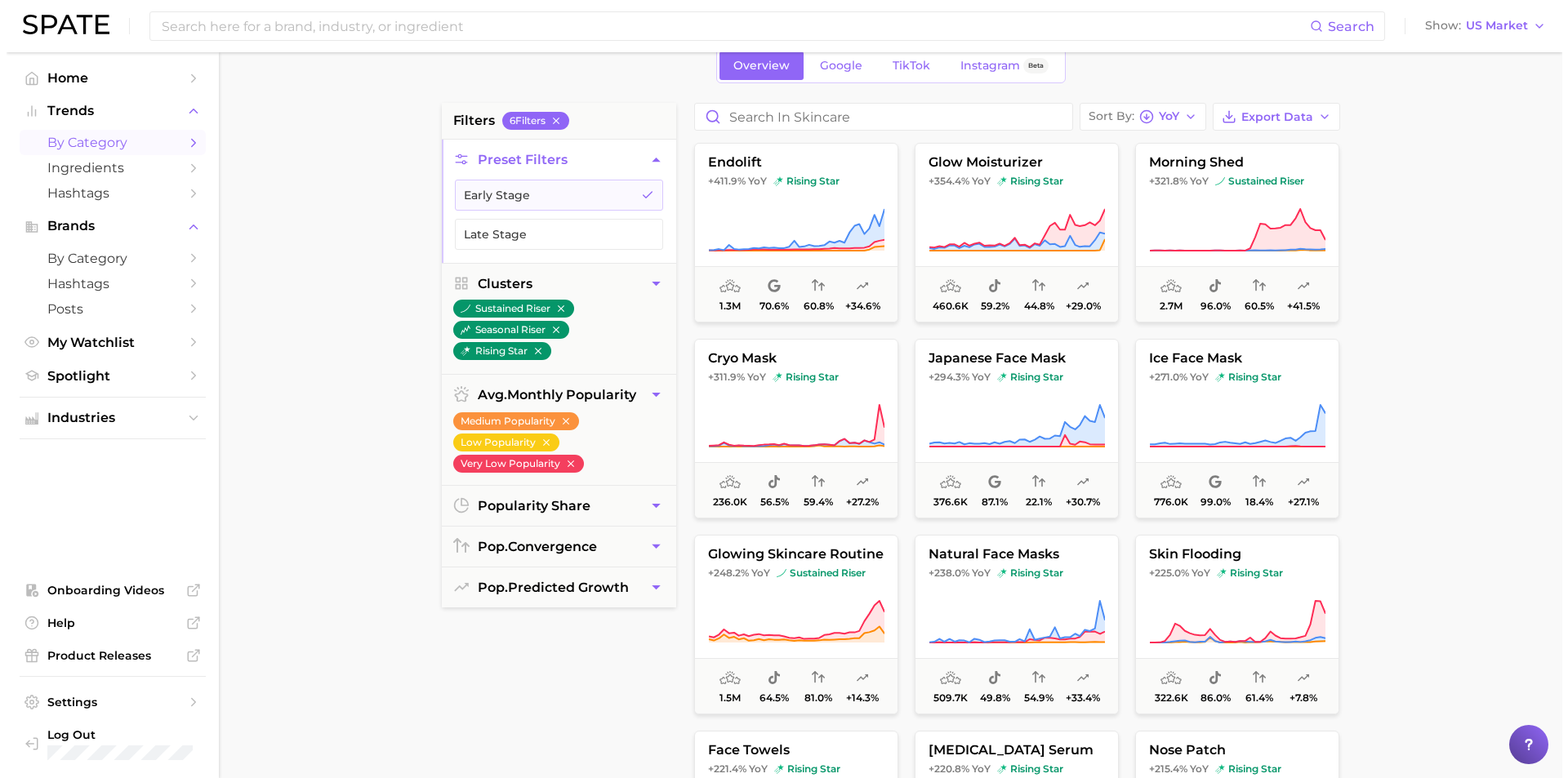
scroll to position [82, 0]
click at [503, 774] on div "filters 6 Filter s Preset Filters Early Stage Late Stage Clusters sustained ris…" at bounding box center [552, 518] width 235 height 828
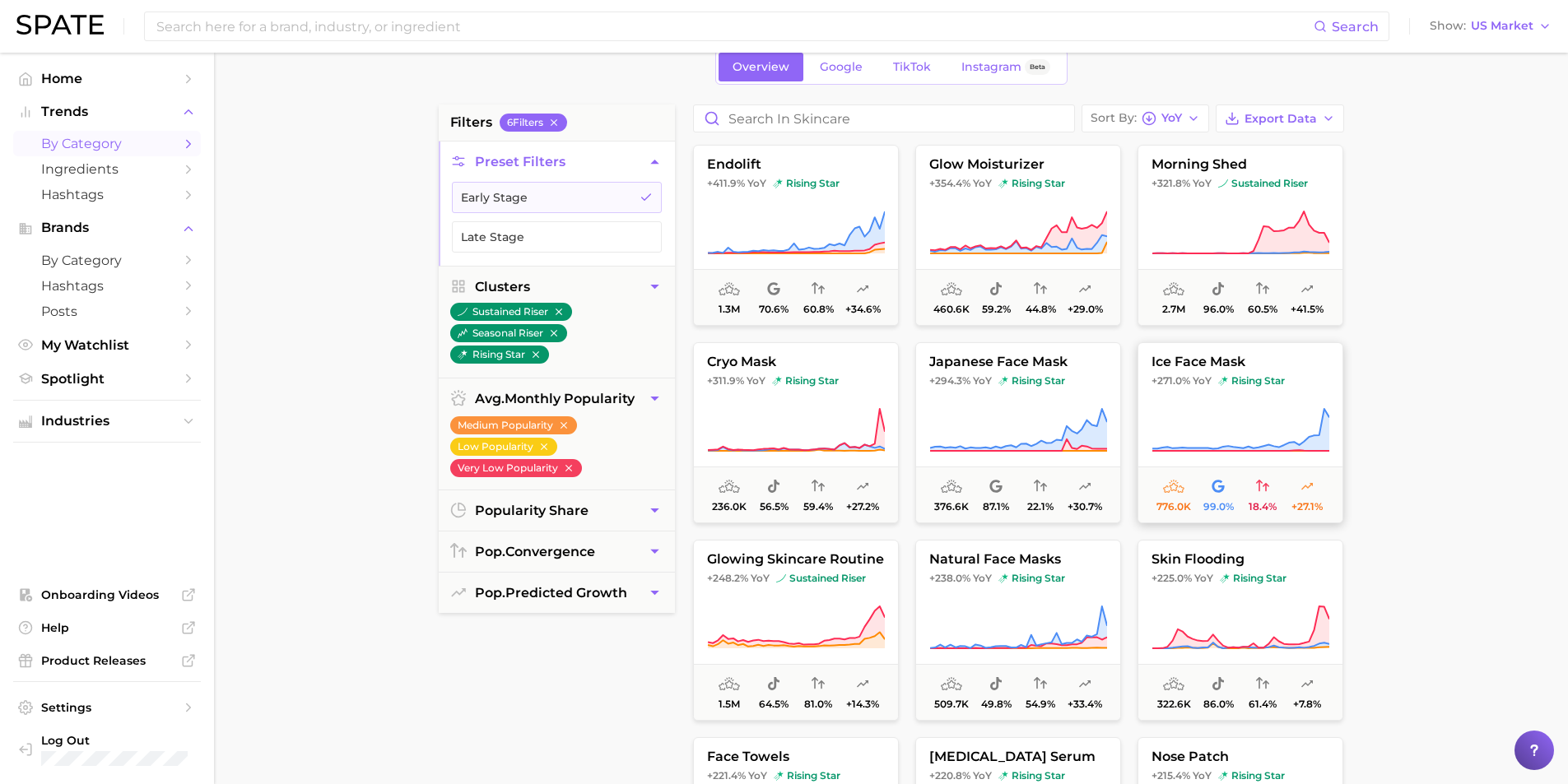
click at [1229, 410] on icon at bounding box center [1240, 431] width 178 height 46
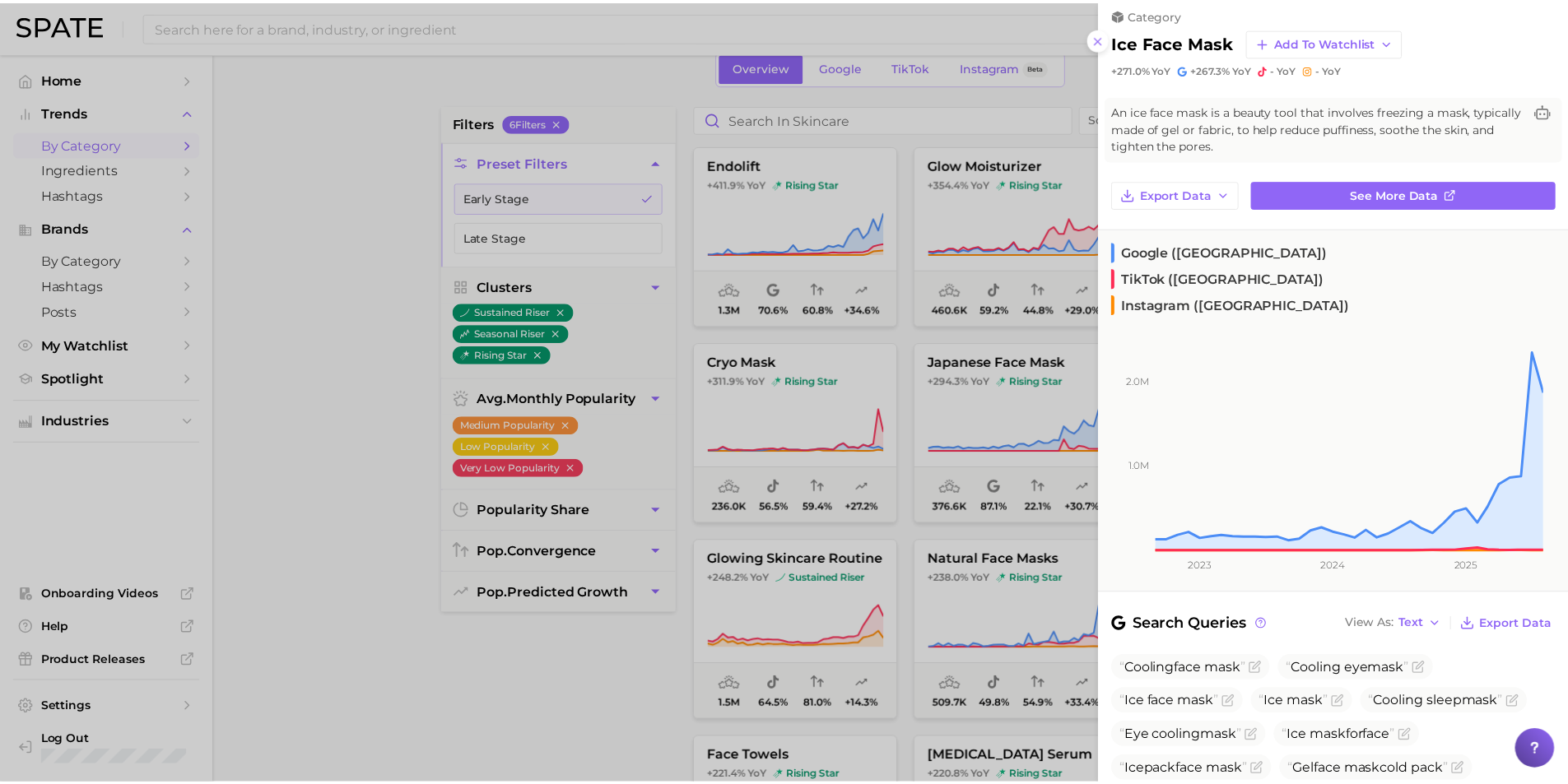
scroll to position [0, 0]
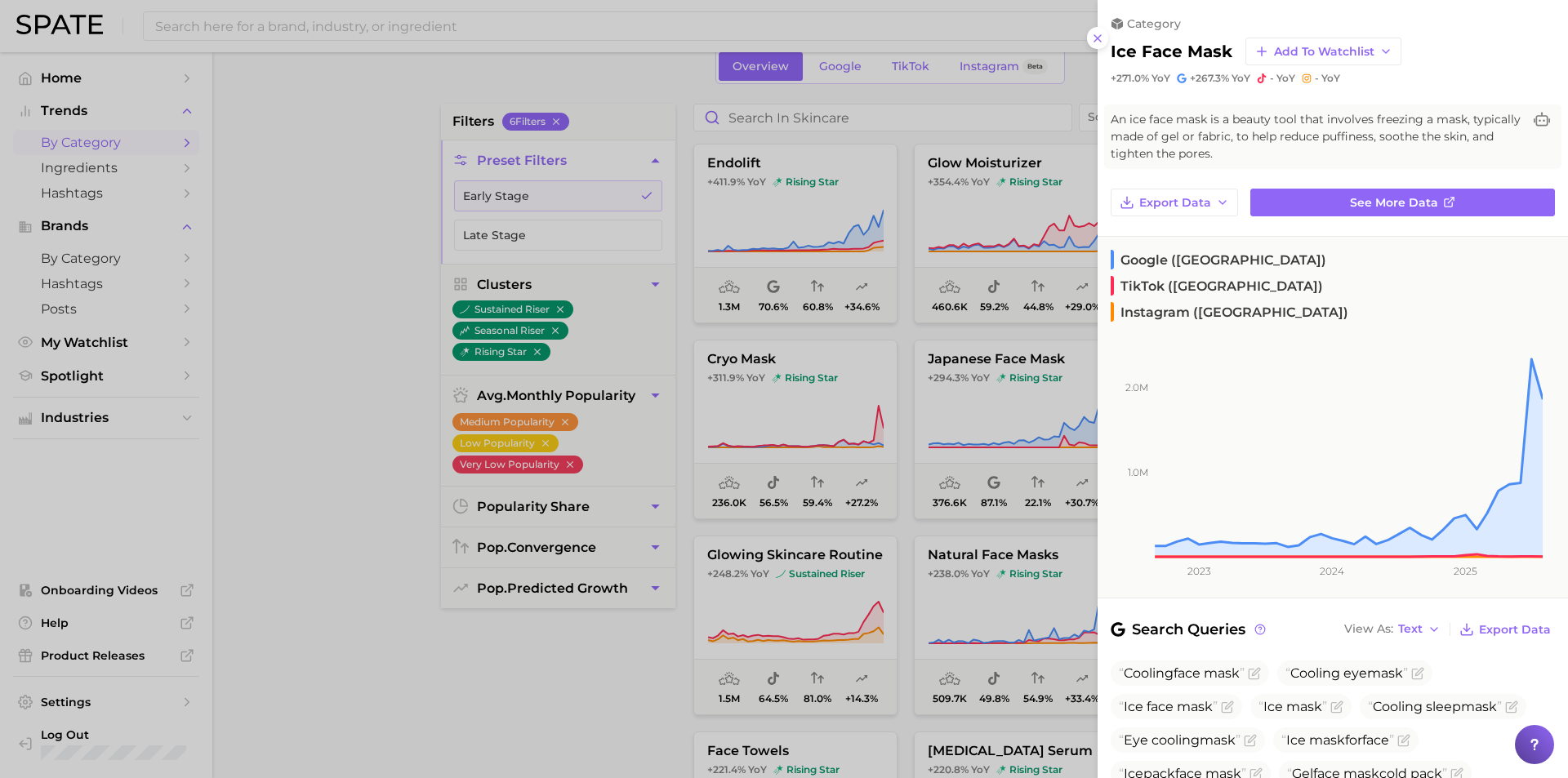
drag, startPoint x: 315, startPoint y: 305, endPoint x: 401, endPoint y: 276, distance: 90.8
click at [314, 307] on div at bounding box center [784, 389] width 1568 height 778
